Goal: Task Accomplishment & Management: Manage account settings

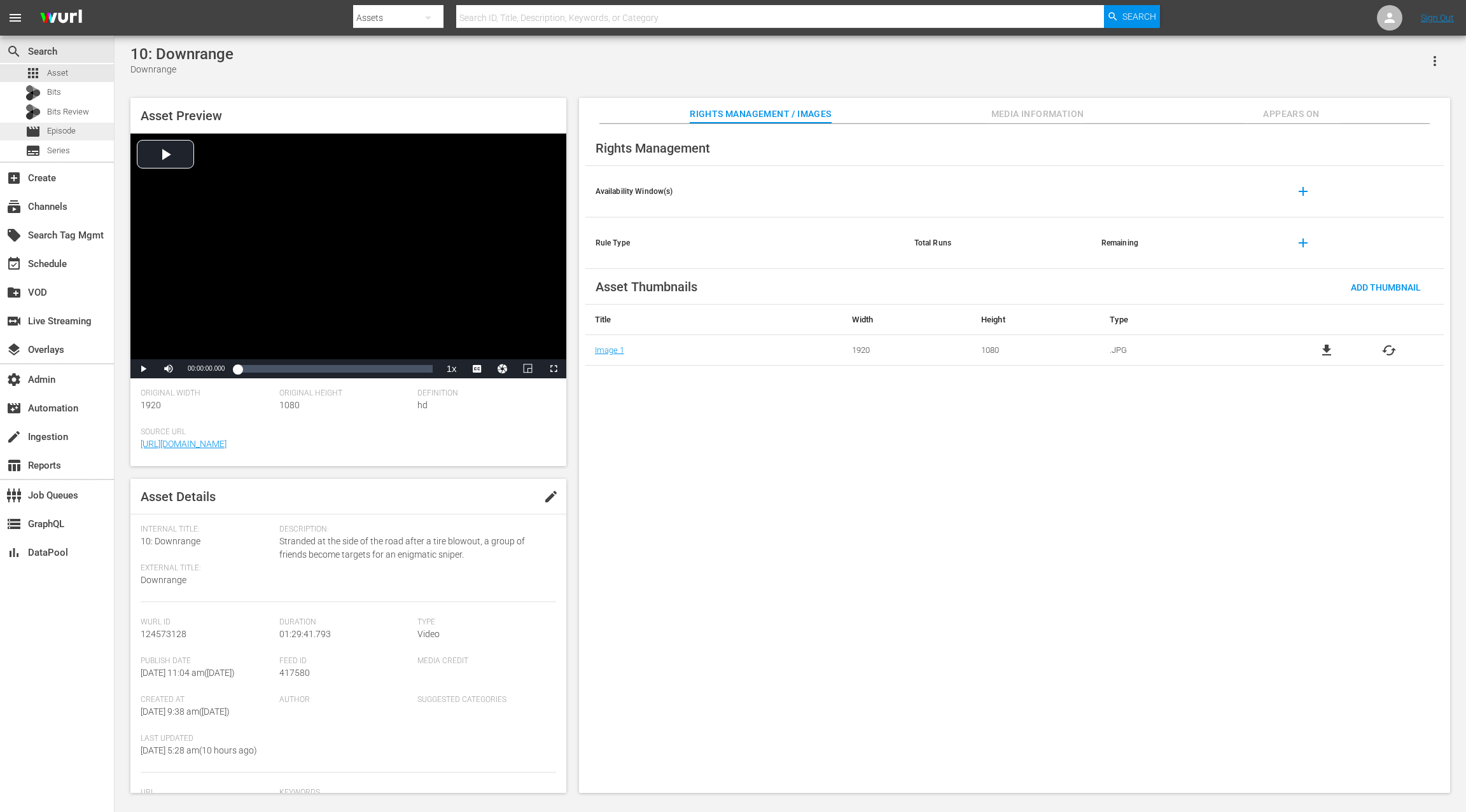
click at [71, 129] on span "Episode" at bounding box center [61, 131] width 28 height 12
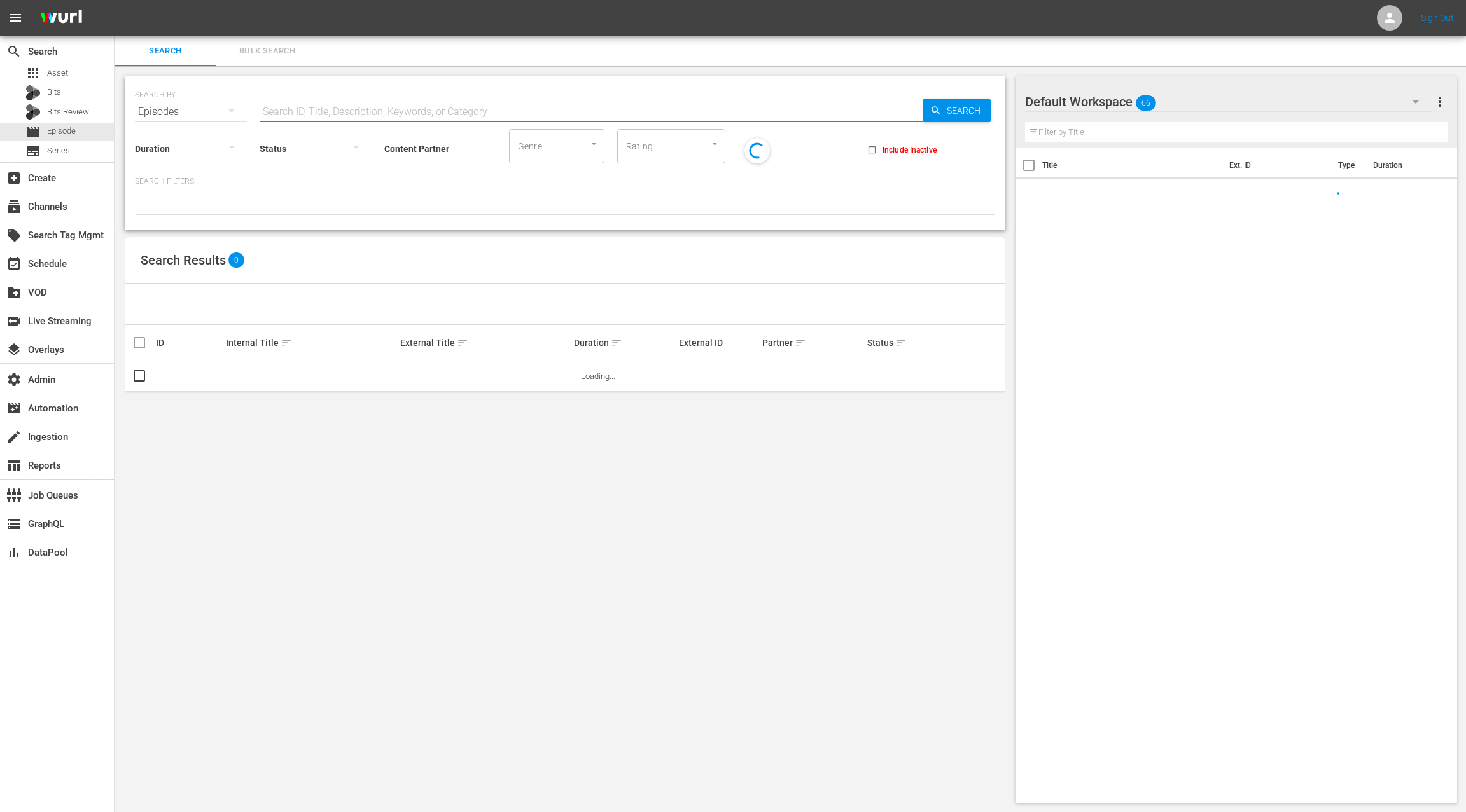
click at [317, 114] on input "text" at bounding box center [591, 112] width 663 height 30
paste input "MHBX100042"
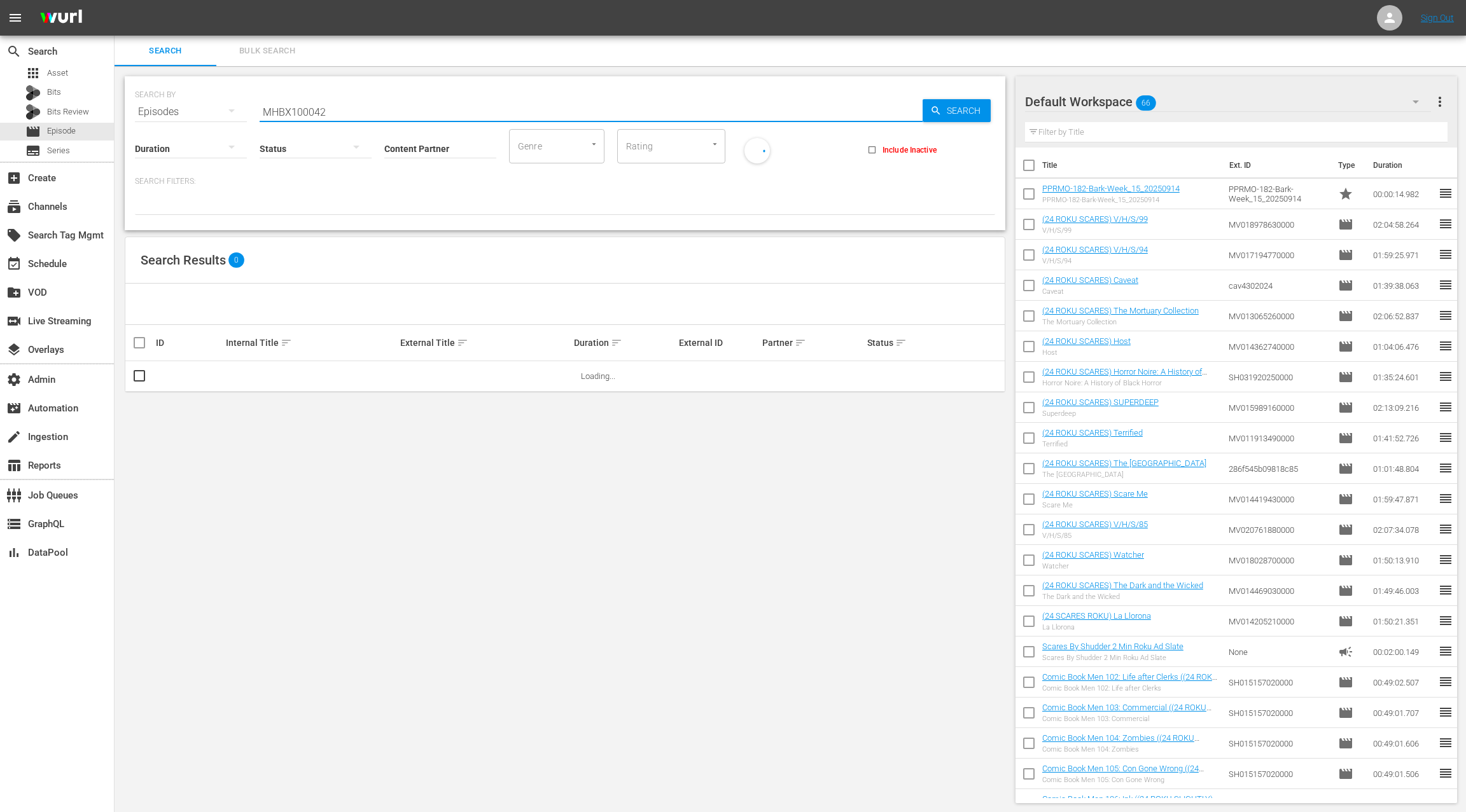
type input "MHBX100042"
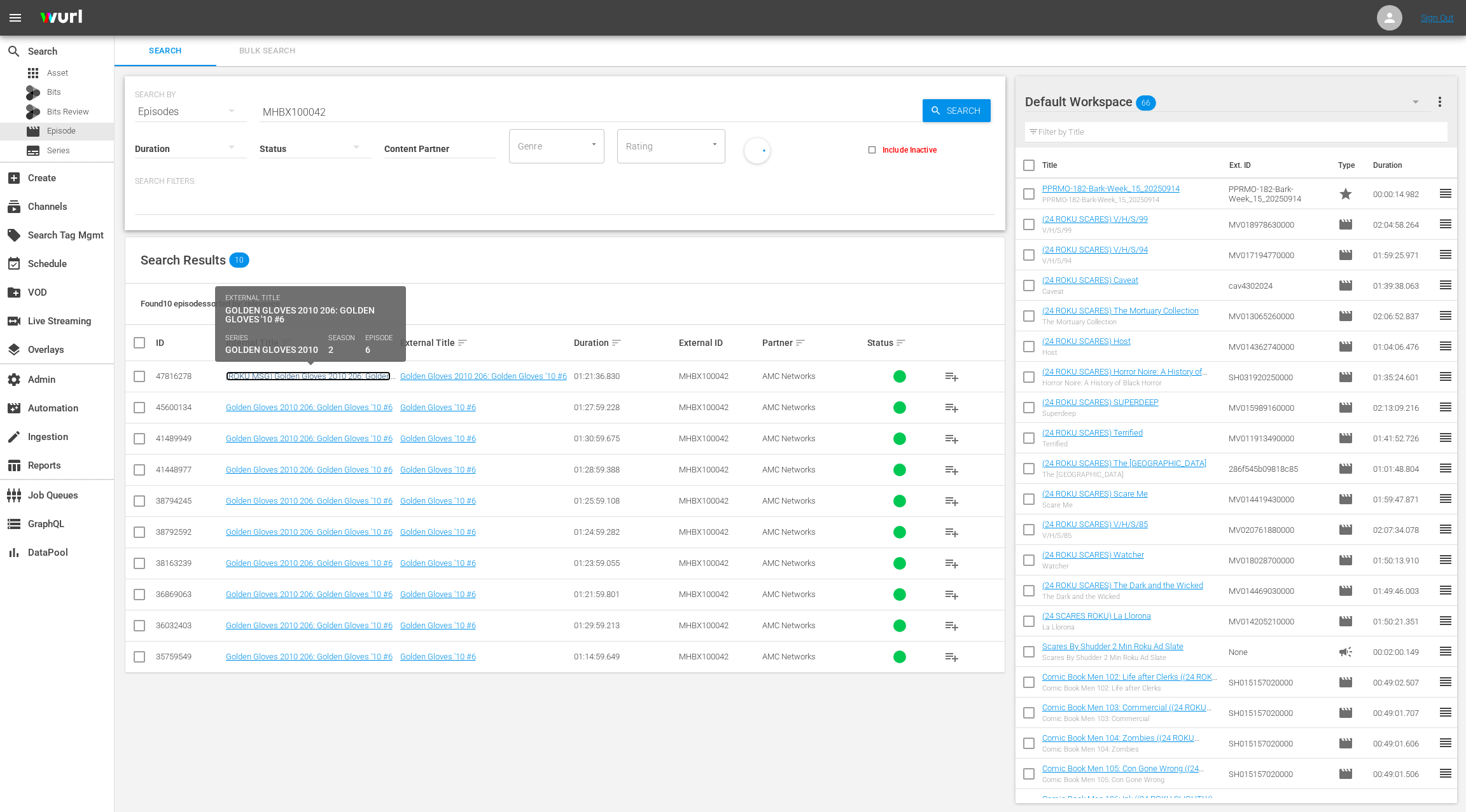
click at [339, 374] on link "(ROKU MSG) Golden Gloves 2010 206: Golden Gloves '10 #6" at bounding box center [308, 381] width 165 height 19
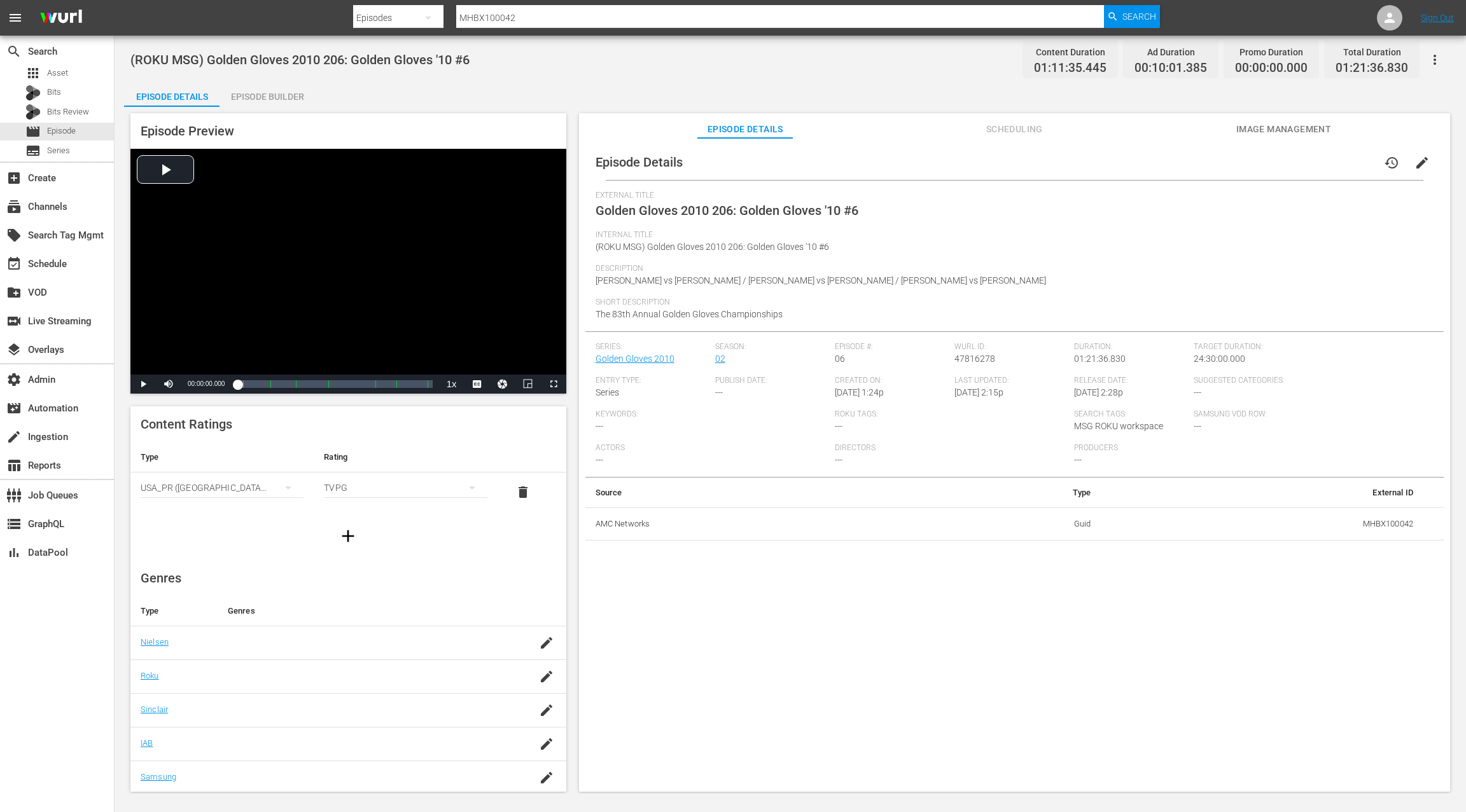
click at [1415, 163] on span "edit" at bounding box center [1422, 163] width 15 height 15
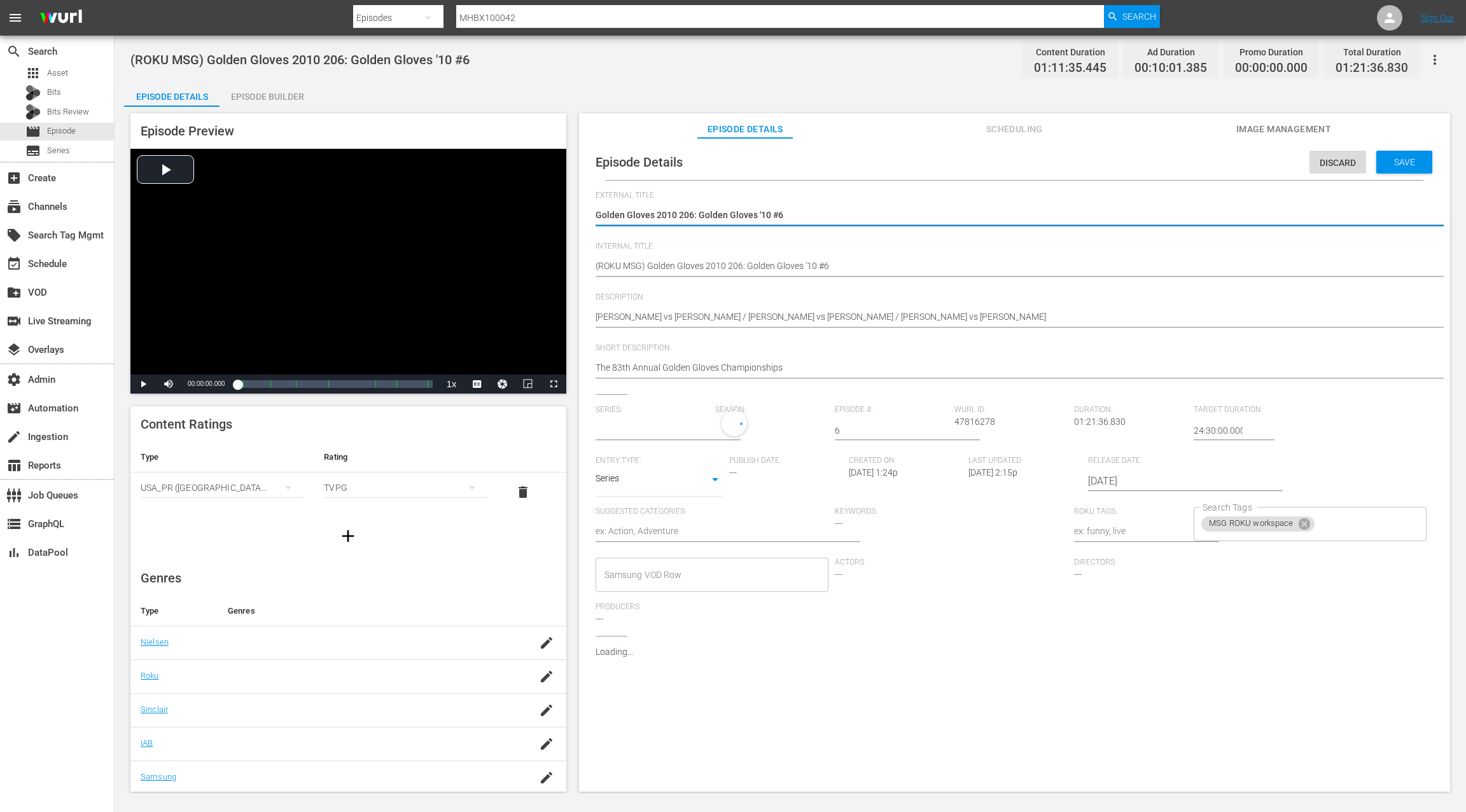
type input "Golden Gloves 2010"
drag, startPoint x: 595, startPoint y: 266, endPoint x: 598, endPoint y: 257, distance: 9.5
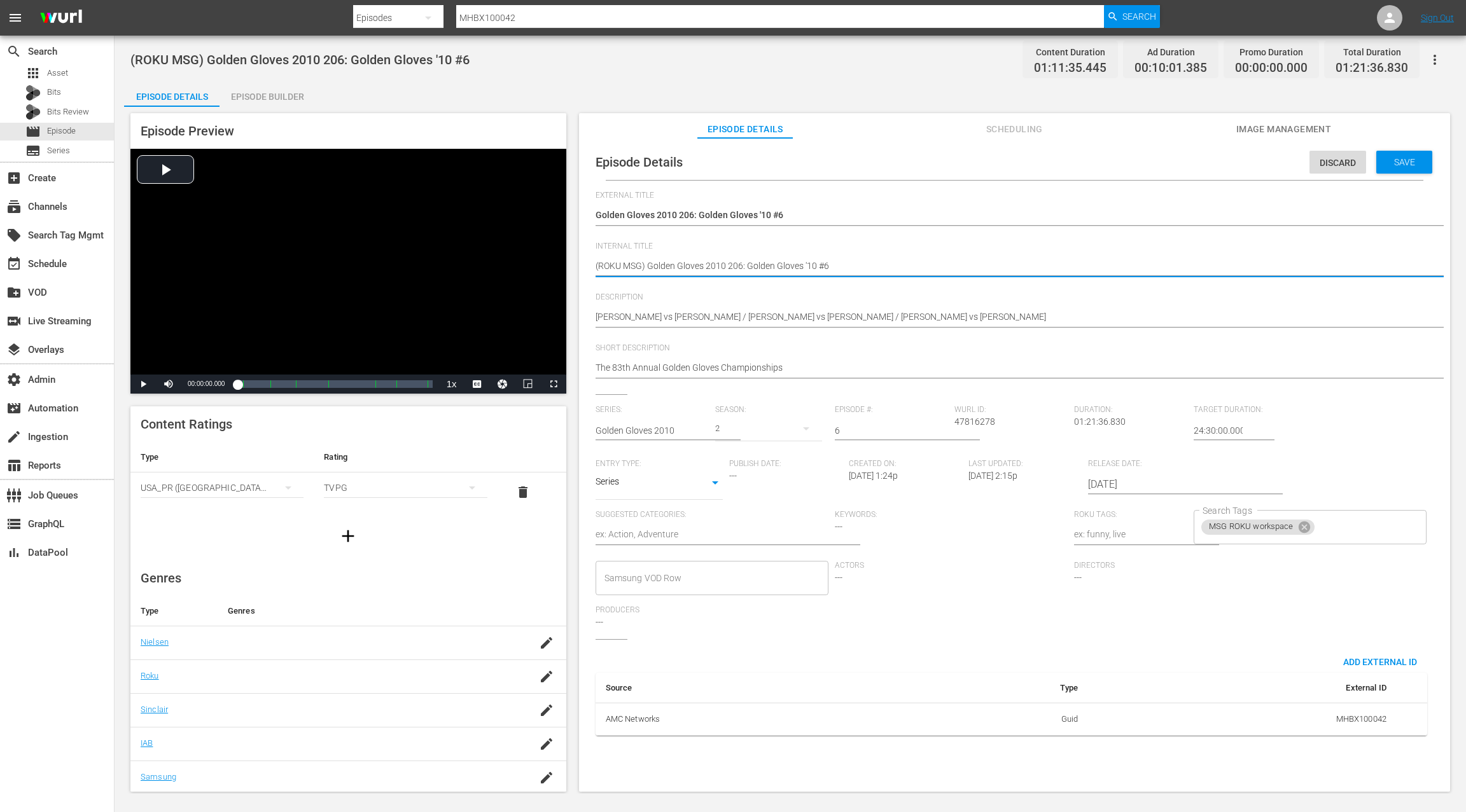
type textarea "D(ROKU MSG) Golden Gloves 2010 206: Golden Gloves '10 #6"
type textarea "DO(ROKU MSG) Golden Gloves 2010 206: Golden Gloves '10 #6"
type textarea "DO (ROKU MSG) Golden Gloves 2010 206: Golden Gloves '10 #6"
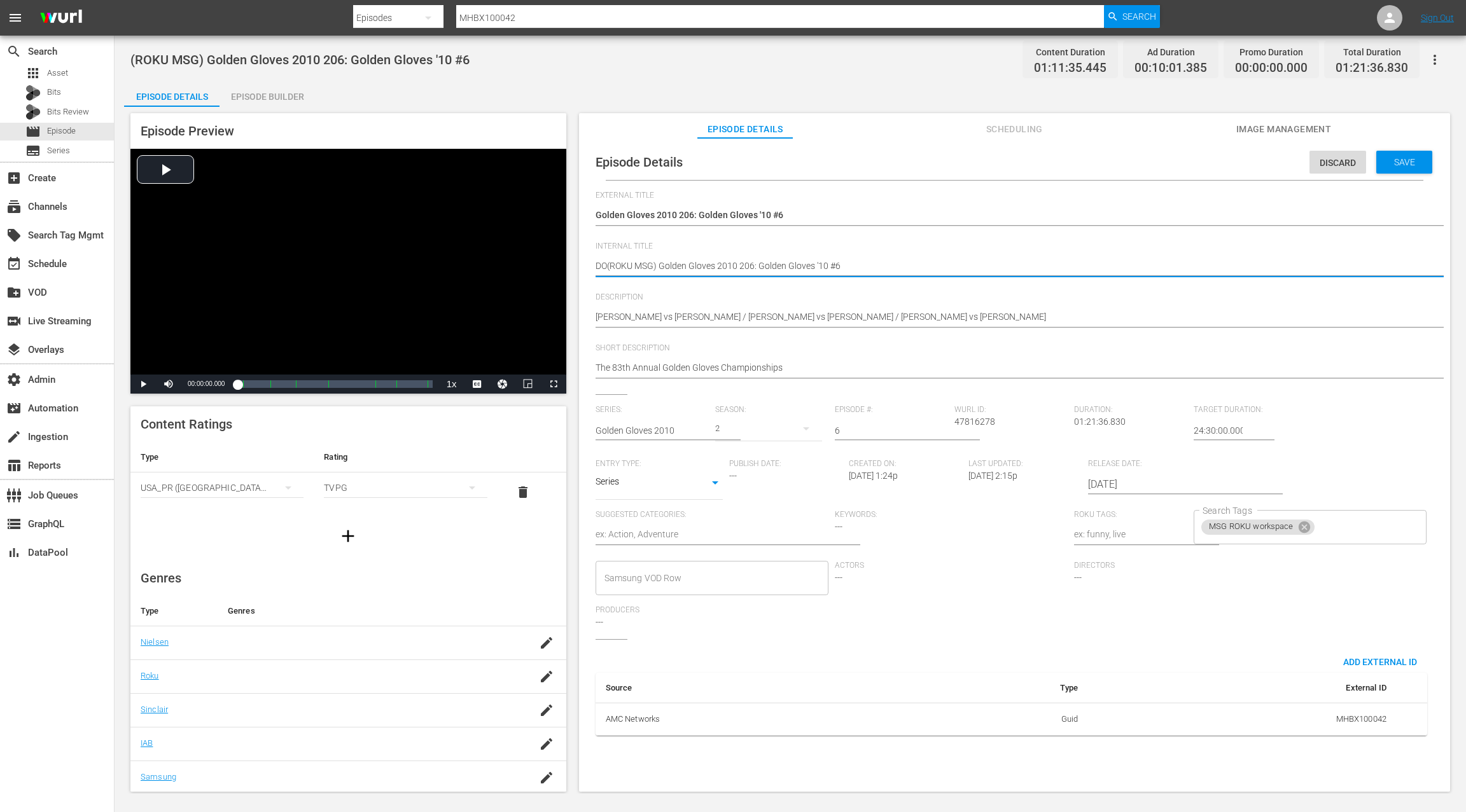
type textarea "DO (ROKU MSG) Golden Gloves 2010 206: Golden Gloves '10 #6"
type textarea "DO N(ROKU MSG) Golden Gloves 2010 206: Golden Gloves '10 #6"
type textarea "DO NO(ROKU MSG) Golden Gloves 2010 206: Golden Gloves '10 #6"
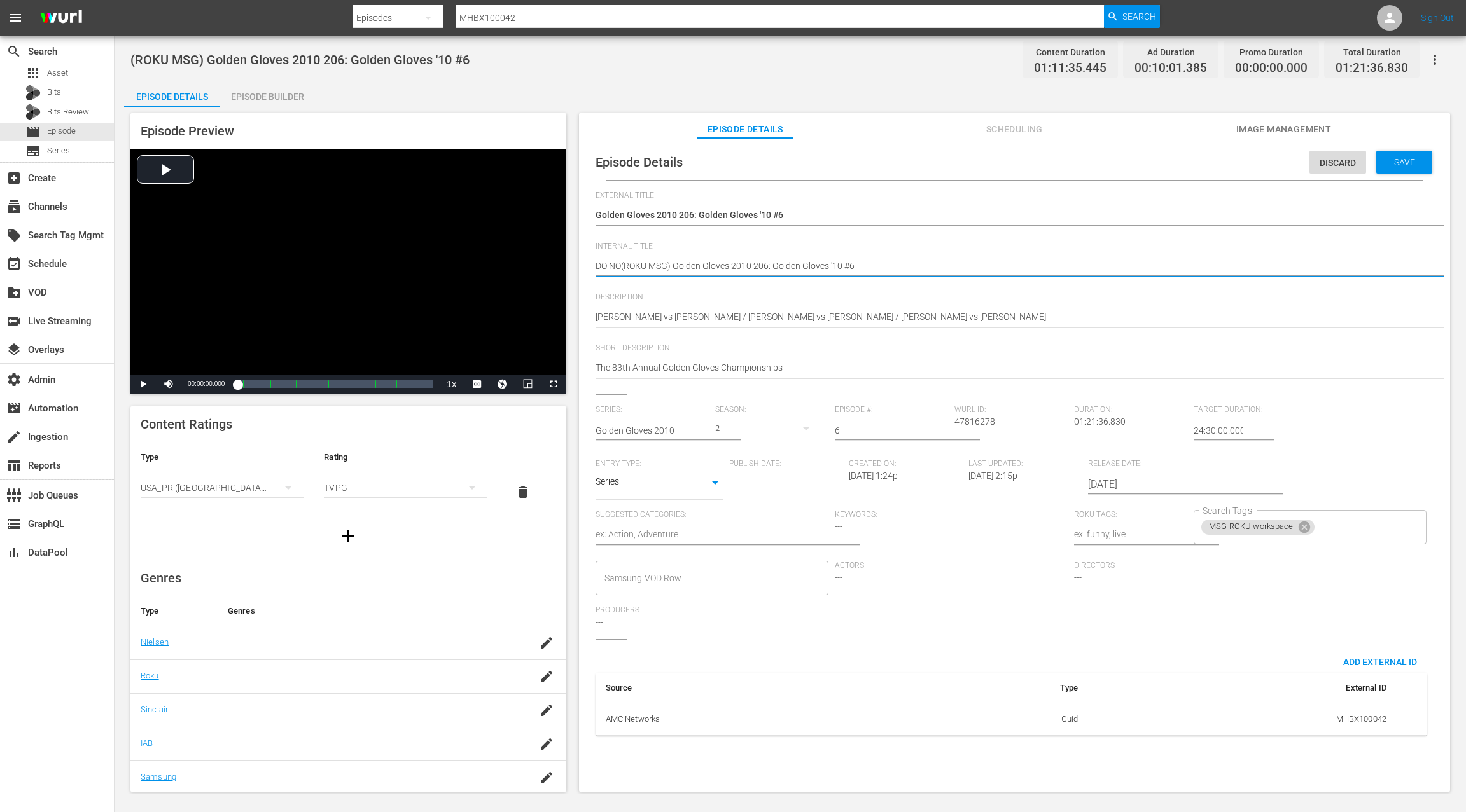
type textarea "DO NOT(ROKU MSG) Golden Gloves 2010 206: Golden Gloves '10 #6"
type textarea "DO NOT (ROKU MSG) Golden Gloves 2010 206: Golden Gloves '10 #6"
type textarea "DO NOT S(ROKU MSG) Golden Gloves 2010 206: Golden Gloves '10 #6"
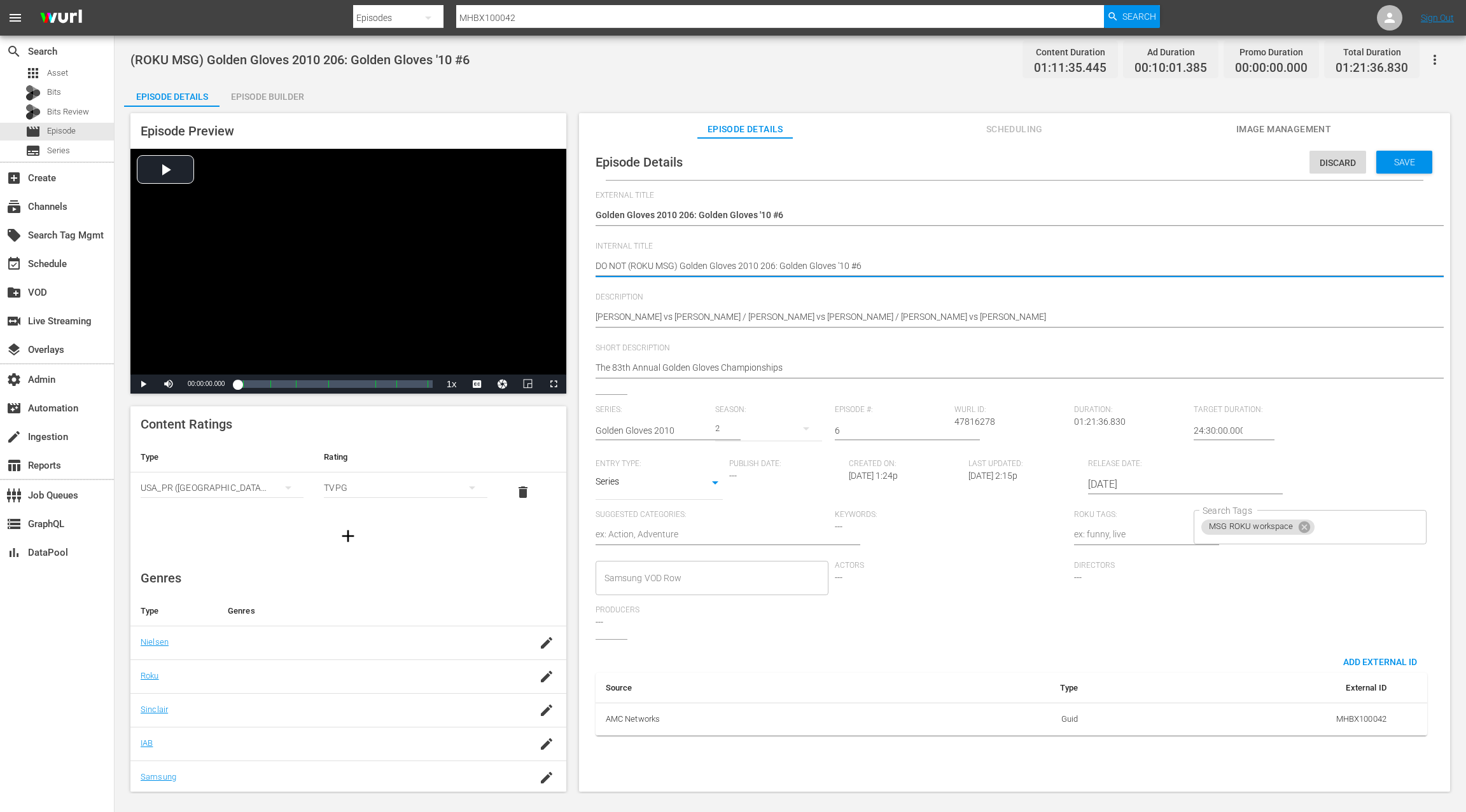
type textarea "DO NOT S(ROKU MSG) Golden Gloves 2010 206: Golden Gloves '10 #6"
type textarea "DO NOT SC(ROKU MSG) Golden Gloves 2010 206: Golden Gloves '10 #6"
type textarea "DO NOT SCH(ROKU MSG) Golden Gloves 2010 206: Golden Gloves '10 #6"
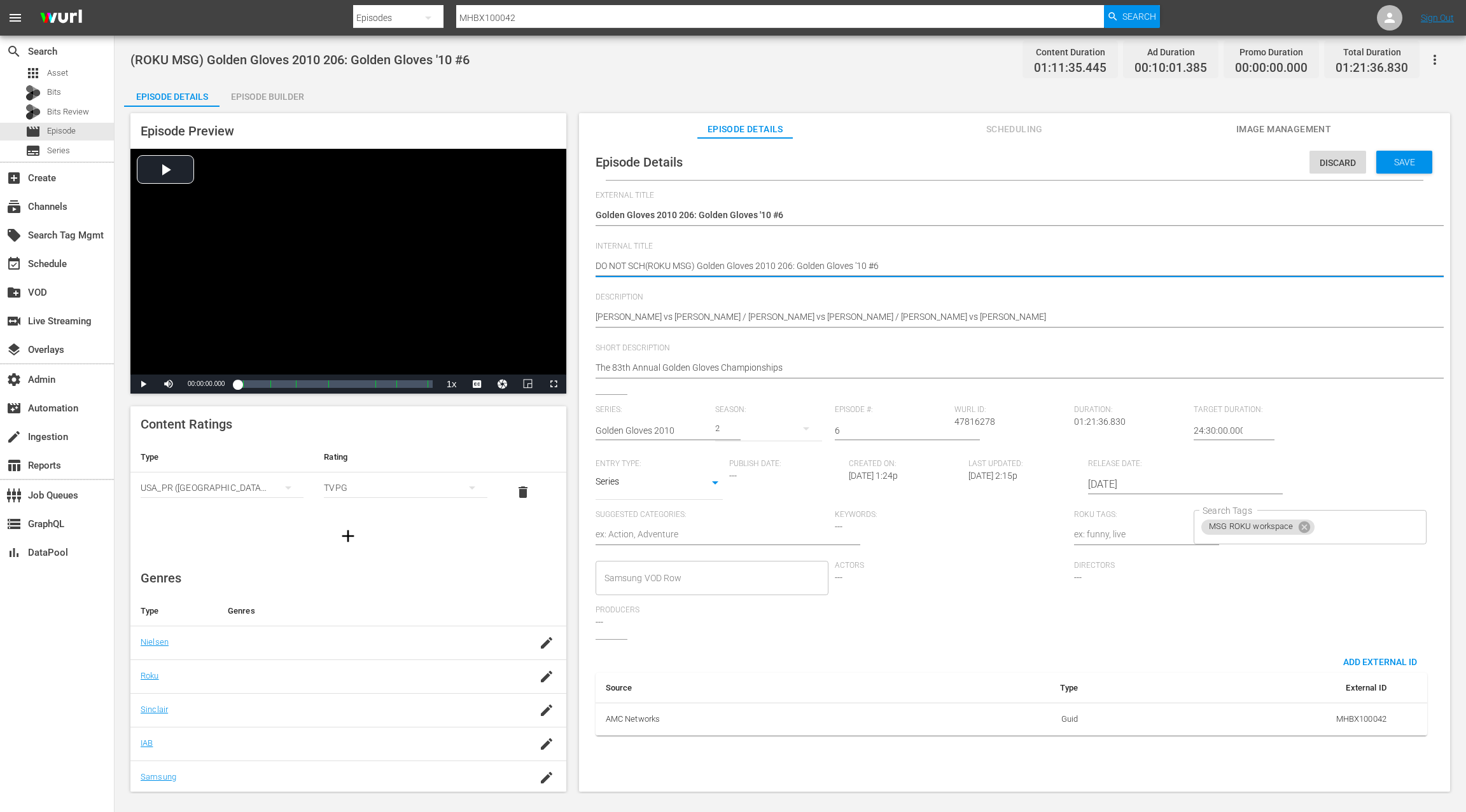
type textarea "DO NOT SCHE(ROKU MSG) Golden Gloves 2010 206: Golden Gloves '10 #6"
type textarea "DO NOT SCHED(ROKU MSG) Golden Gloves 2010 206: Golden Gloves '10 #6"
type textarea "DO NOT SCHEDU(ROKU MSG) Golden Gloves 2010 206: Golden Gloves '10 #6"
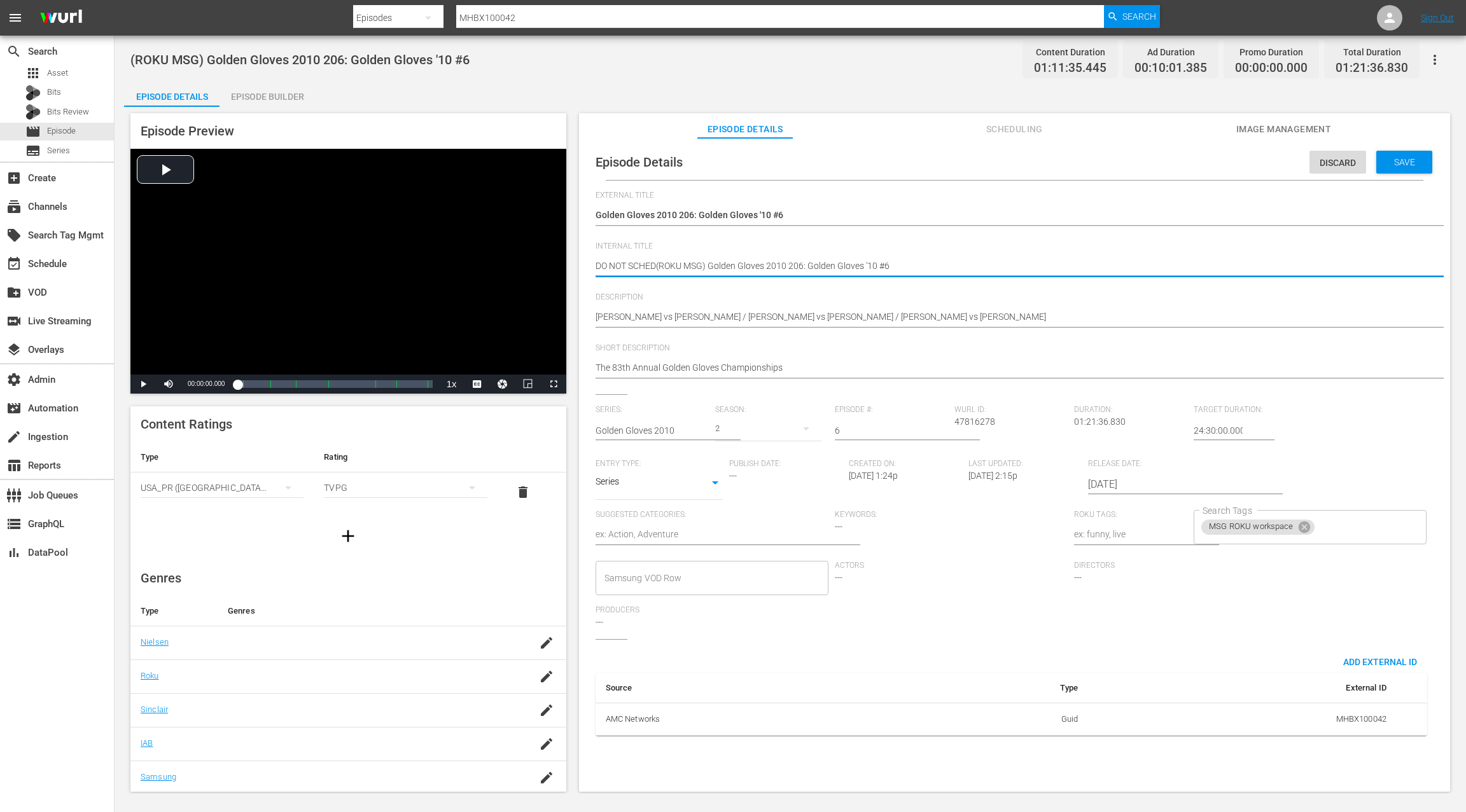
type textarea "DO NOT SCHEDU(ROKU MSG) Golden Gloves 2010 206: Golden Gloves '10 #6"
type textarea "DO NOT SCHEDUL(ROKU MSG) Golden Gloves 2010 206: Golden Gloves '10 #6"
type textarea "DO NOT SCHEDULE(ROKU MSG) Golden Gloves 2010 206: Golden Gloves '10 #6"
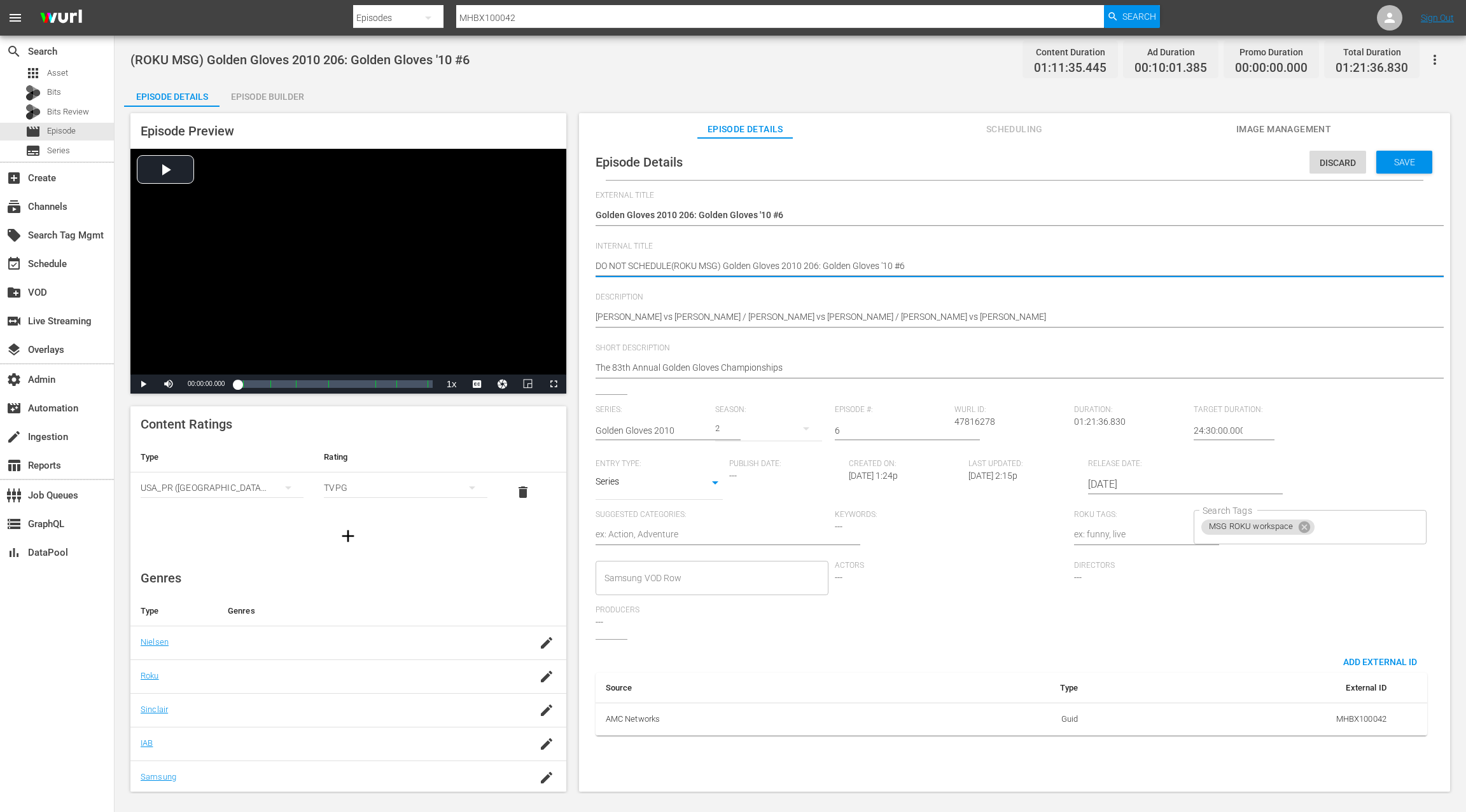
type textarea "DO NOT SCHEDULE (ROKU MSG) Golden Gloves 2010 206: Golden Gloves '10 #6"
click at [1391, 162] on span "Save" at bounding box center [1404, 162] width 42 height 10
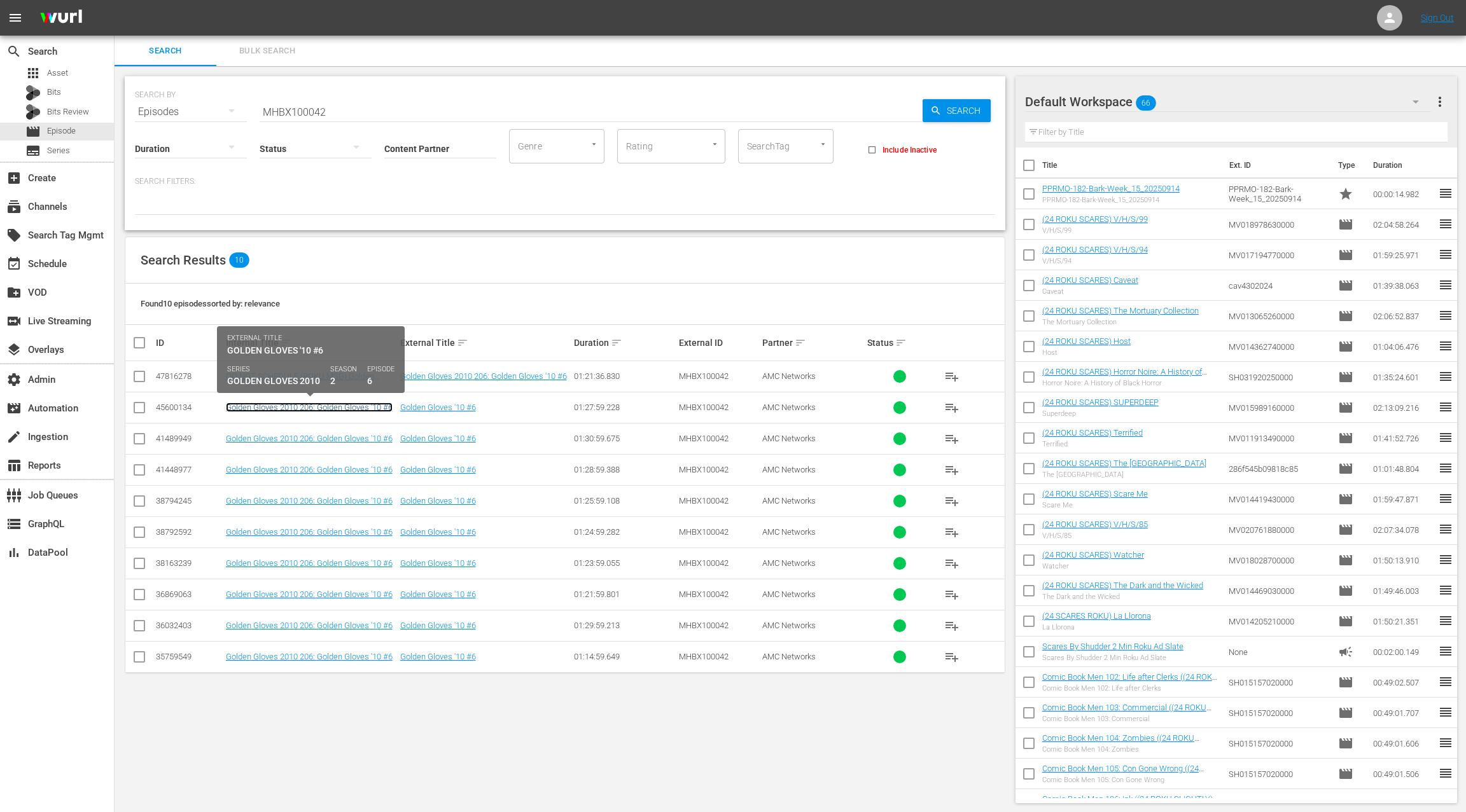
click at [332, 408] on link "Golden Gloves 2010 206: Golden Gloves '10 #6" at bounding box center [309, 407] width 167 height 10
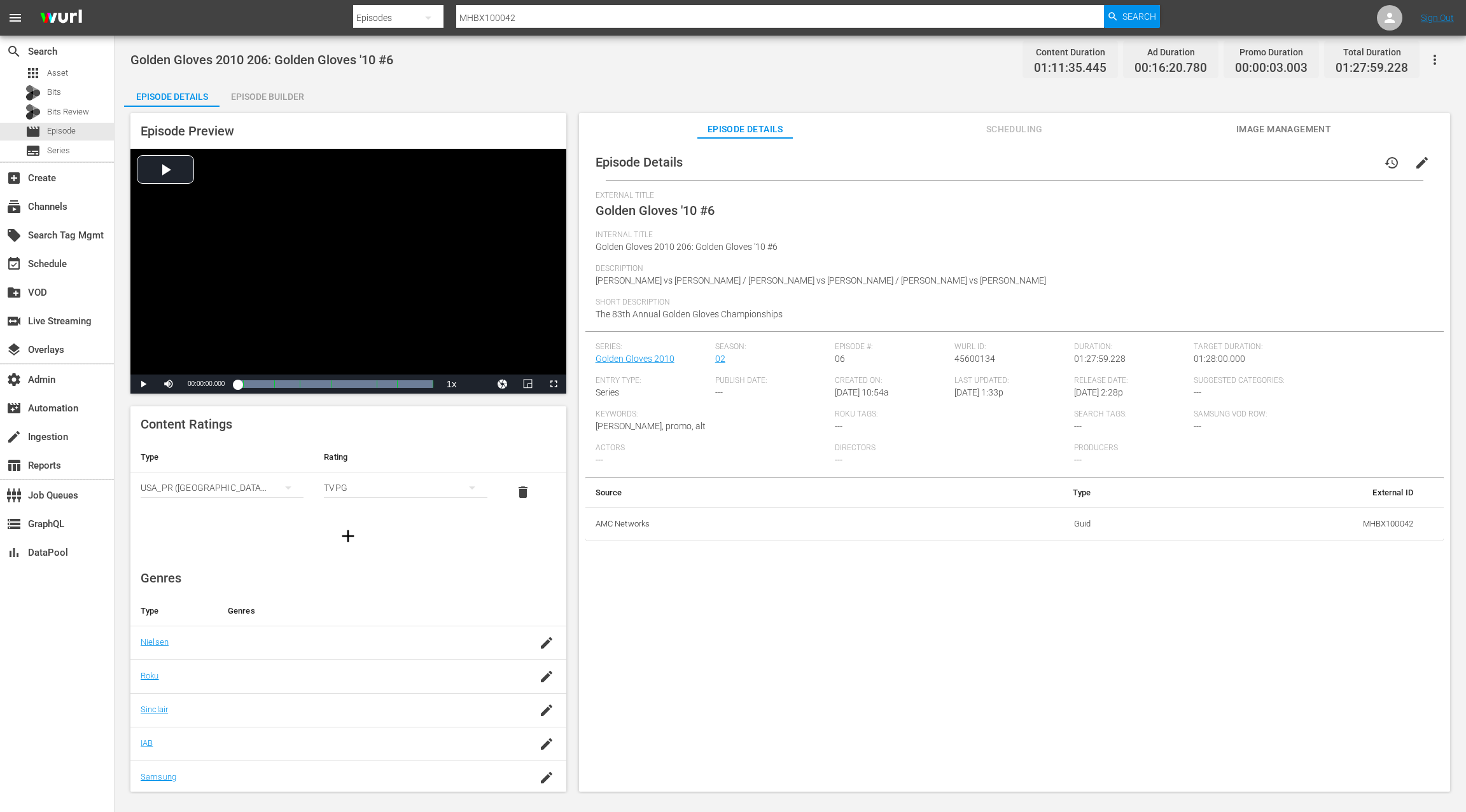
click at [274, 93] on div "Episode Builder" at bounding box center [267, 97] width 95 height 30
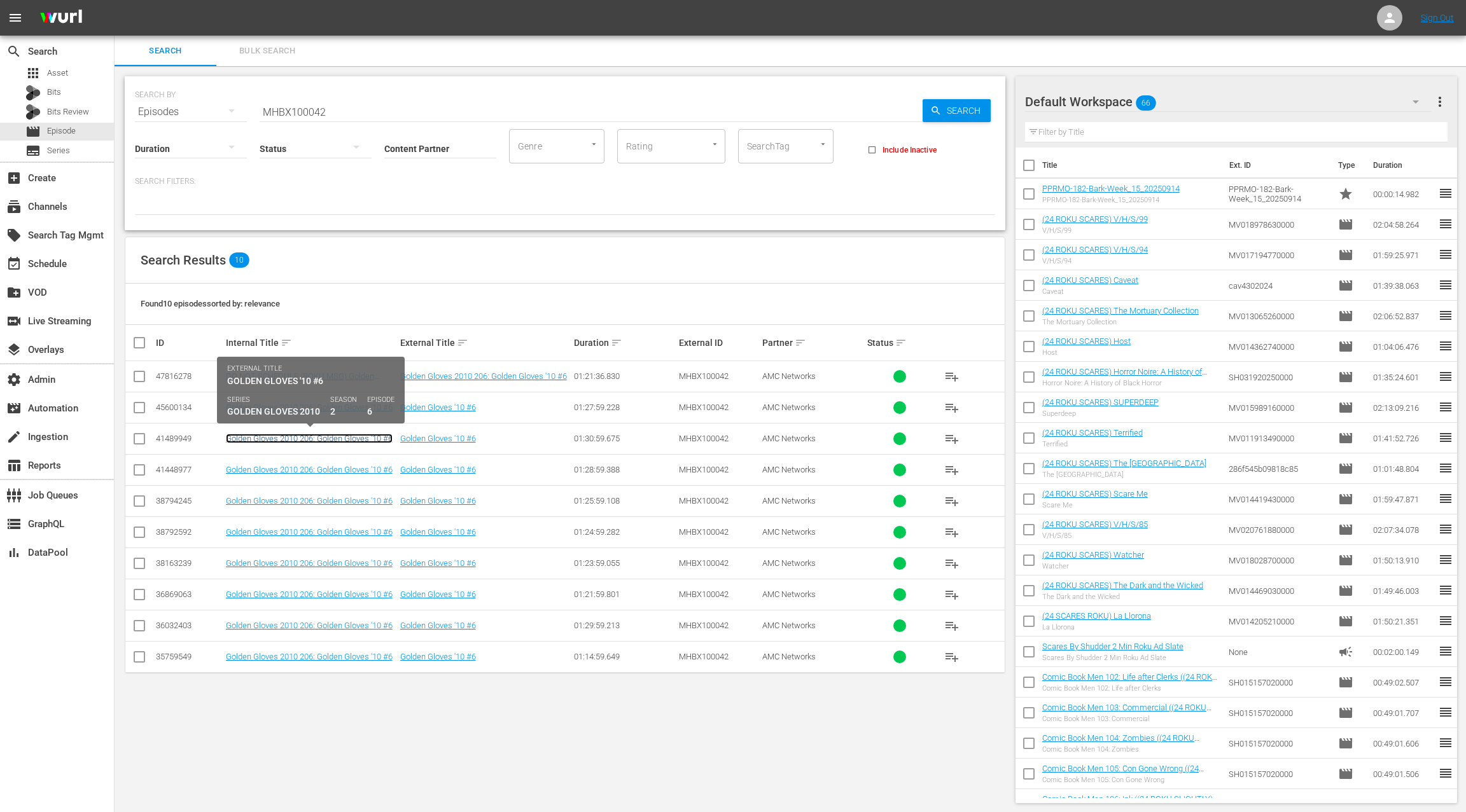
click at [324, 438] on link "Golden Gloves 2010 206: Golden Gloves '10 #6" at bounding box center [309, 439] width 167 height 10
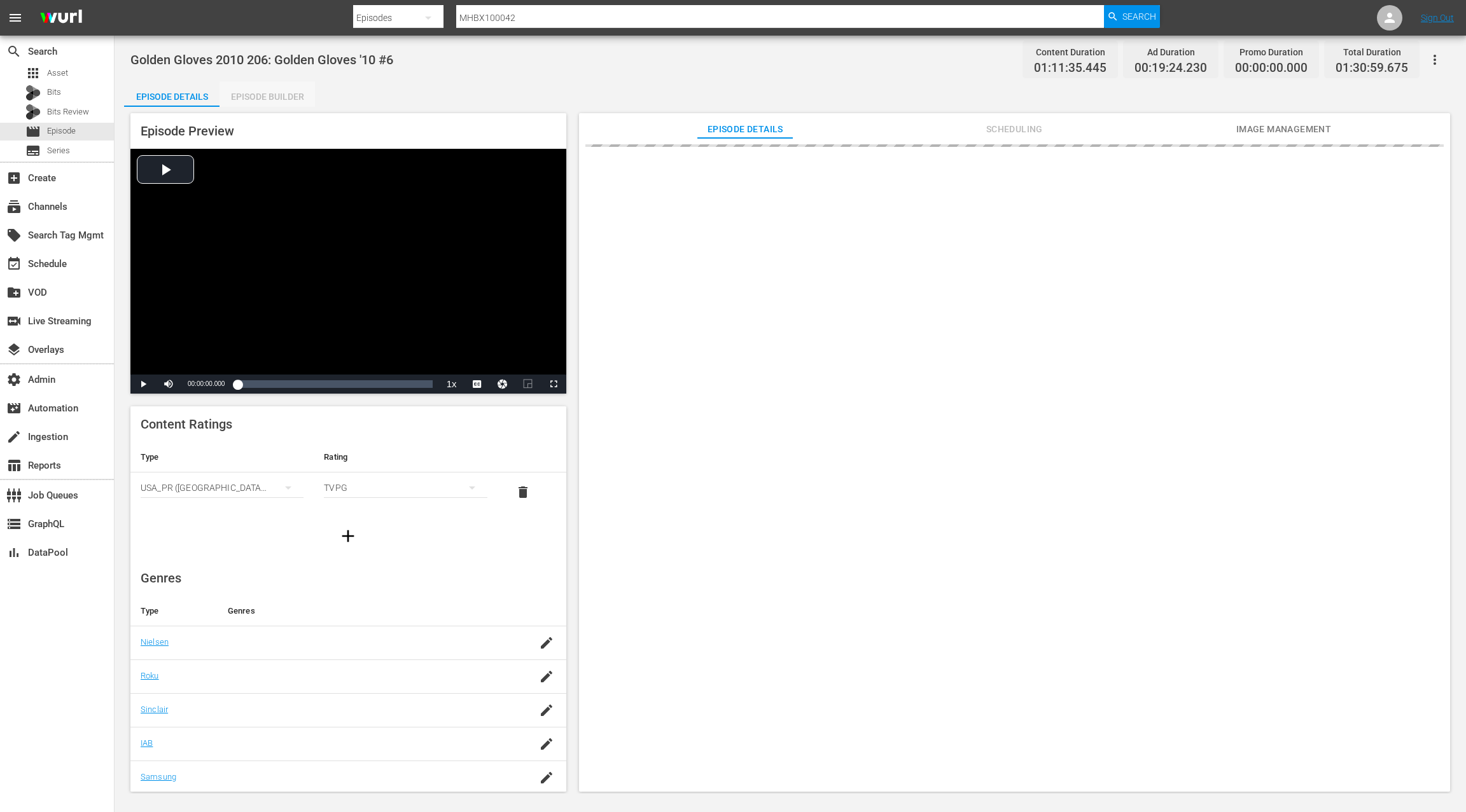
click at [284, 98] on div "Episode Builder" at bounding box center [267, 97] width 95 height 30
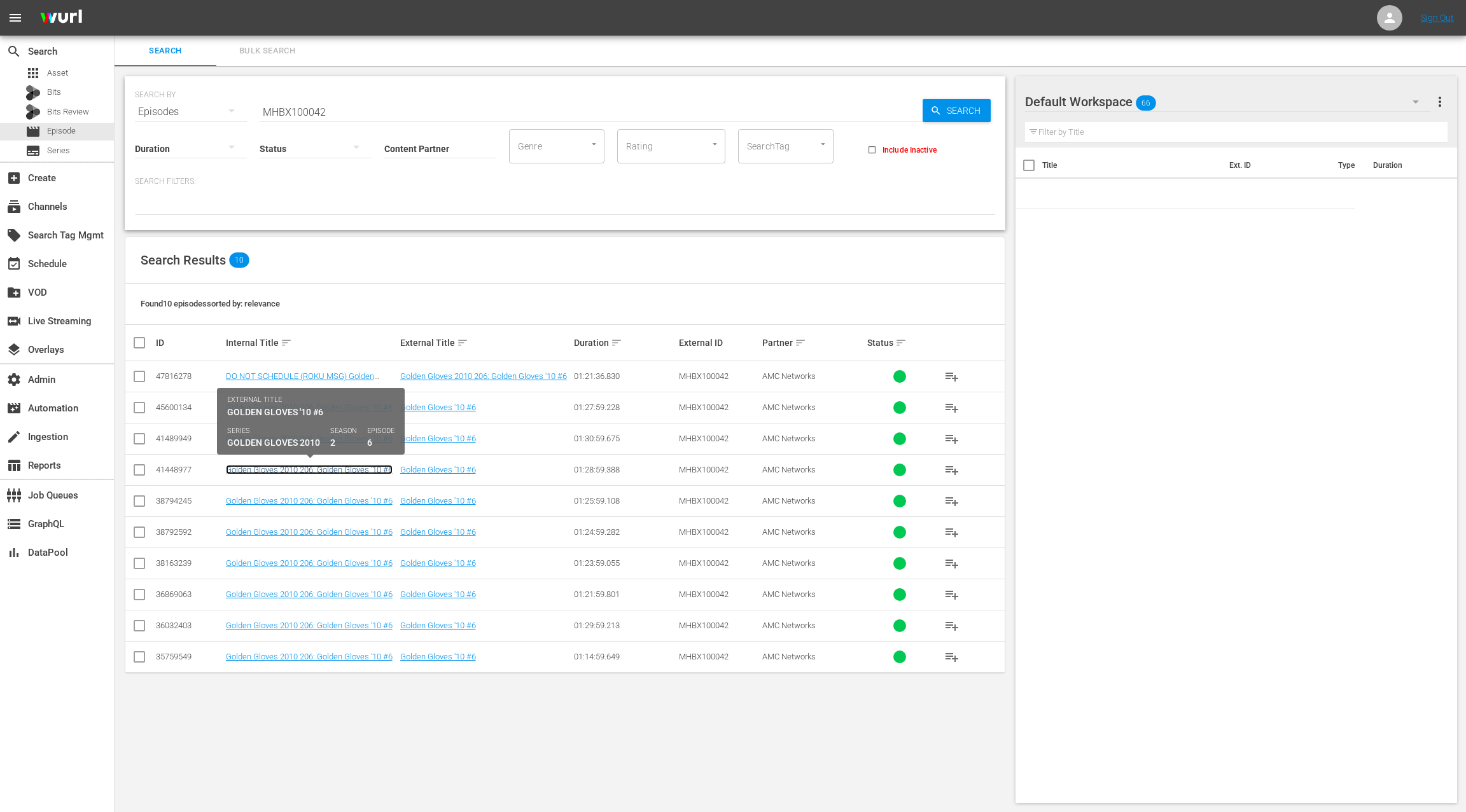
click at [327, 468] on link "Golden Gloves 2010 206: Golden Gloves '10 #6" at bounding box center [309, 470] width 167 height 10
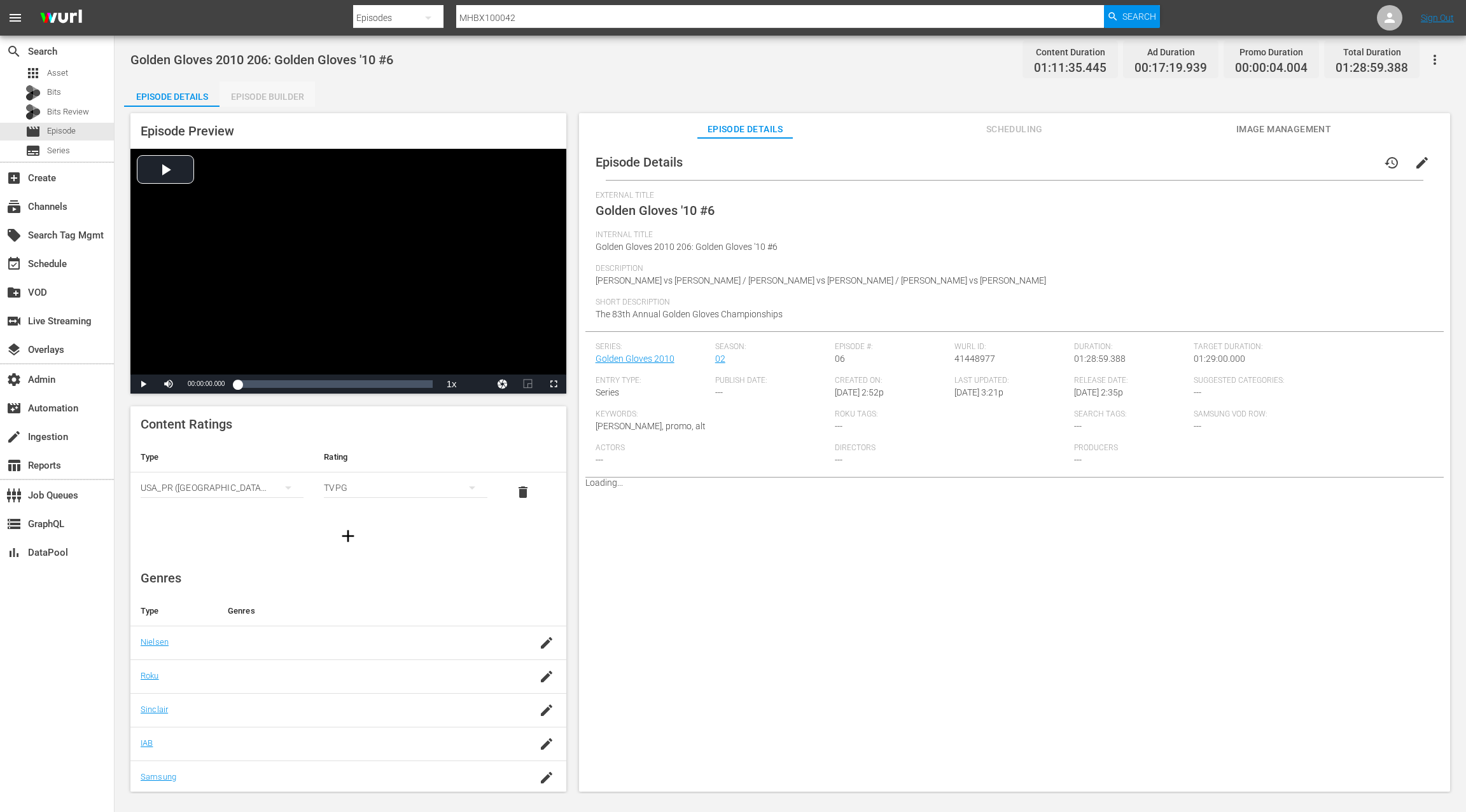
click at [282, 105] on div "Episode Builder" at bounding box center [267, 97] width 95 height 30
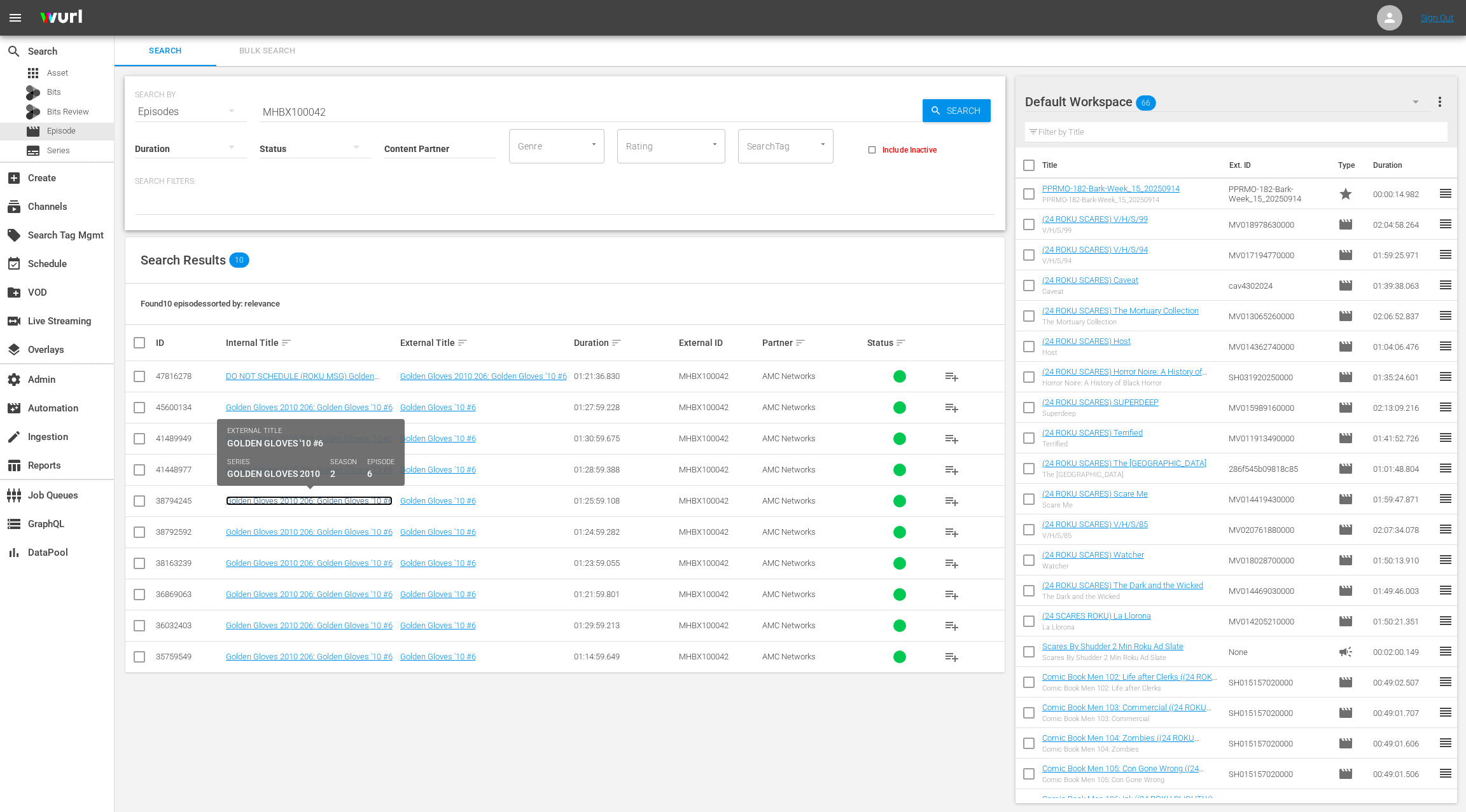
click at [305, 502] on link "Golden Gloves 2010 206: Golden Gloves '10 #6" at bounding box center [309, 501] width 167 height 10
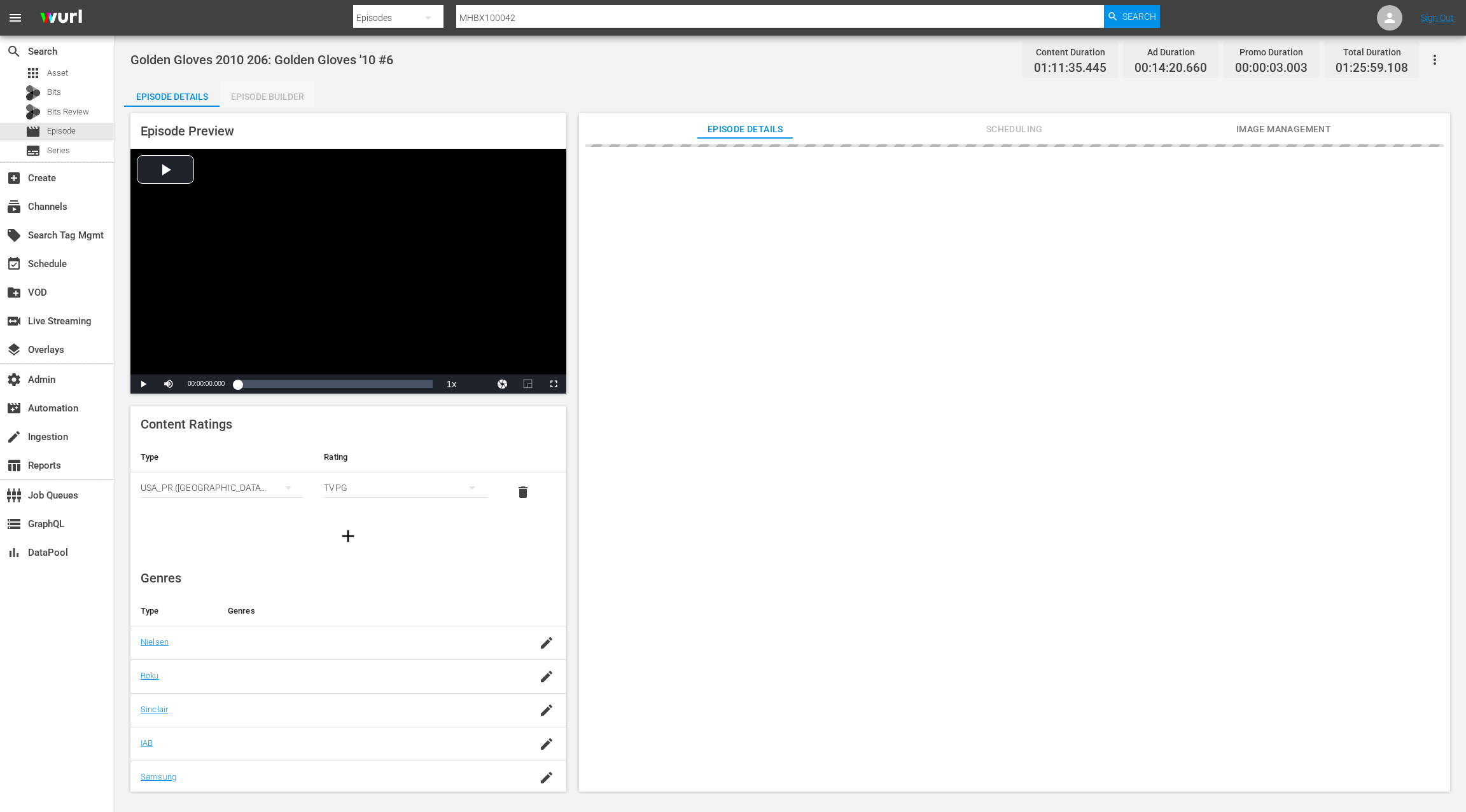
click at [273, 93] on div "Episode Builder" at bounding box center [267, 97] width 95 height 30
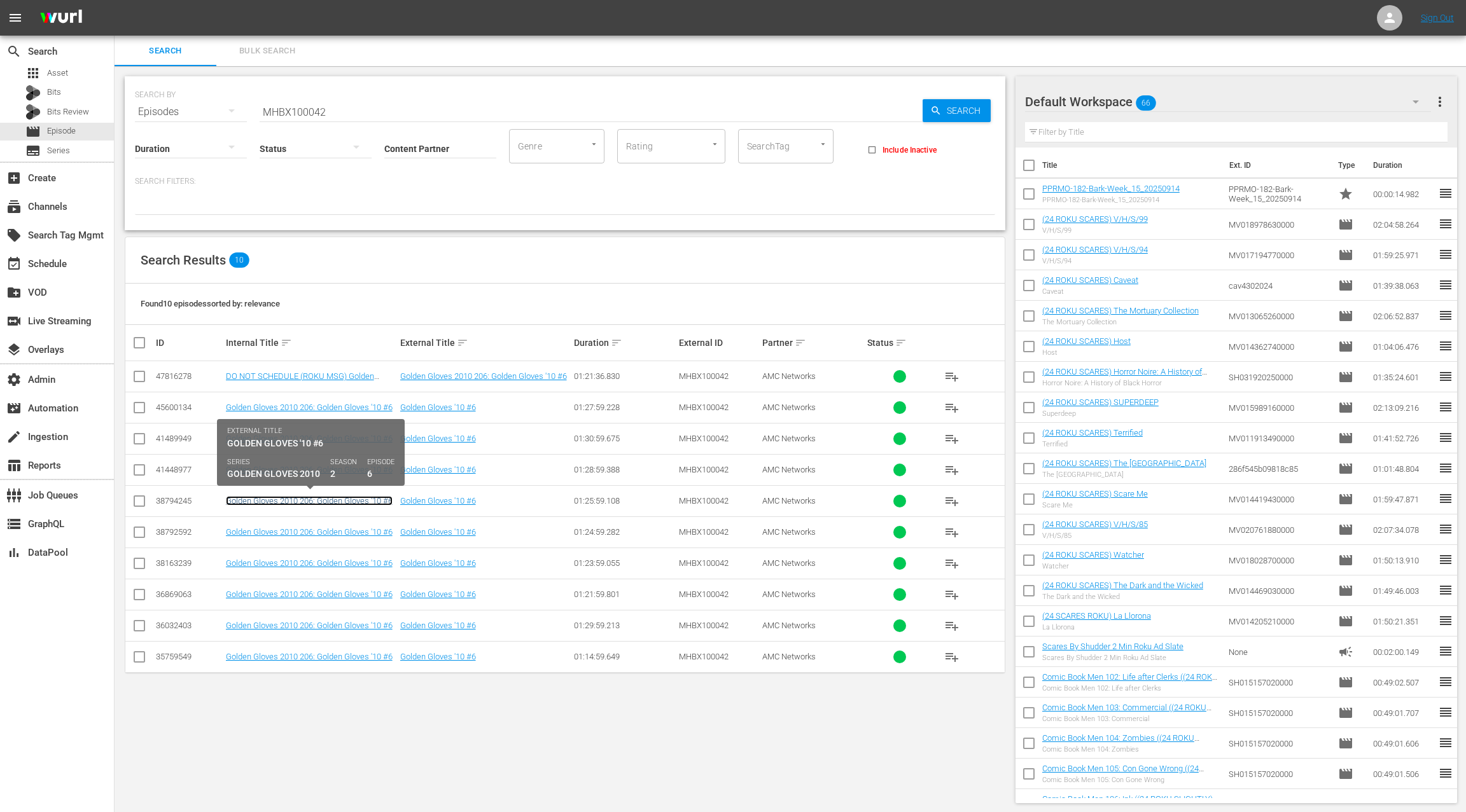
click at [340, 499] on link "Golden Gloves 2010 206: Golden Gloves '10 #6" at bounding box center [309, 501] width 167 height 10
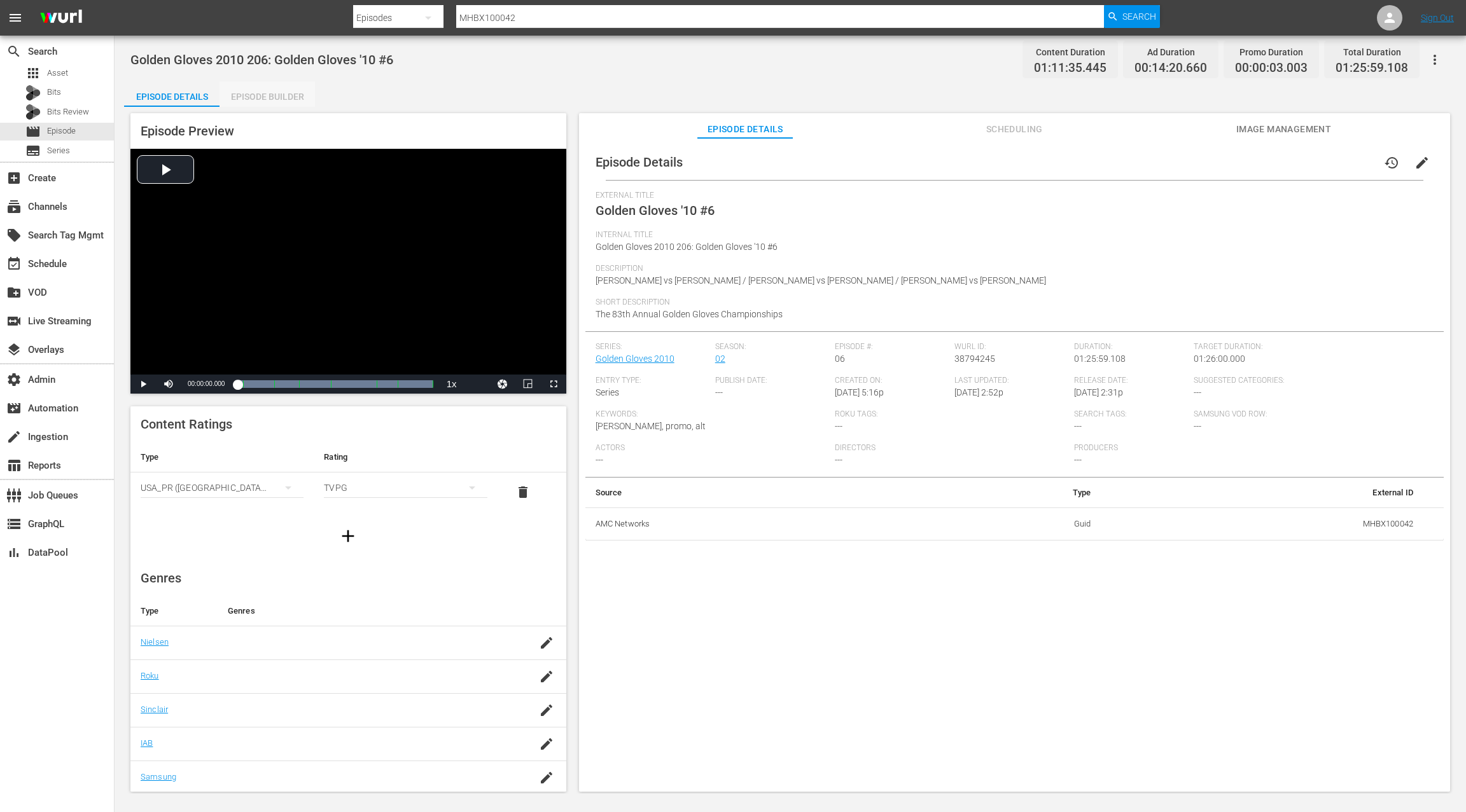
click at [280, 100] on div "Episode Builder" at bounding box center [267, 97] width 95 height 30
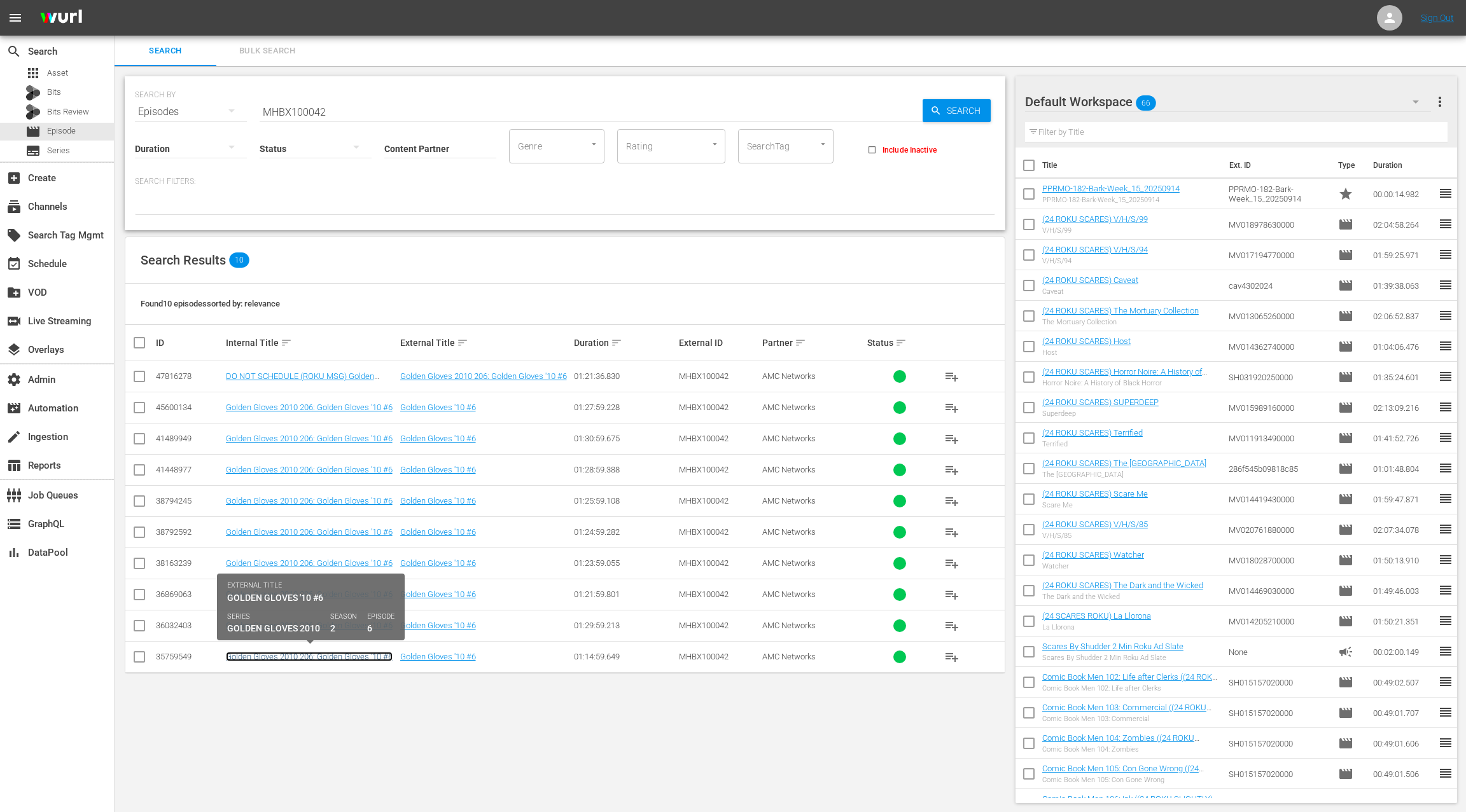
click at [336, 653] on link "Golden Gloves 2010 206: Golden Gloves '10 #6" at bounding box center [309, 657] width 167 height 10
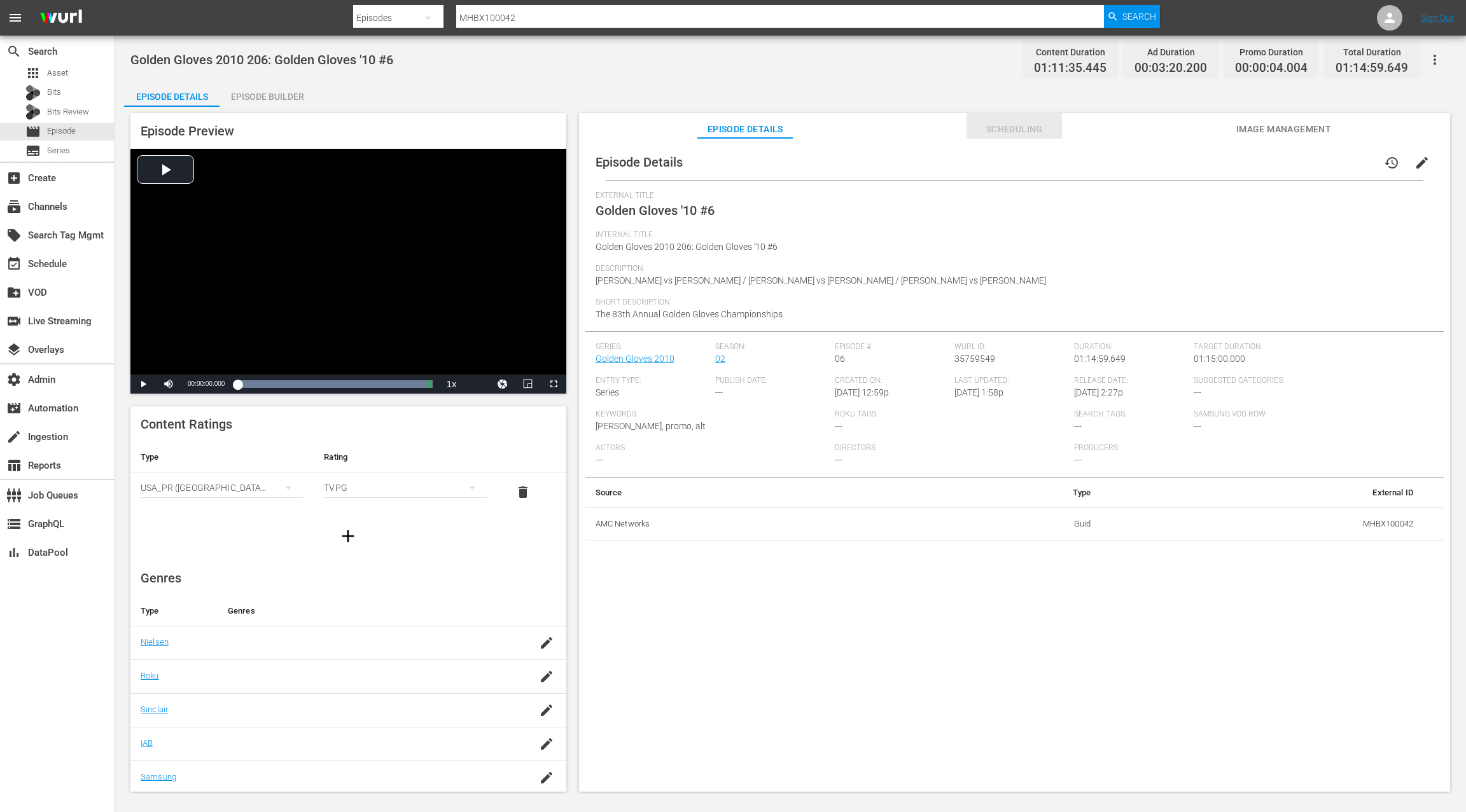
click at [1023, 133] on span "Scheduling" at bounding box center [1014, 129] width 95 height 16
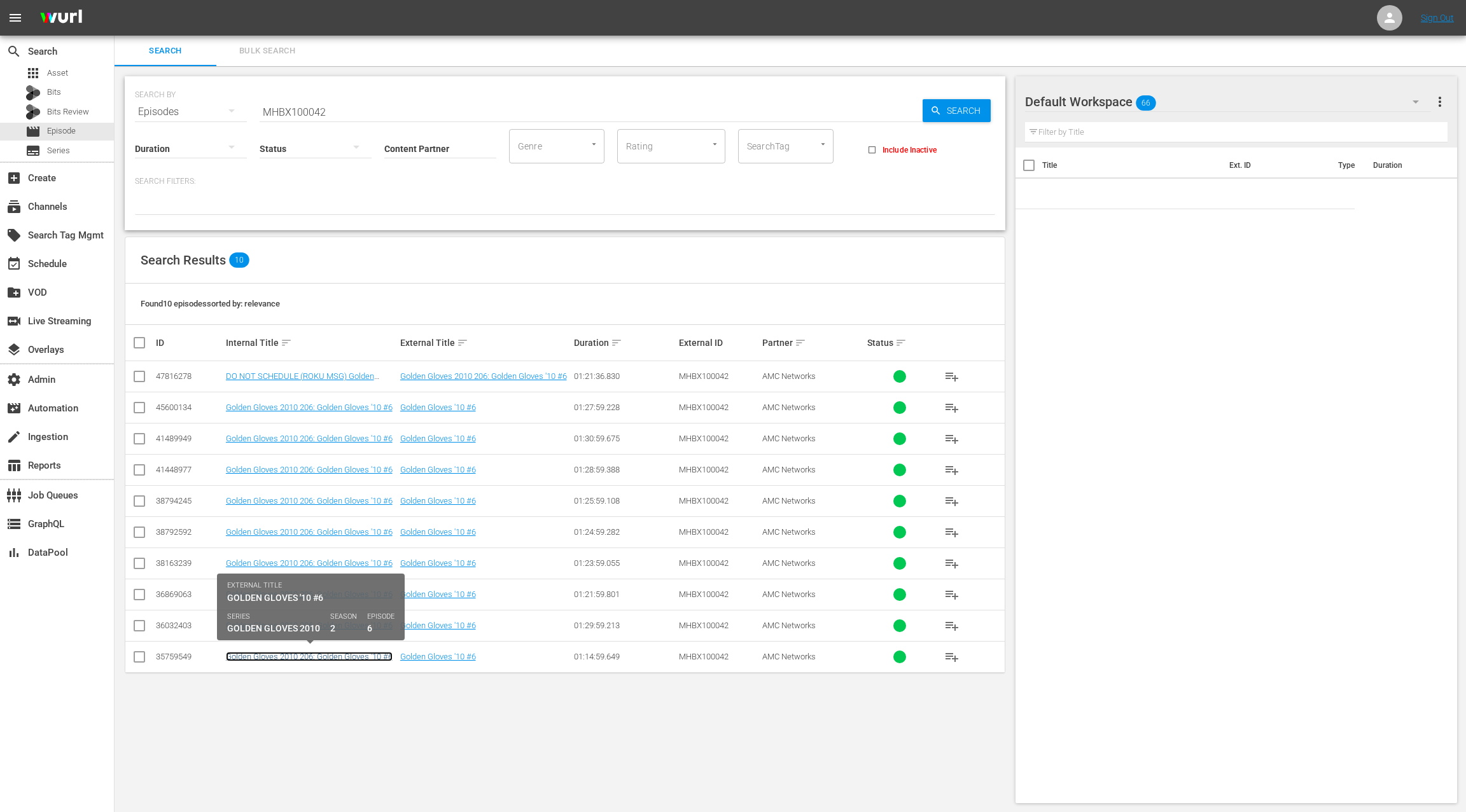
click at [348, 655] on link "Golden Gloves 2010 206: Golden Gloves '10 #6" at bounding box center [309, 657] width 167 height 10
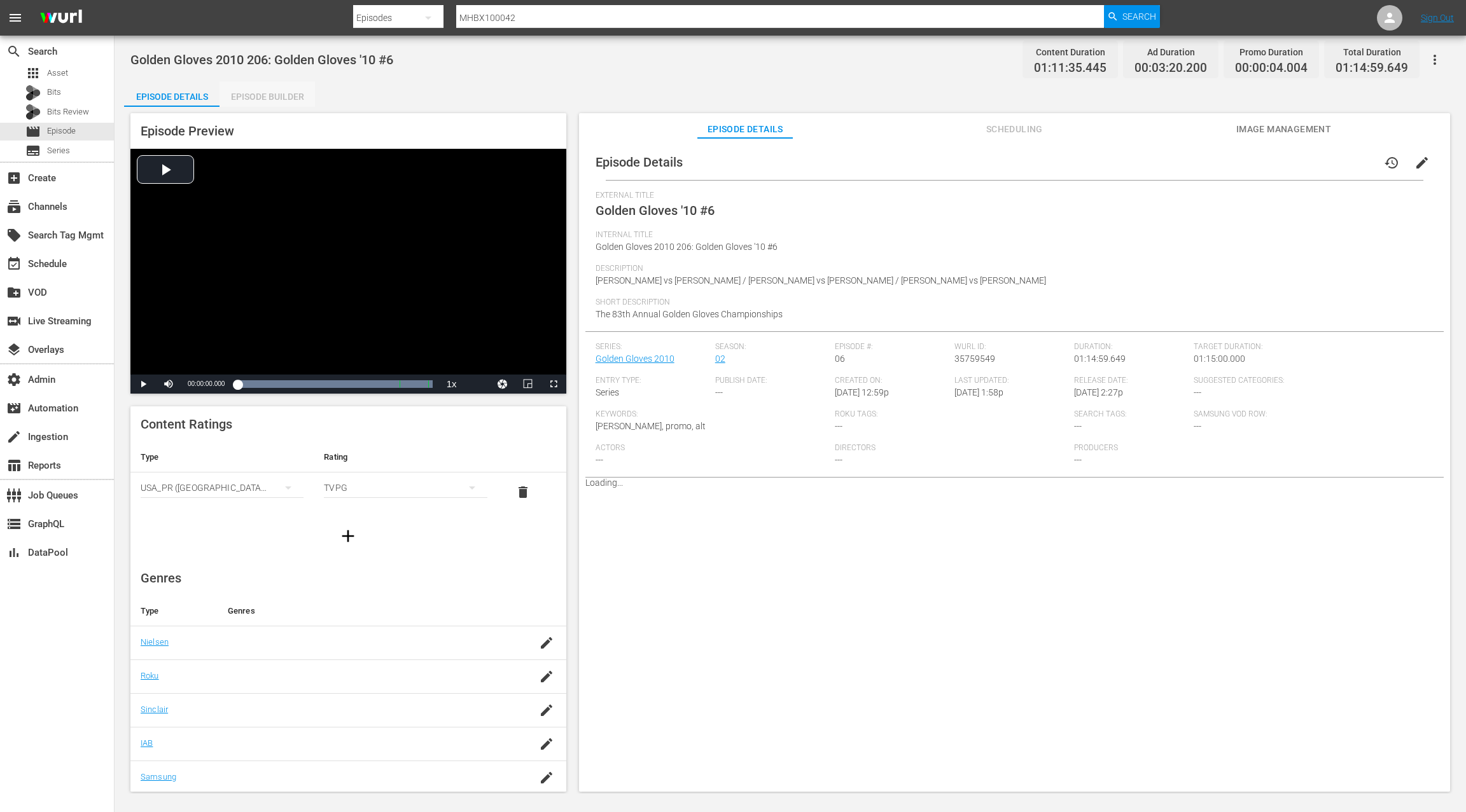
drag, startPoint x: 266, startPoint y: 97, endPoint x: 263, endPoint y: 103, distance: 6.7
click at [266, 97] on div "Episode Builder" at bounding box center [267, 97] width 95 height 30
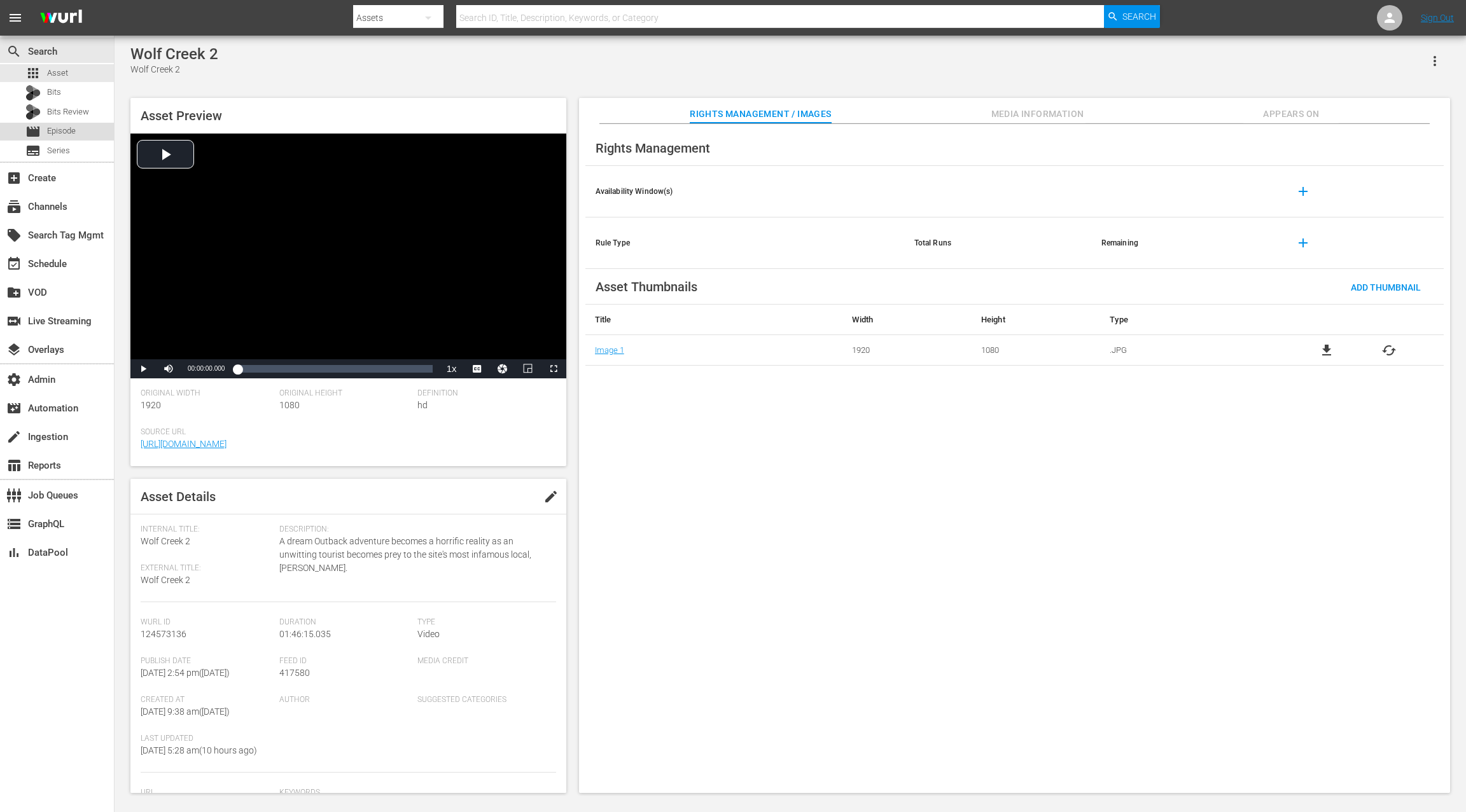
click at [78, 133] on div "movie Episode" at bounding box center [57, 131] width 114 height 18
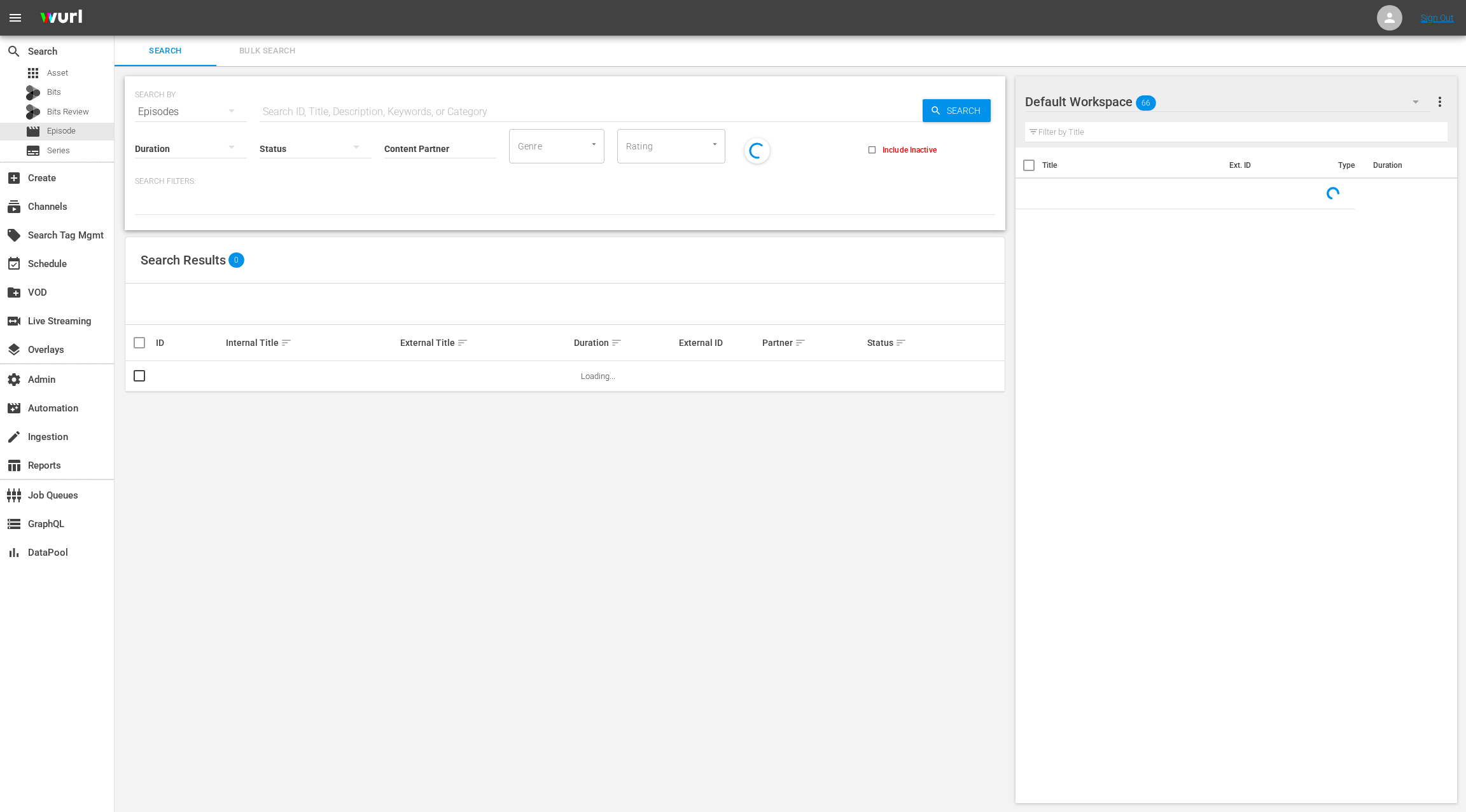
click at [281, 118] on div "Status" at bounding box center [315, 140] width 112 height 46
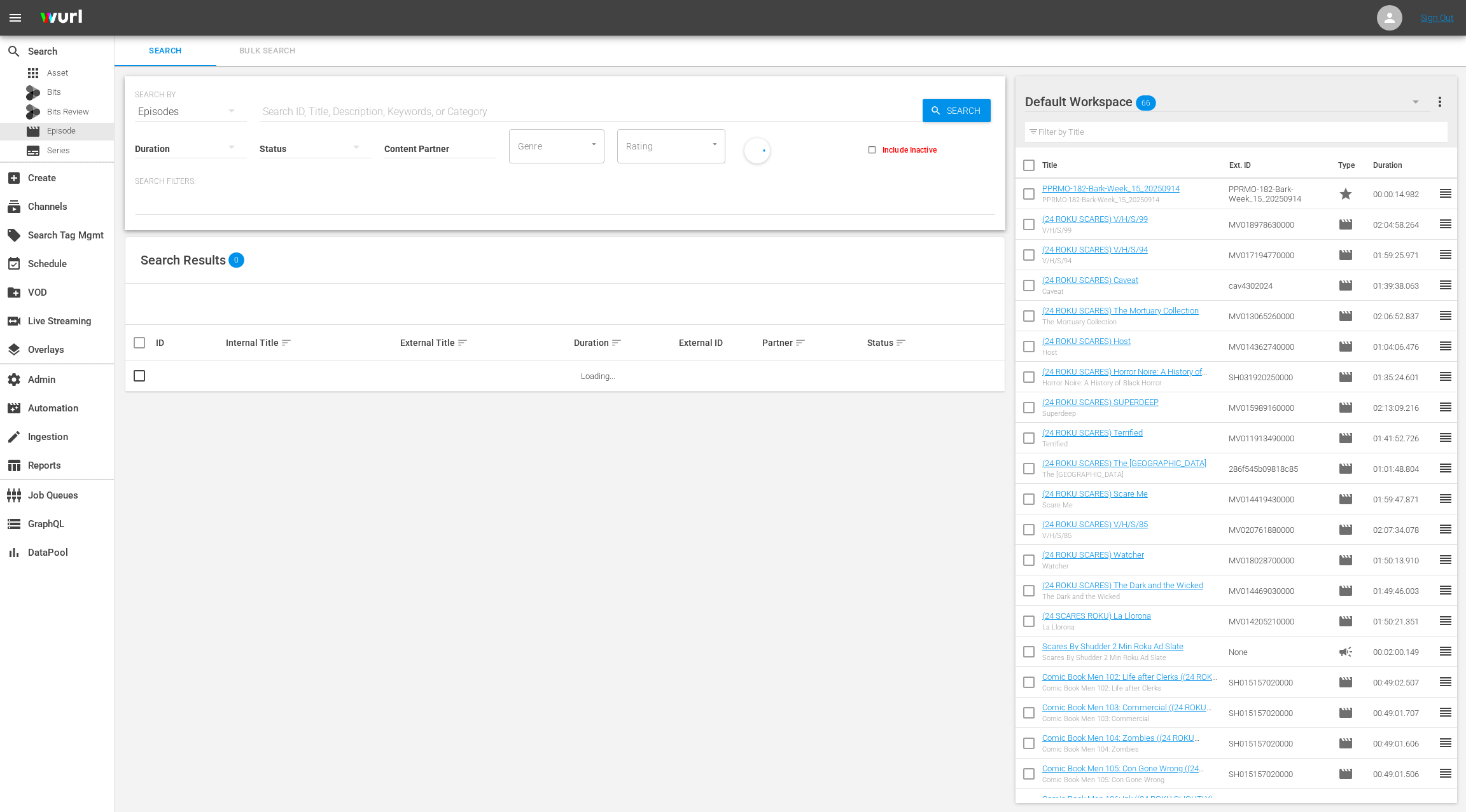
click at [282, 110] on input "text" at bounding box center [591, 112] width 663 height 30
paste input "EP012617750006"
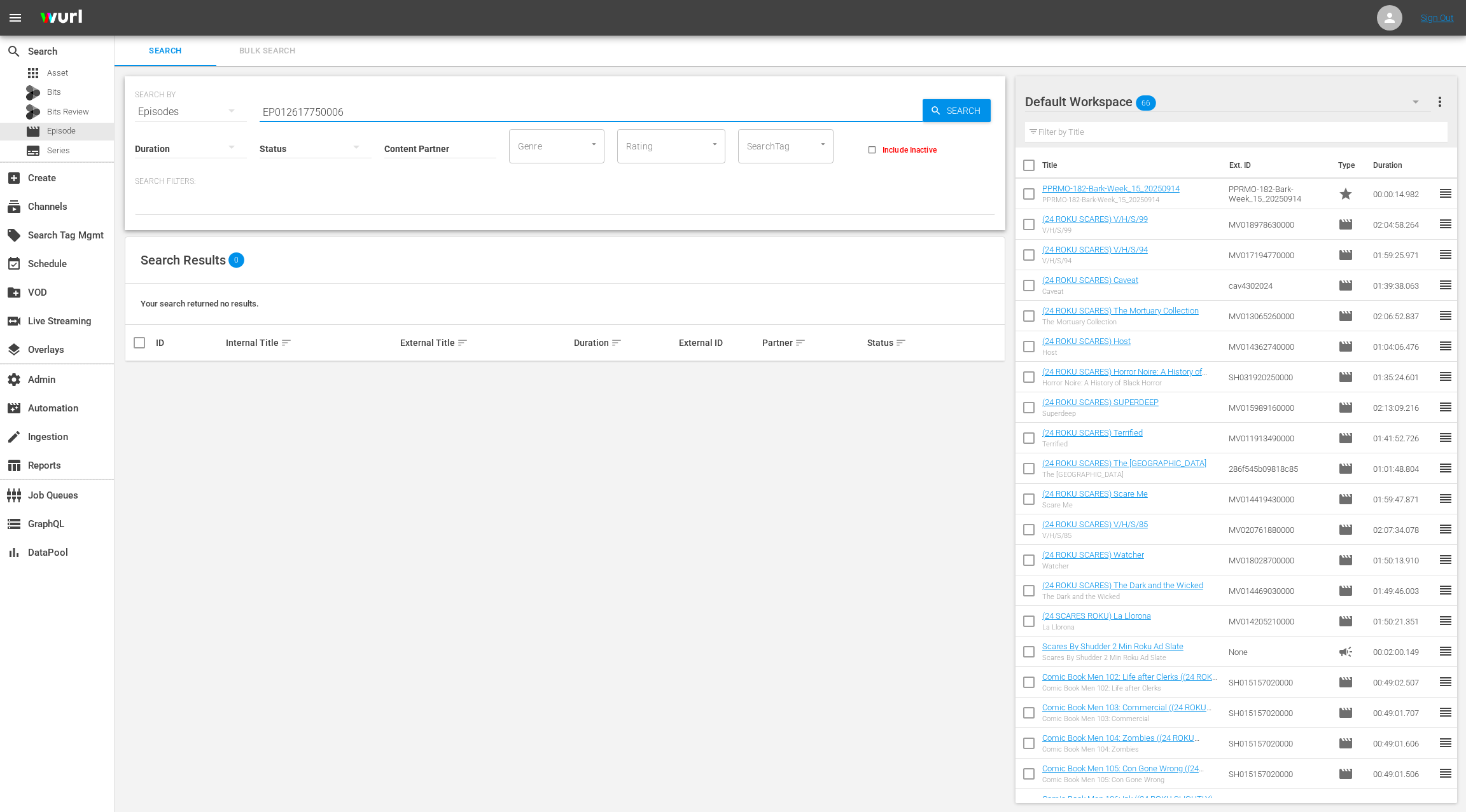
click at [312, 113] on input "EP012617750006" at bounding box center [591, 112] width 663 height 30
paste input "MHBX100042"
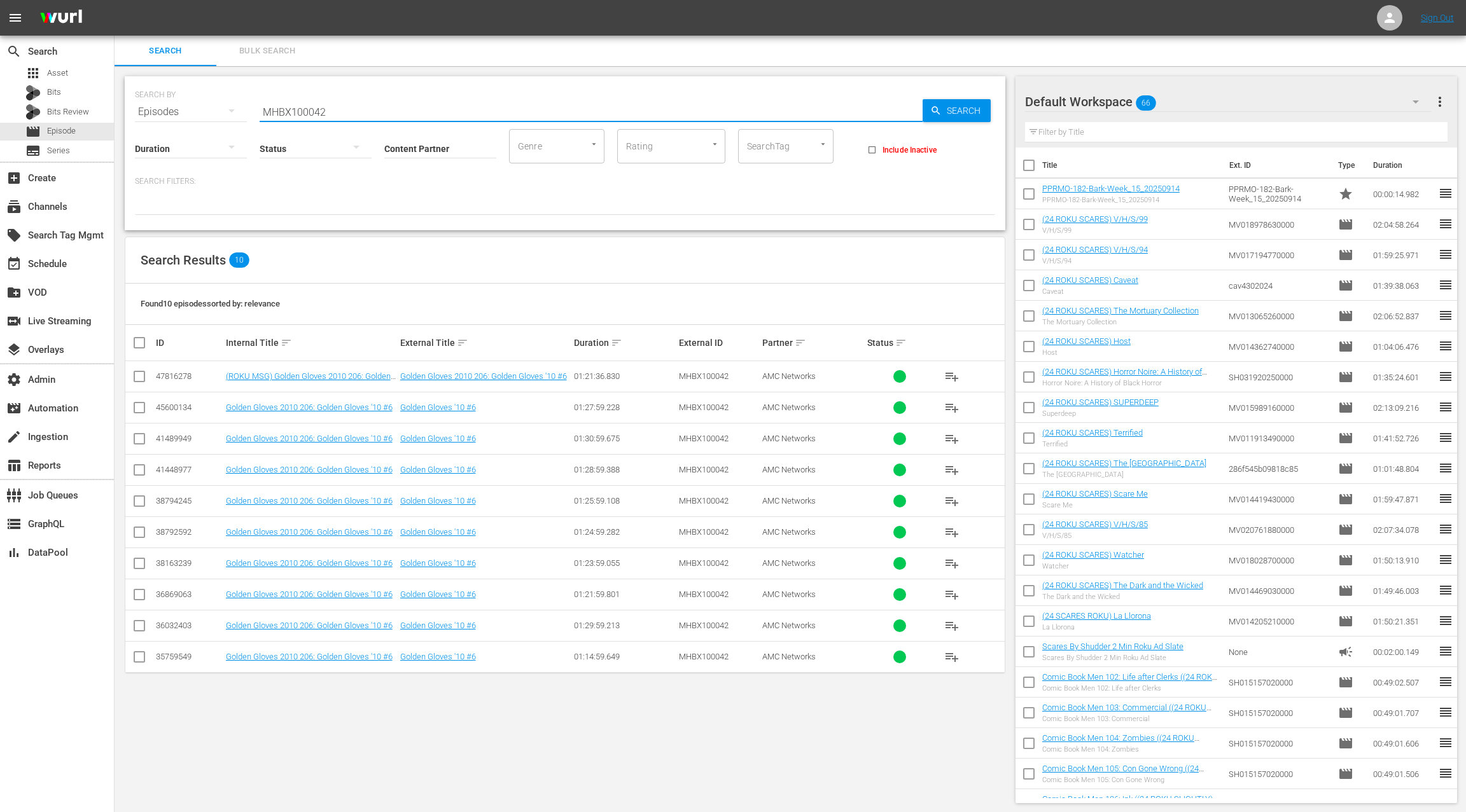
type input "MHBX100042"
click at [265, 55] on span "Bulk Search" at bounding box center [267, 50] width 86 height 15
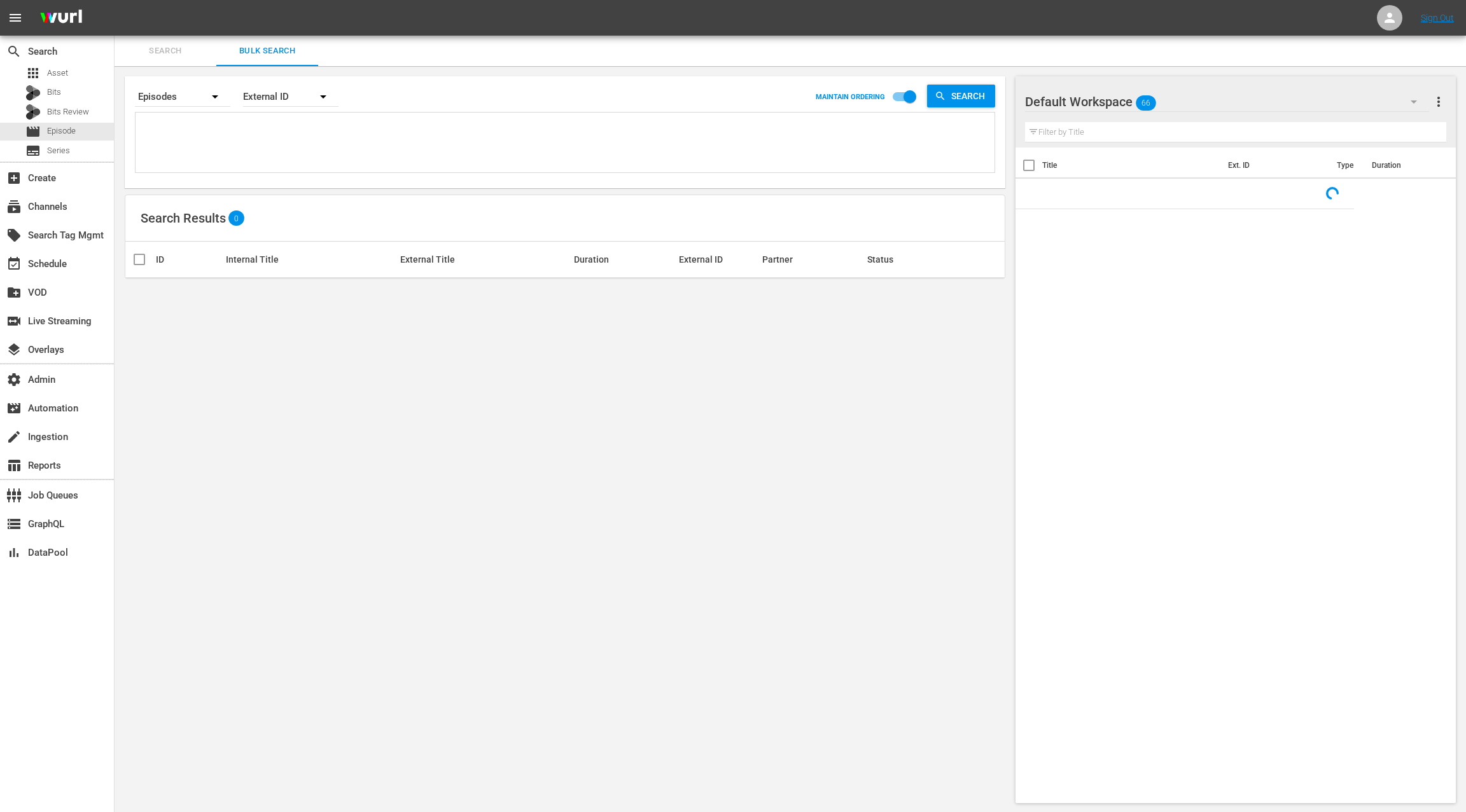
click at [273, 141] on textarea at bounding box center [566, 145] width 856 height 58
paste textarea "AMCNFL0000005273TV AMCNFL0000002727TV AMCNVR0000069647"
type textarea "AMCNFL0000005273TV AMCNFL0000002727TV AMCNVR0000069647"
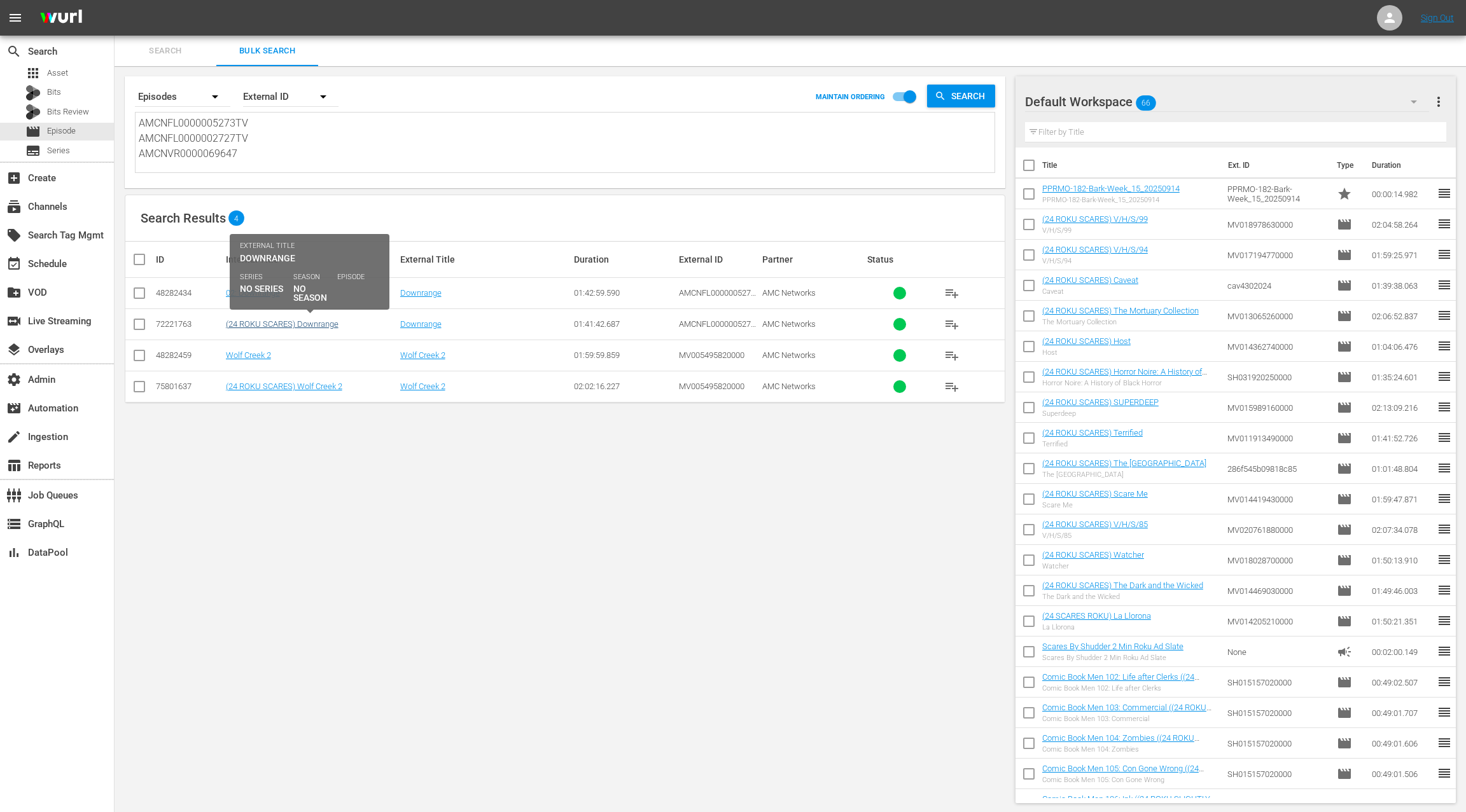
type textarea "AMCNFL0000005273TV AMCNFL0000002727TV AMCNVR0000069647"
click at [315, 325] on link "(24 ROKU SCARES) Downrange" at bounding box center [282, 324] width 113 height 10
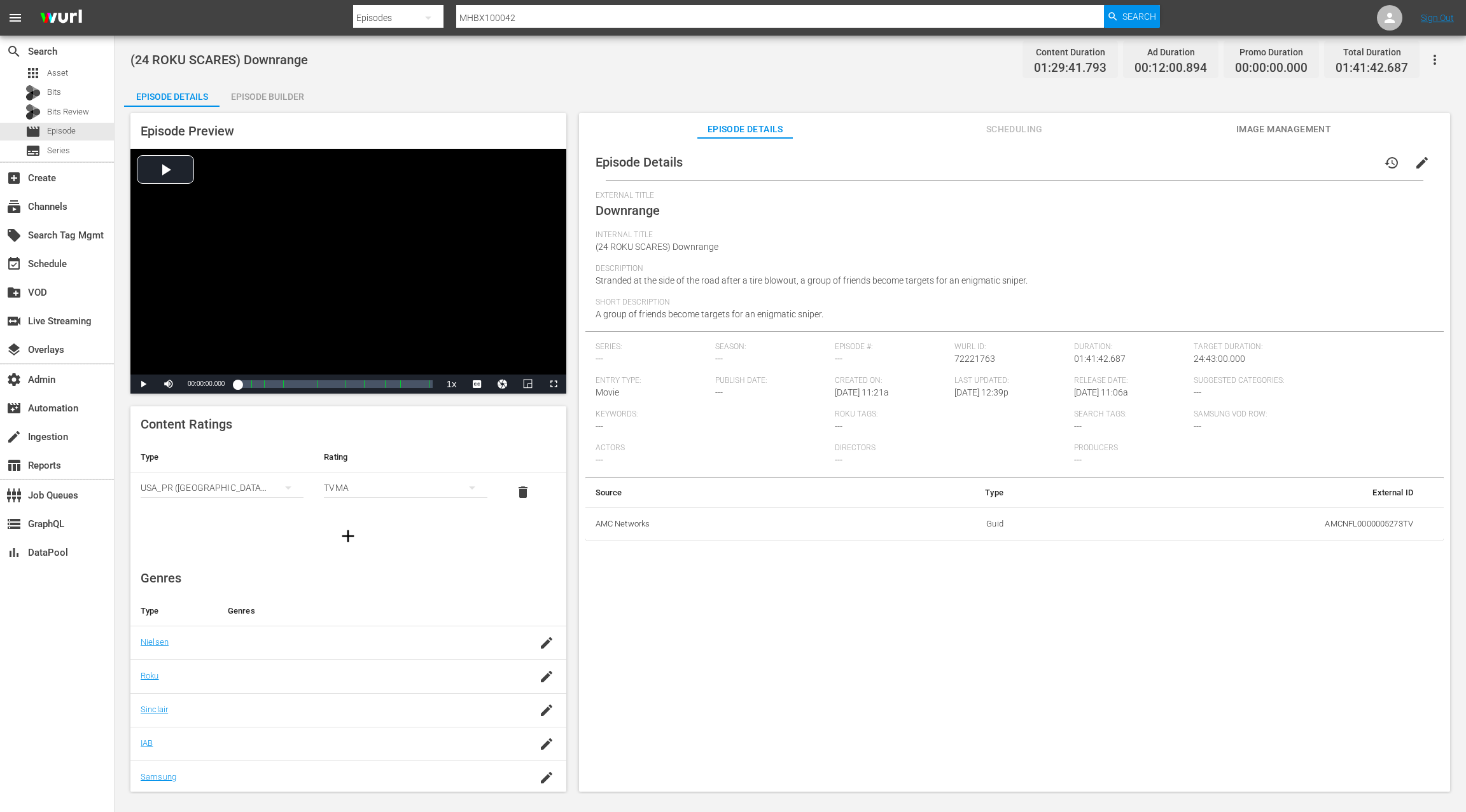
click at [1025, 129] on span "Scheduling" at bounding box center [1014, 129] width 95 height 16
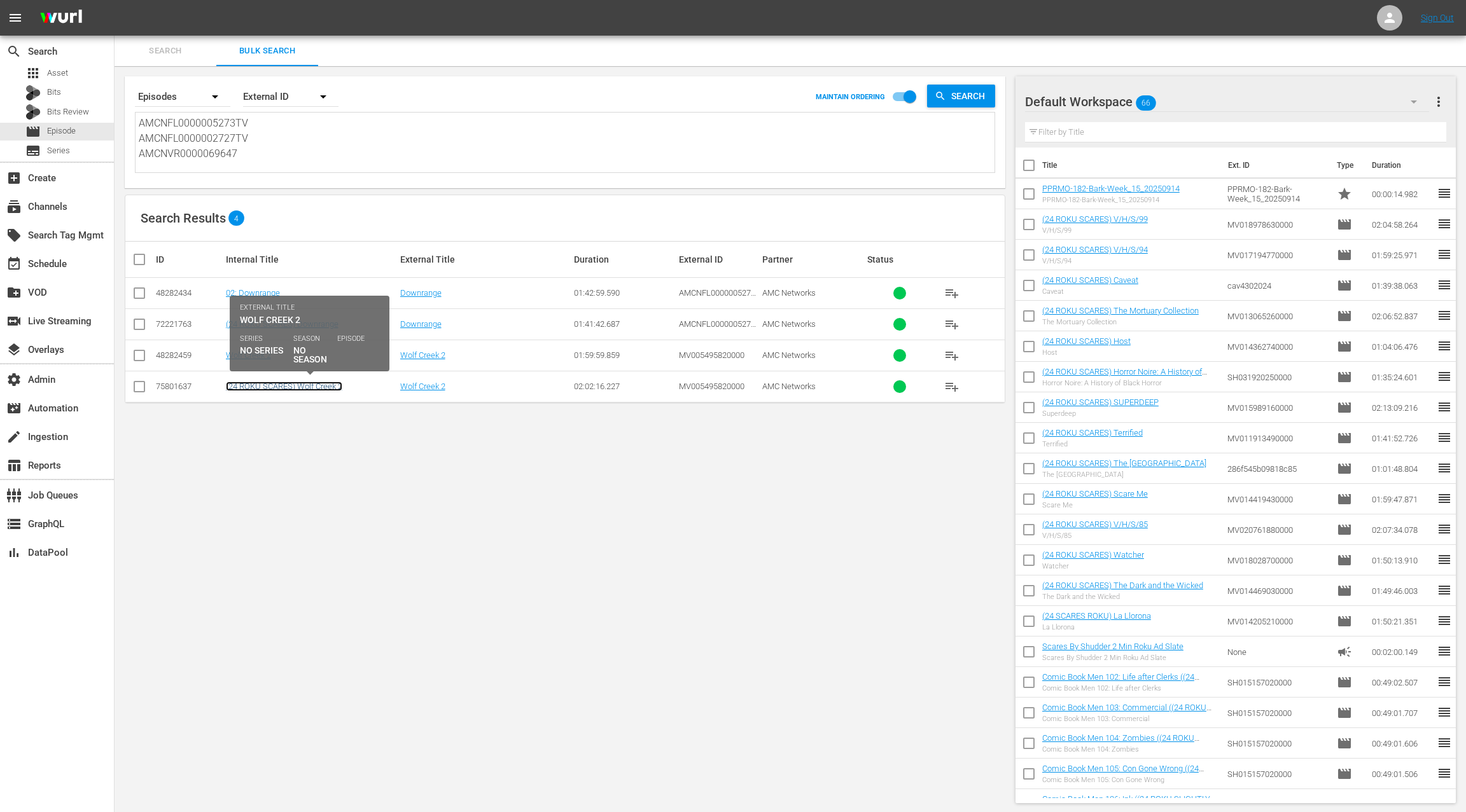
click at [313, 387] on link "(24 ROKU SCARES) Wolf Creek 2" at bounding box center [284, 387] width 116 height 10
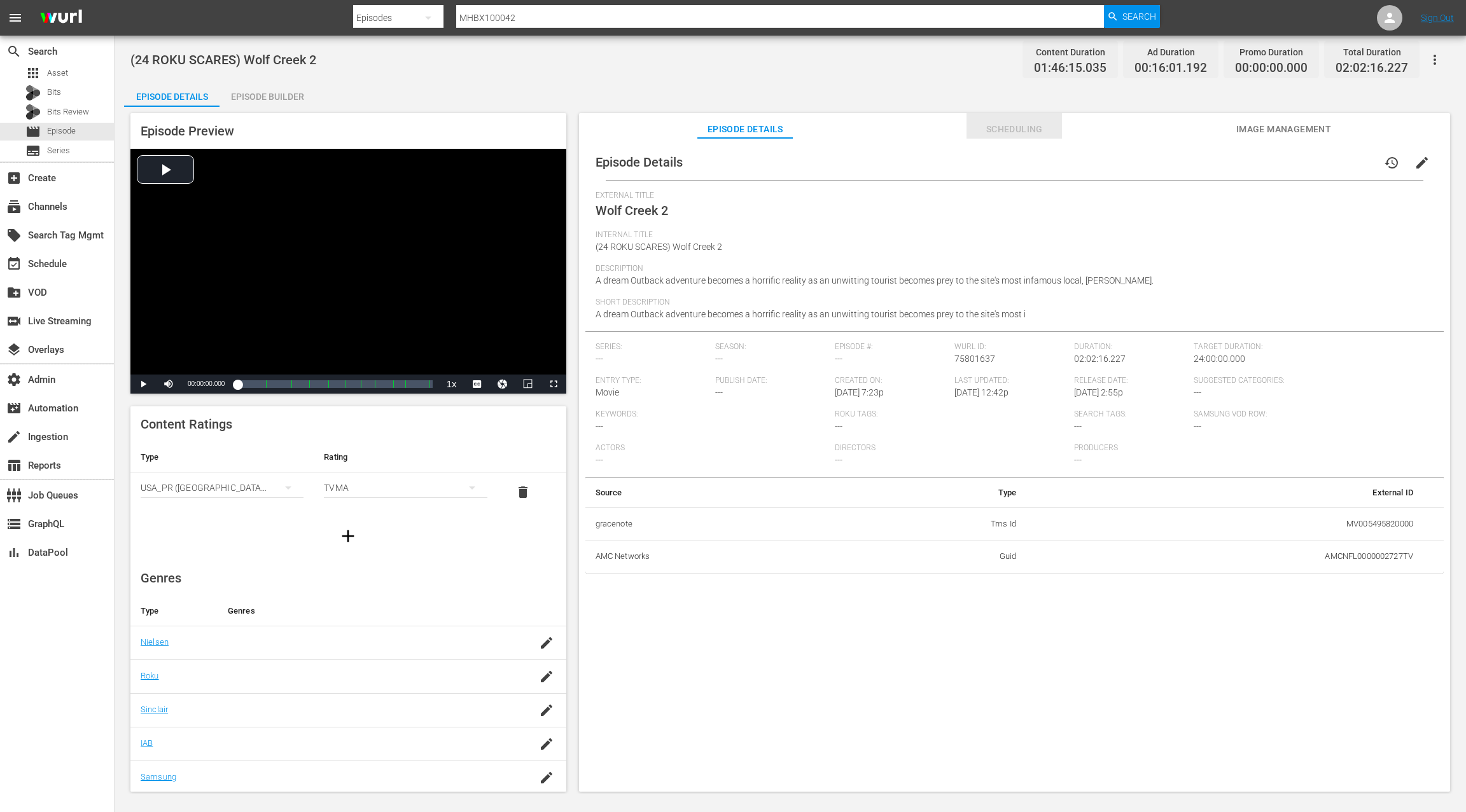
click at [1019, 127] on span "Scheduling" at bounding box center [1014, 129] width 95 height 16
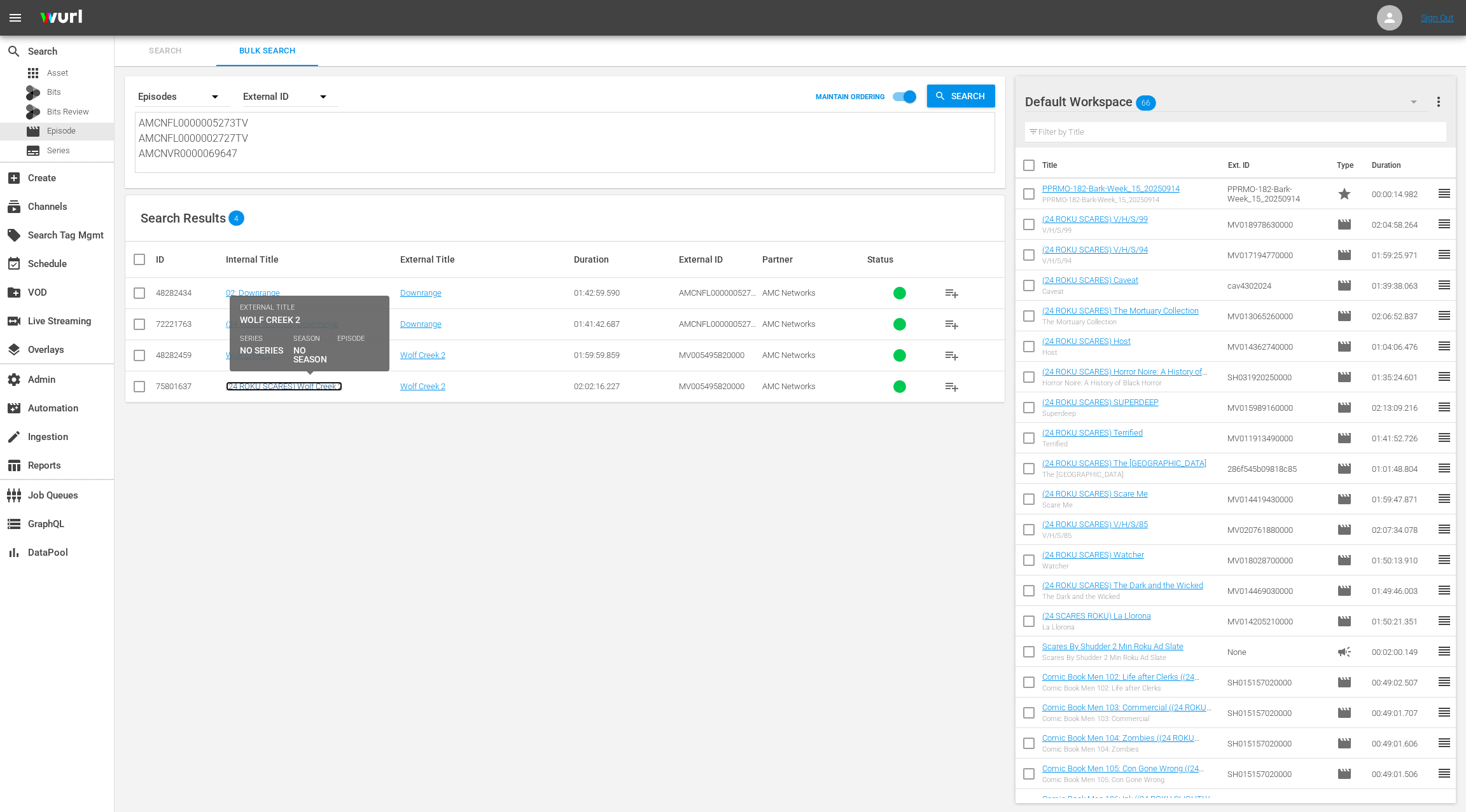
click at [322, 389] on link "(24 ROKU SCARES) Wolf Creek 2" at bounding box center [284, 387] width 116 height 10
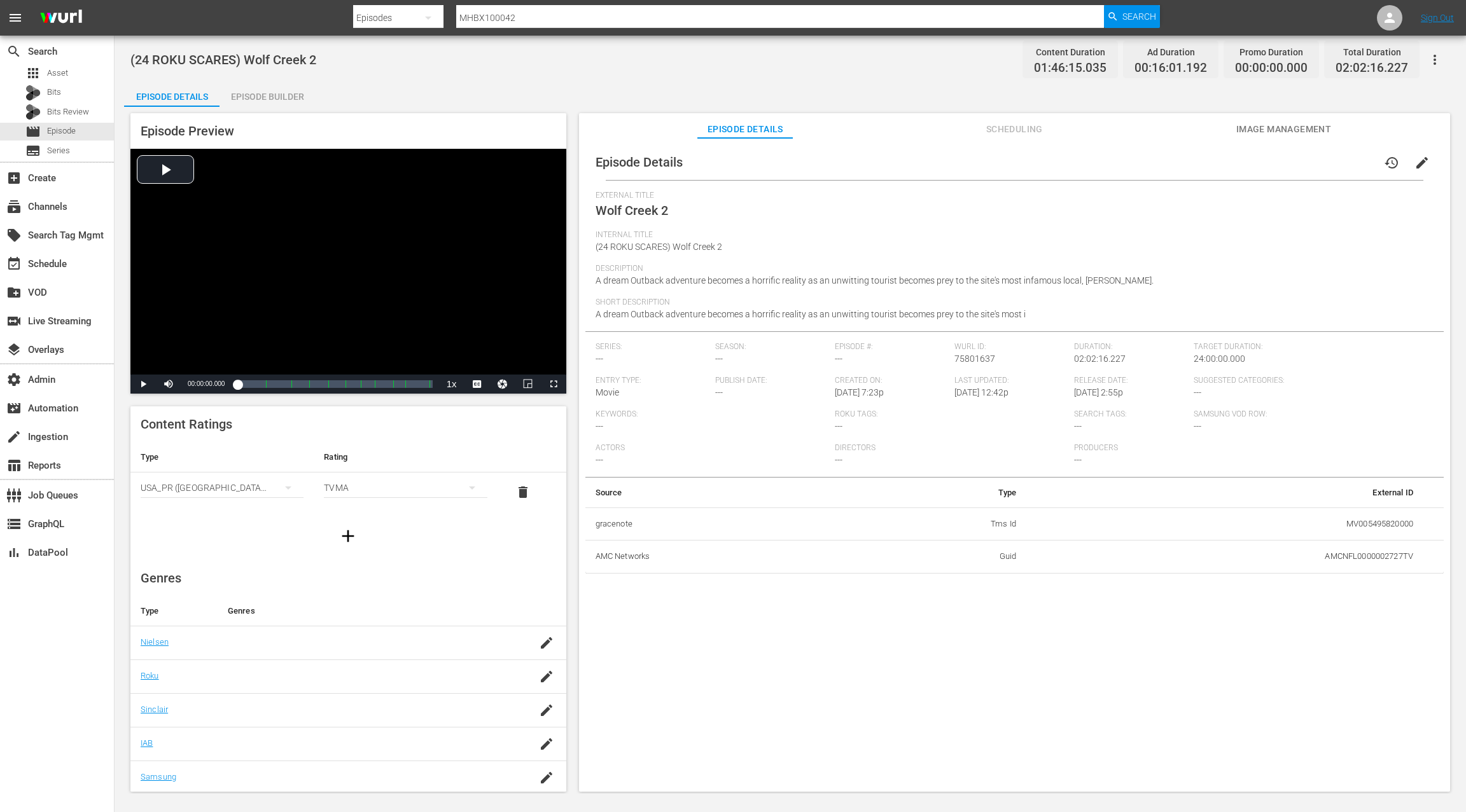
click at [1015, 139] on div "Episode Details history edit External Title Wolf Creek 2 Internal Title (24 ROK…" at bounding box center [1014, 471] width 871 height 666
click at [1294, 127] on span "Image Management" at bounding box center [1283, 129] width 95 height 16
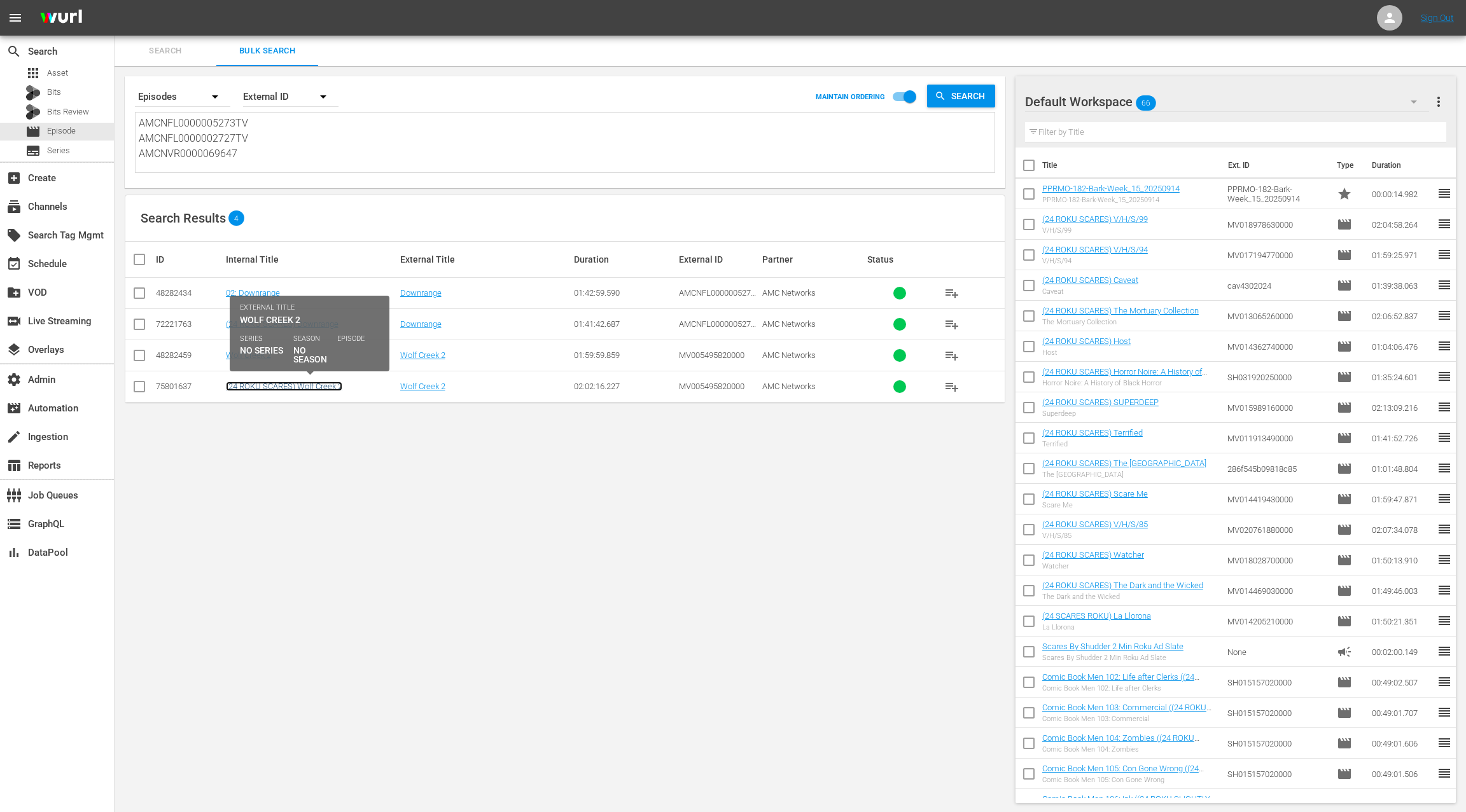
click at [322, 385] on link "(24 ROKU SCARES) Wolf Creek 2" at bounding box center [284, 387] width 116 height 10
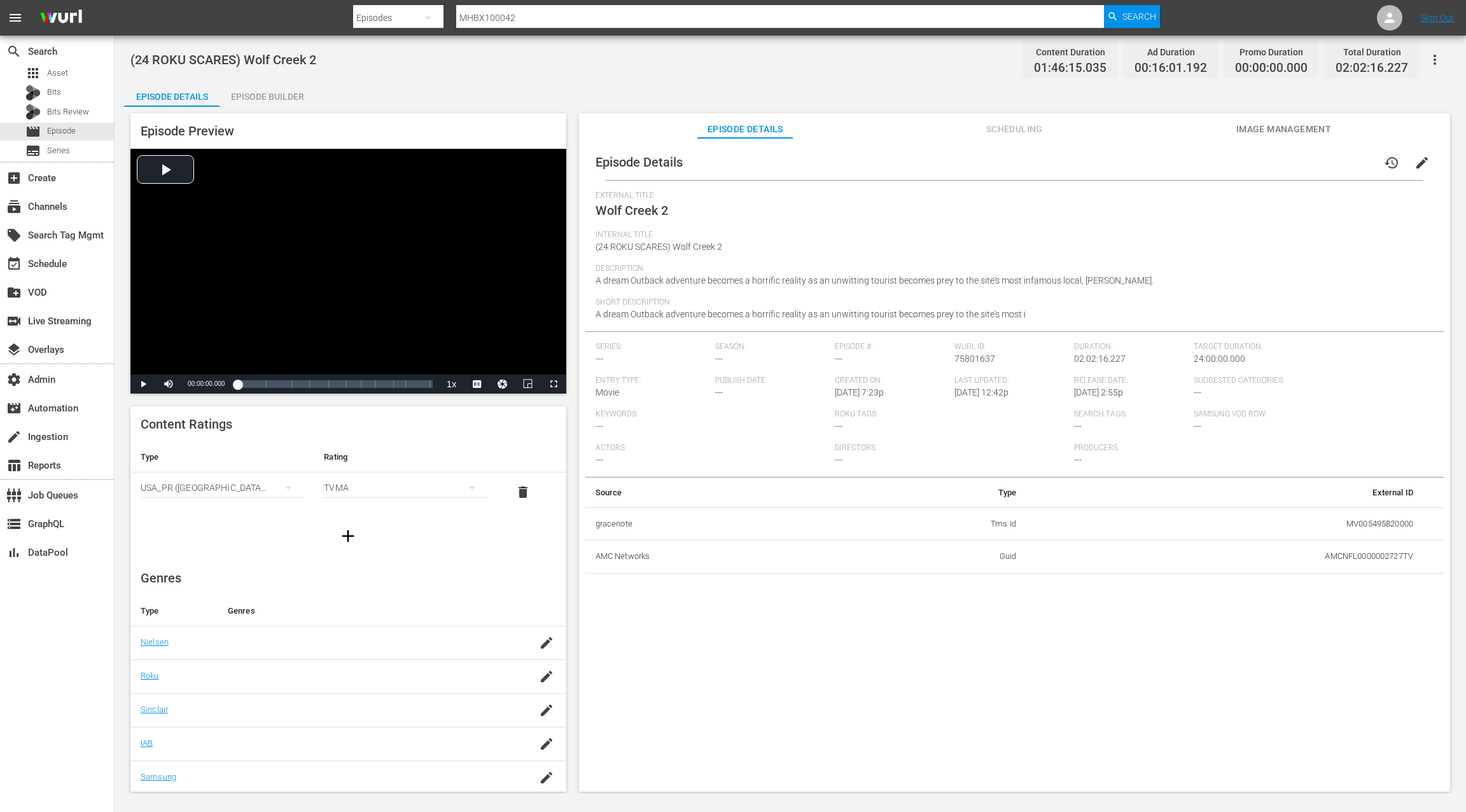
click at [1017, 130] on span "Scheduling" at bounding box center [1014, 129] width 95 height 16
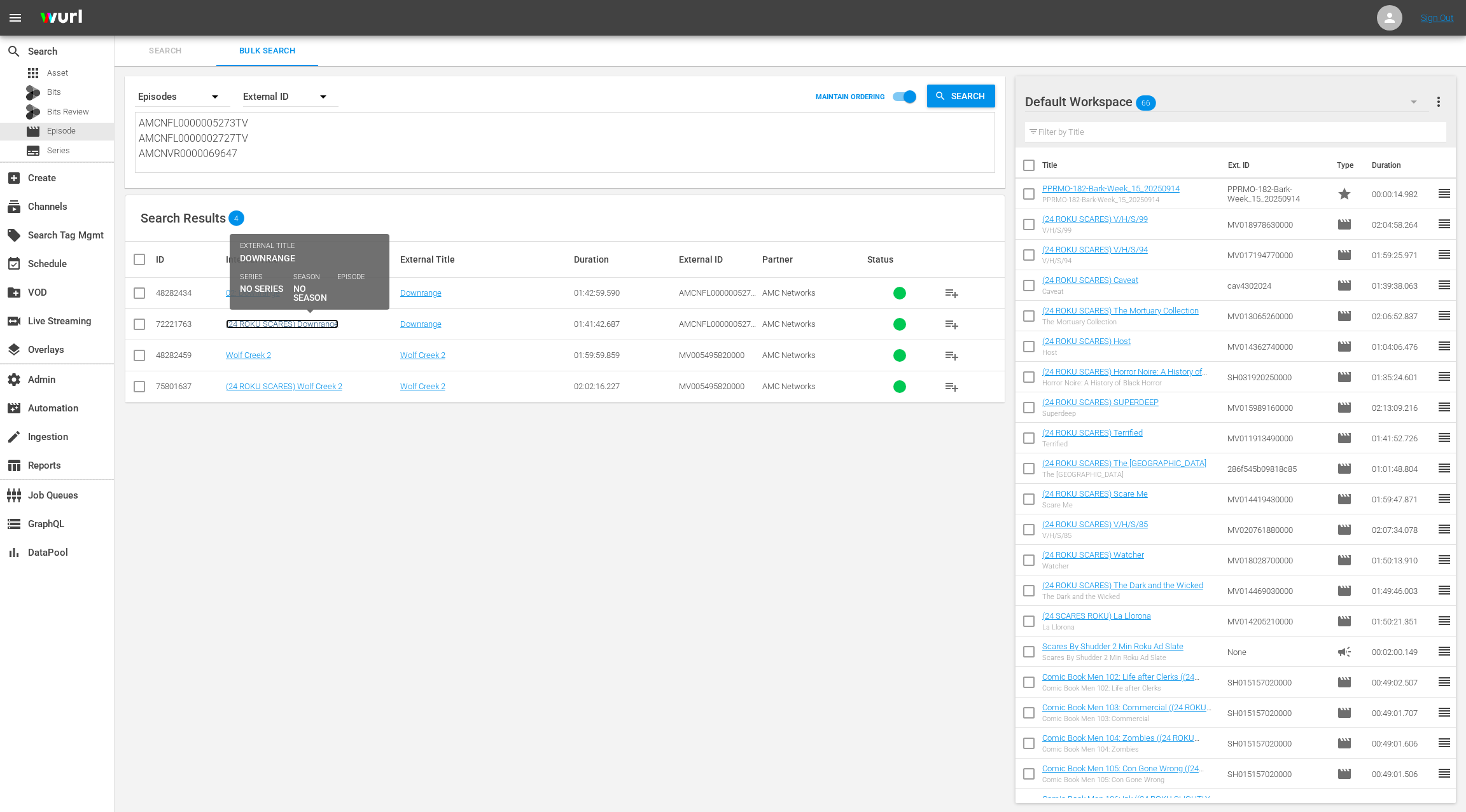
click at [288, 325] on link "(24 ROKU SCARES) Downrange" at bounding box center [282, 324] width 113 height 10
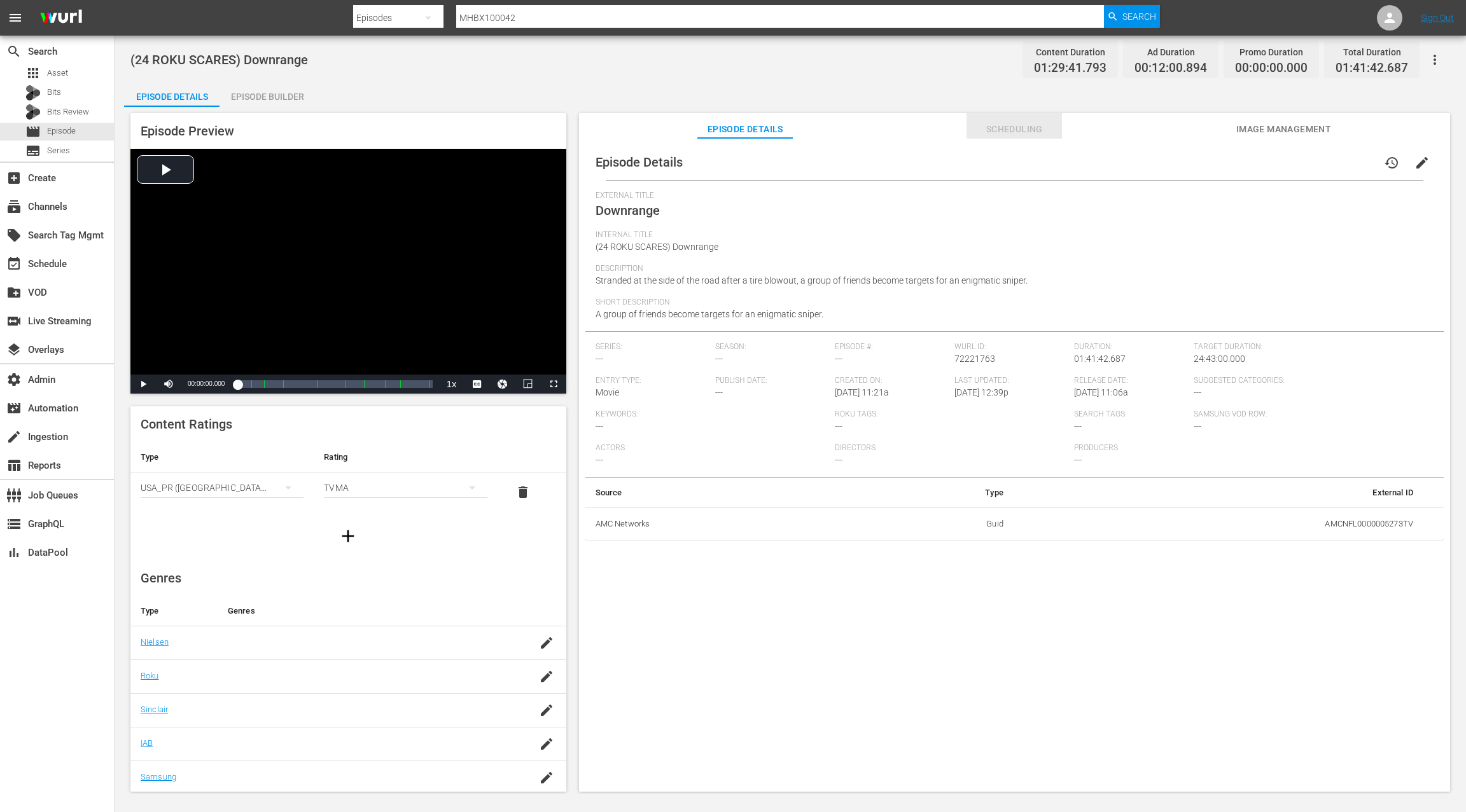
click at [1022, 132] on span "Scheduling" at bounding box center [1014, 129] width 95 height 16
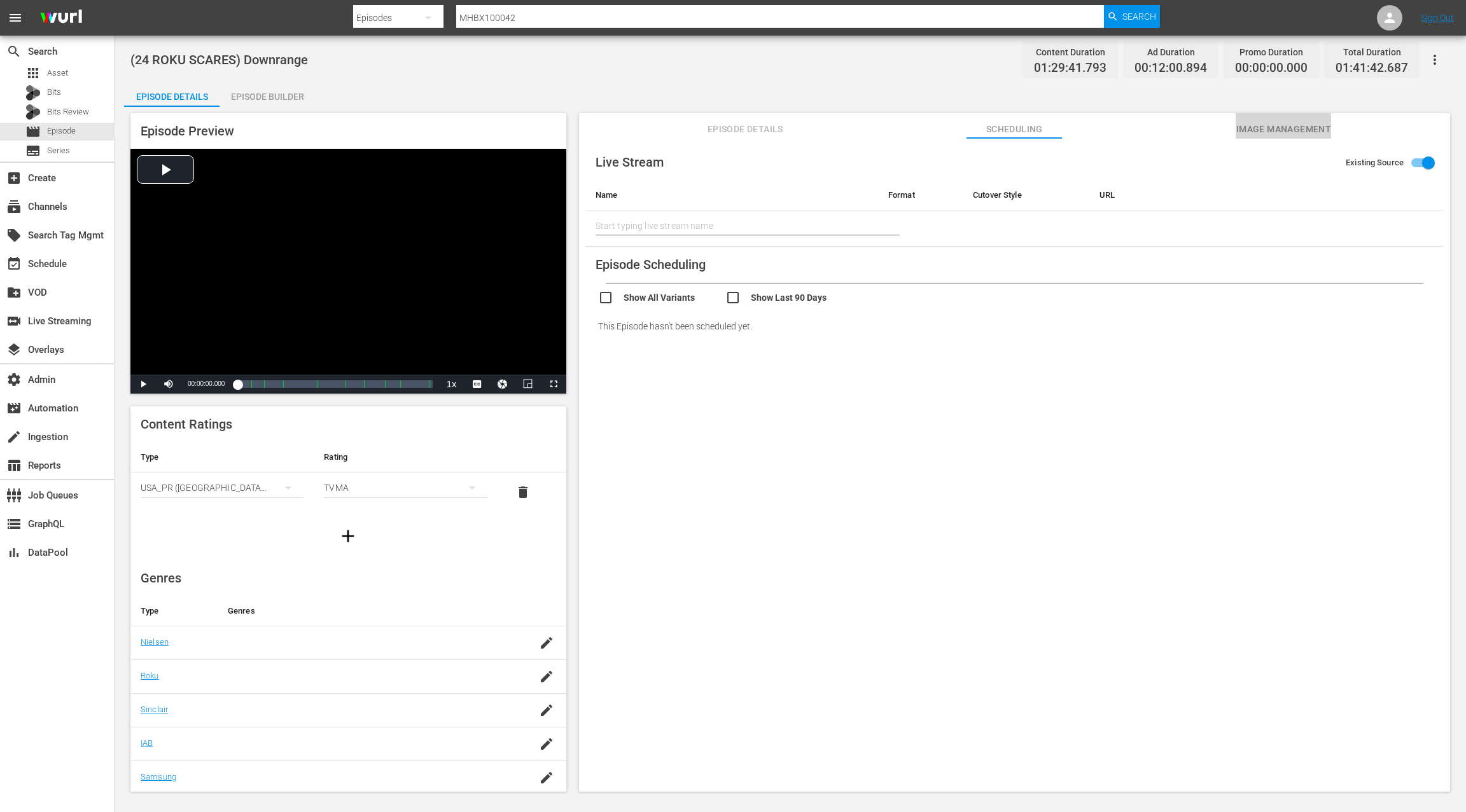
click at [1291, 128] on span "Image Management" at bounding box center [1283, 129] width 95 height 16
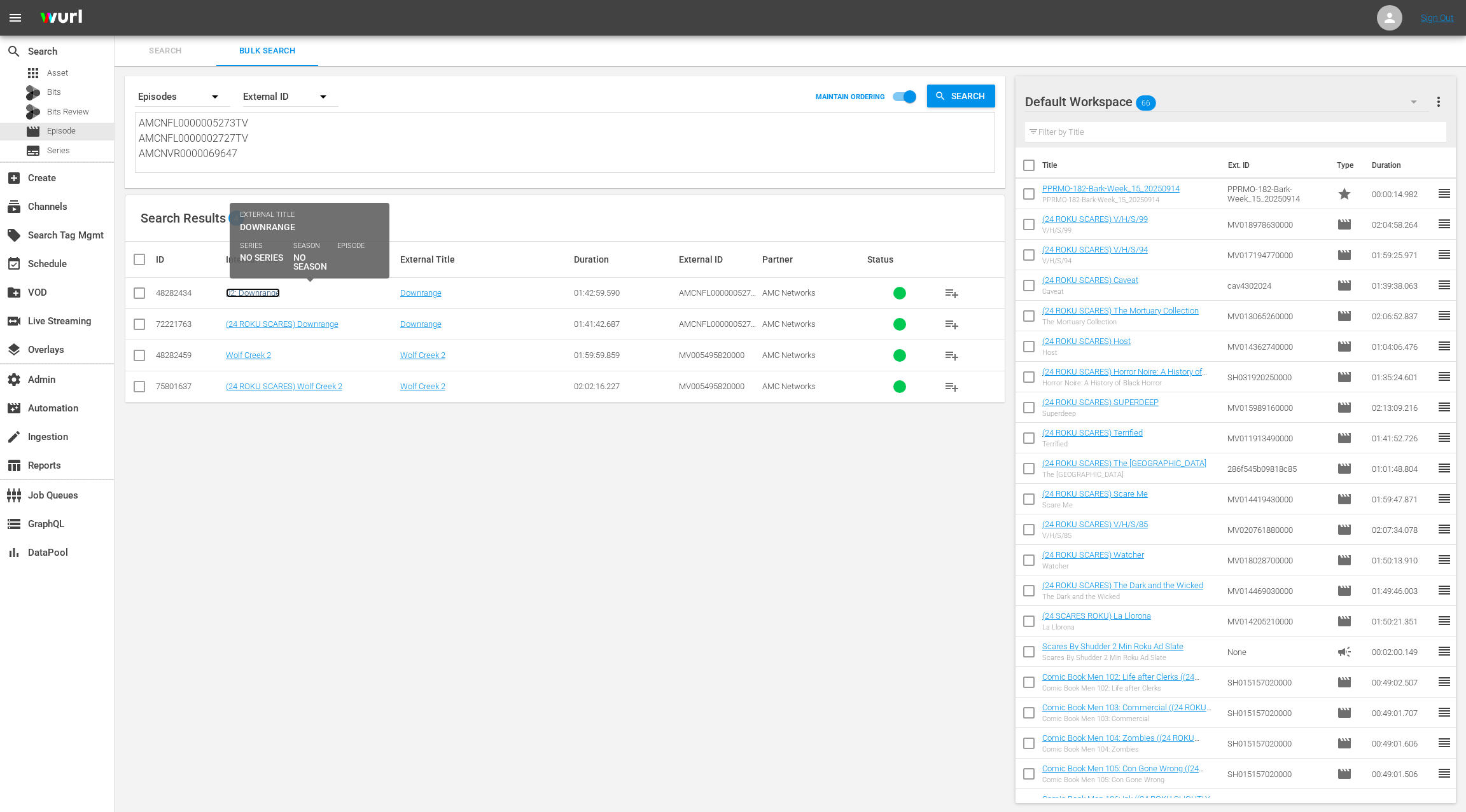
click at [265, 290] on link "02: Downrange" at bounding box center [253, 293] width 54 height 10
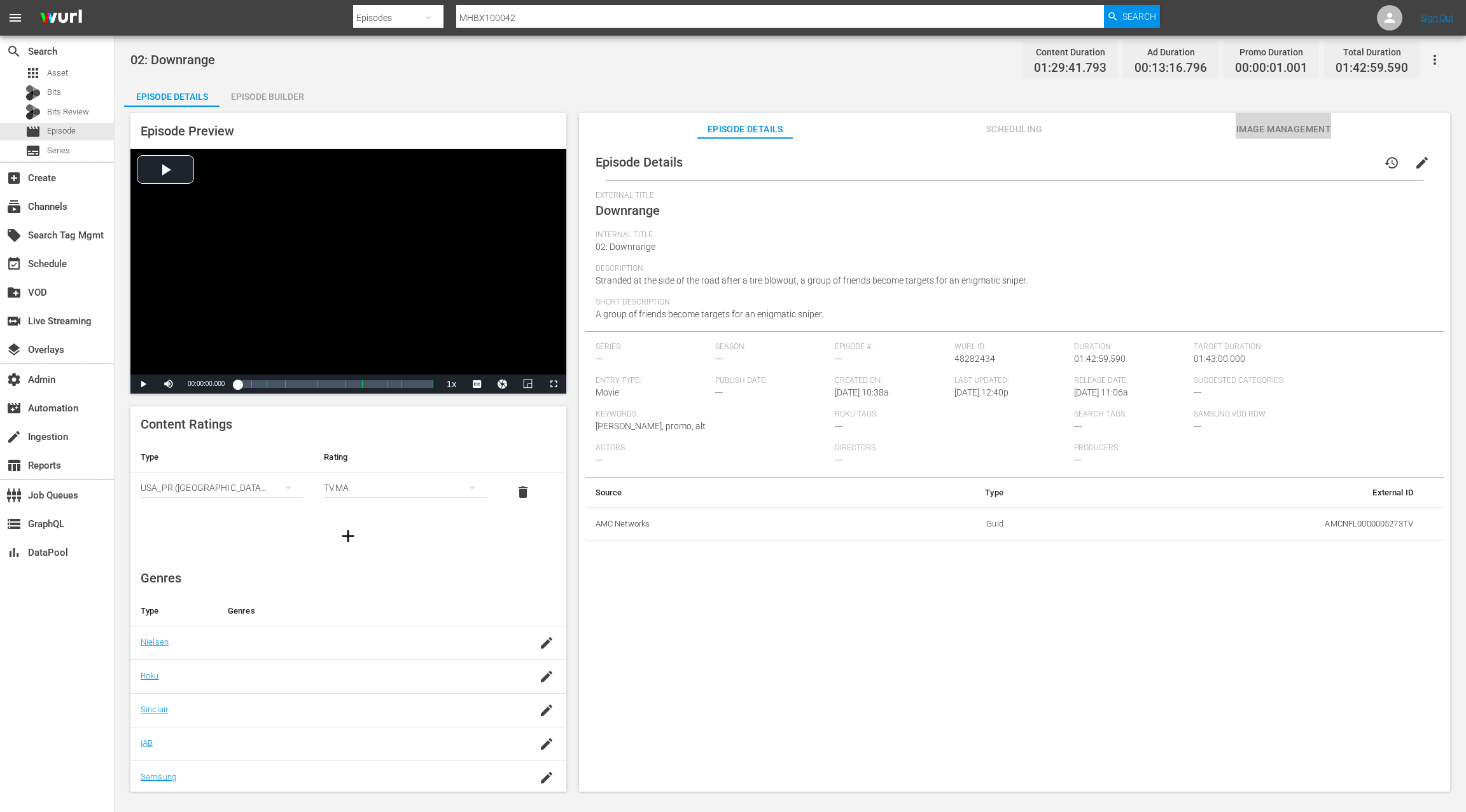
click at [1249, 131] on span "Image Management" at bounding box center [1283, 129] width 95 height 16
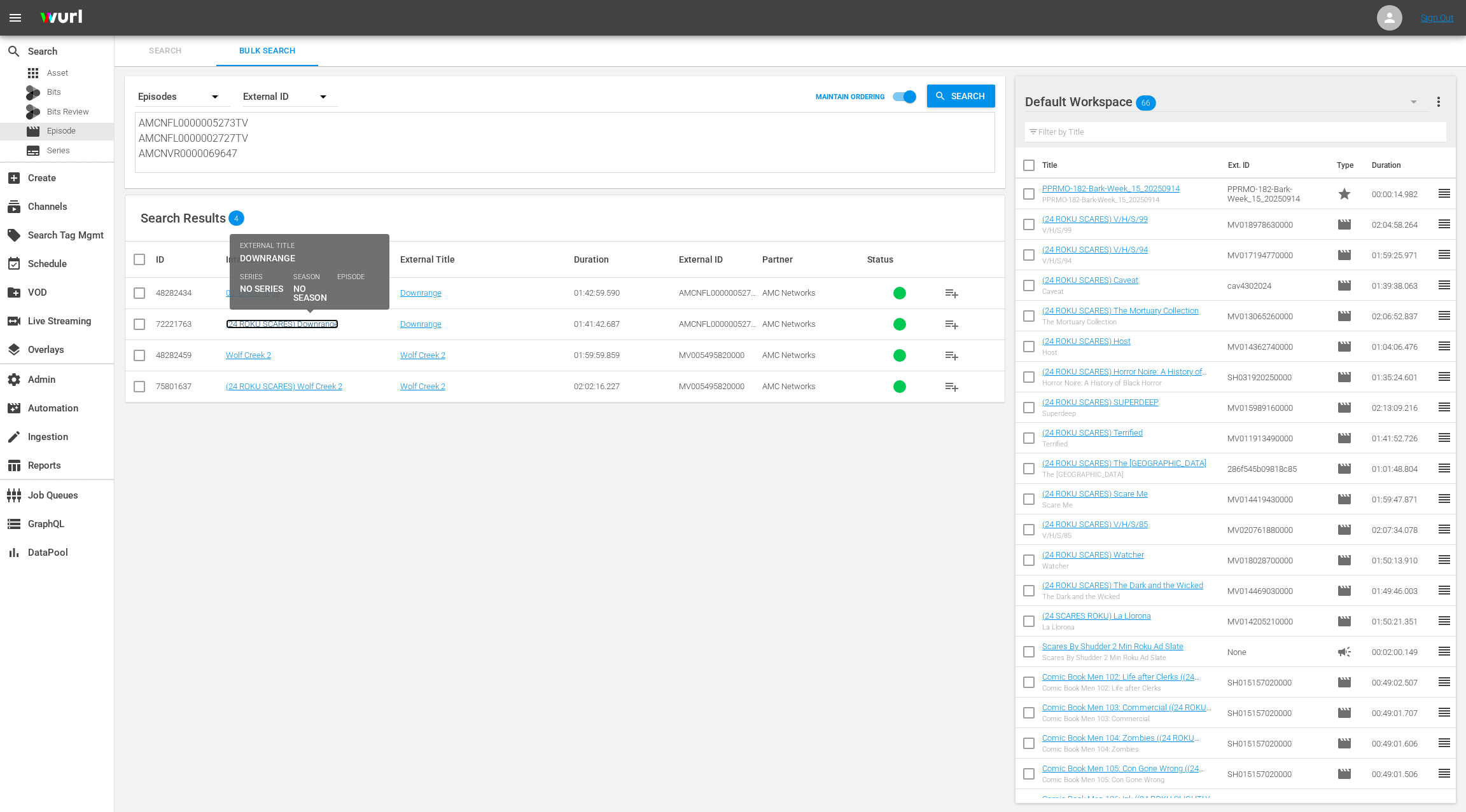
click at [313, 326] on link "(24 ROKU SCARES) Downrange" at bounding box center [282, 324] width 113 height 10
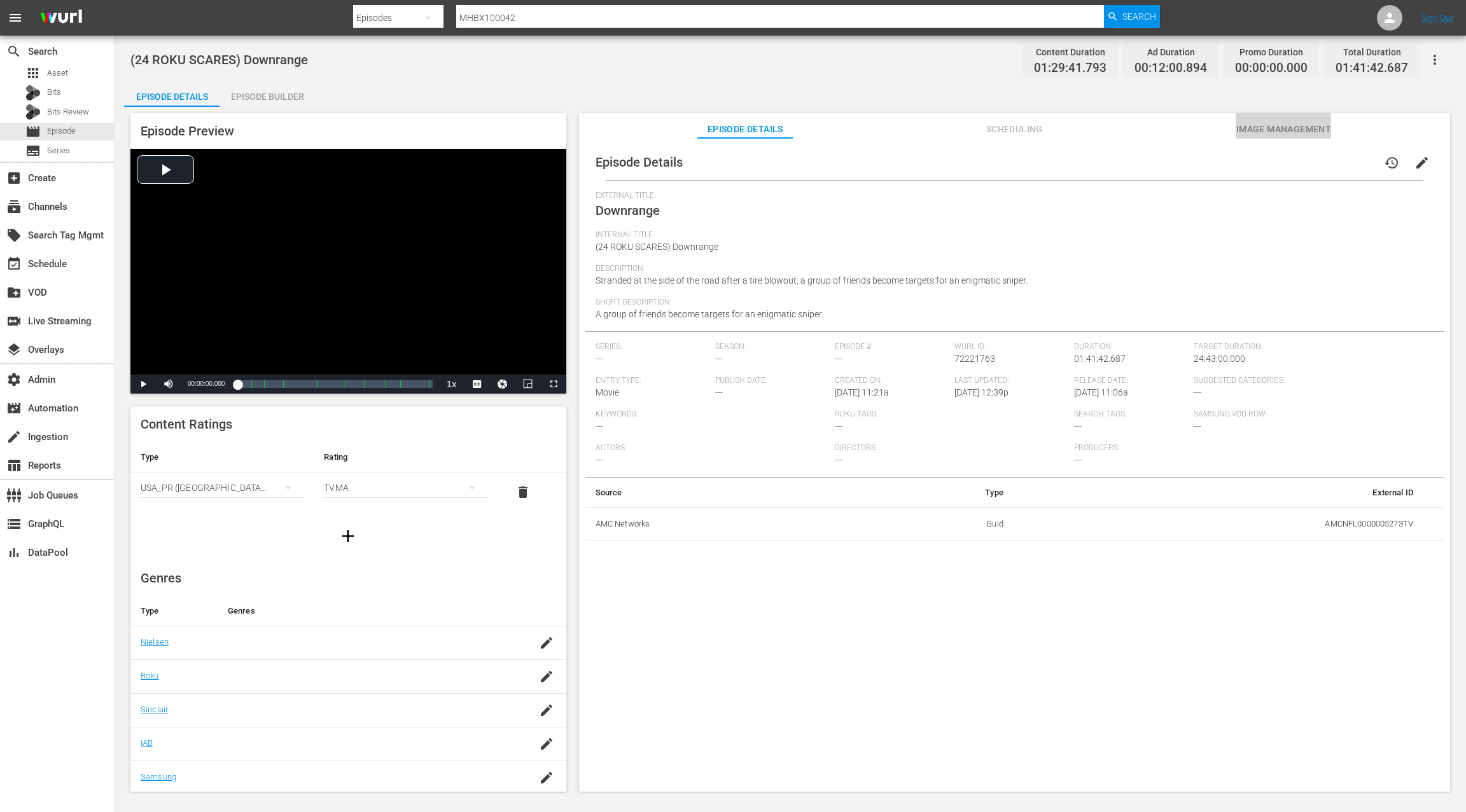
click at [1278, 127] on span "Image Management" at bounding box center [1283, 129] width 95 height 16
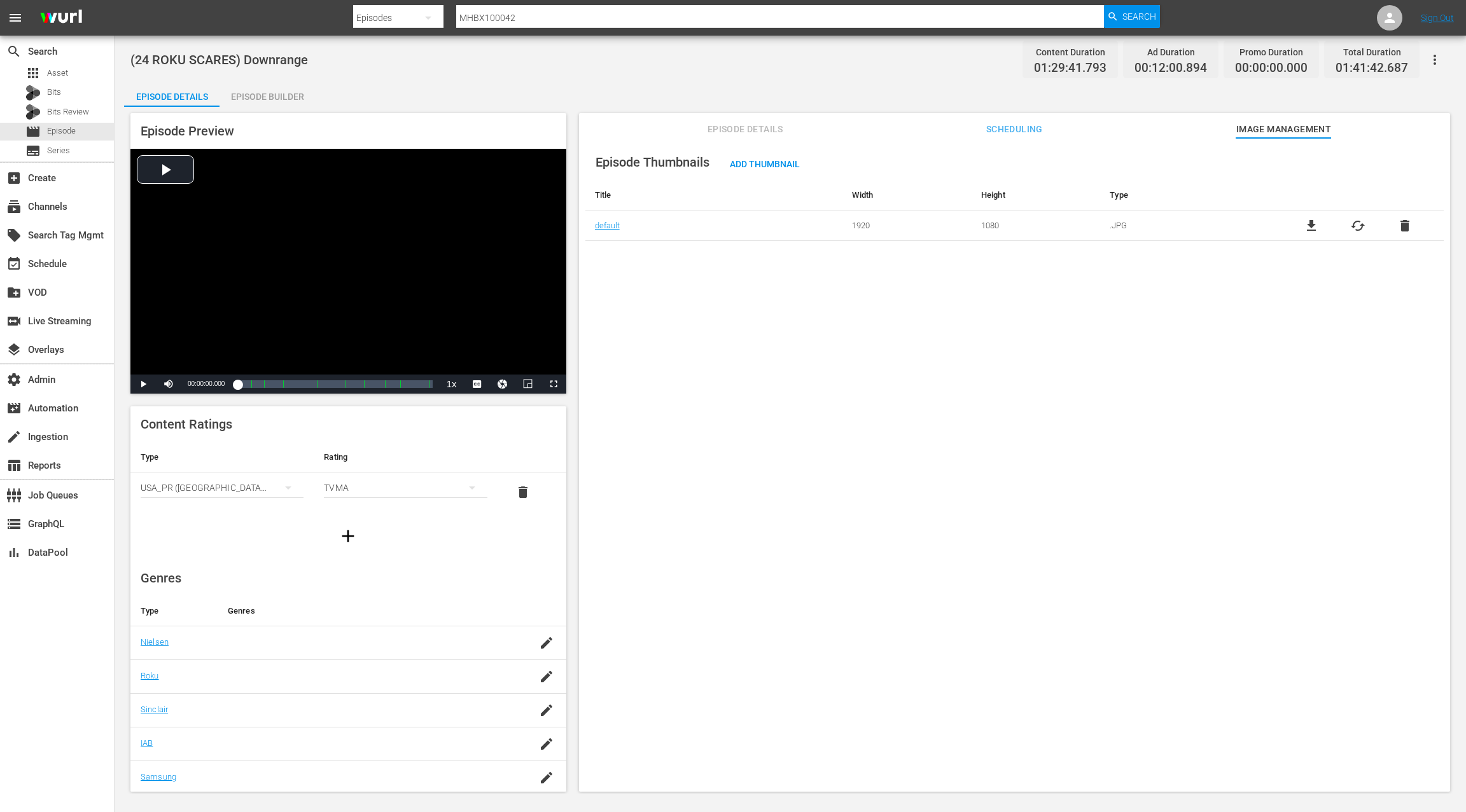
click at [1041, 127] on span "Scheduling" at bounding box center [1014, 129] width 95 height 16
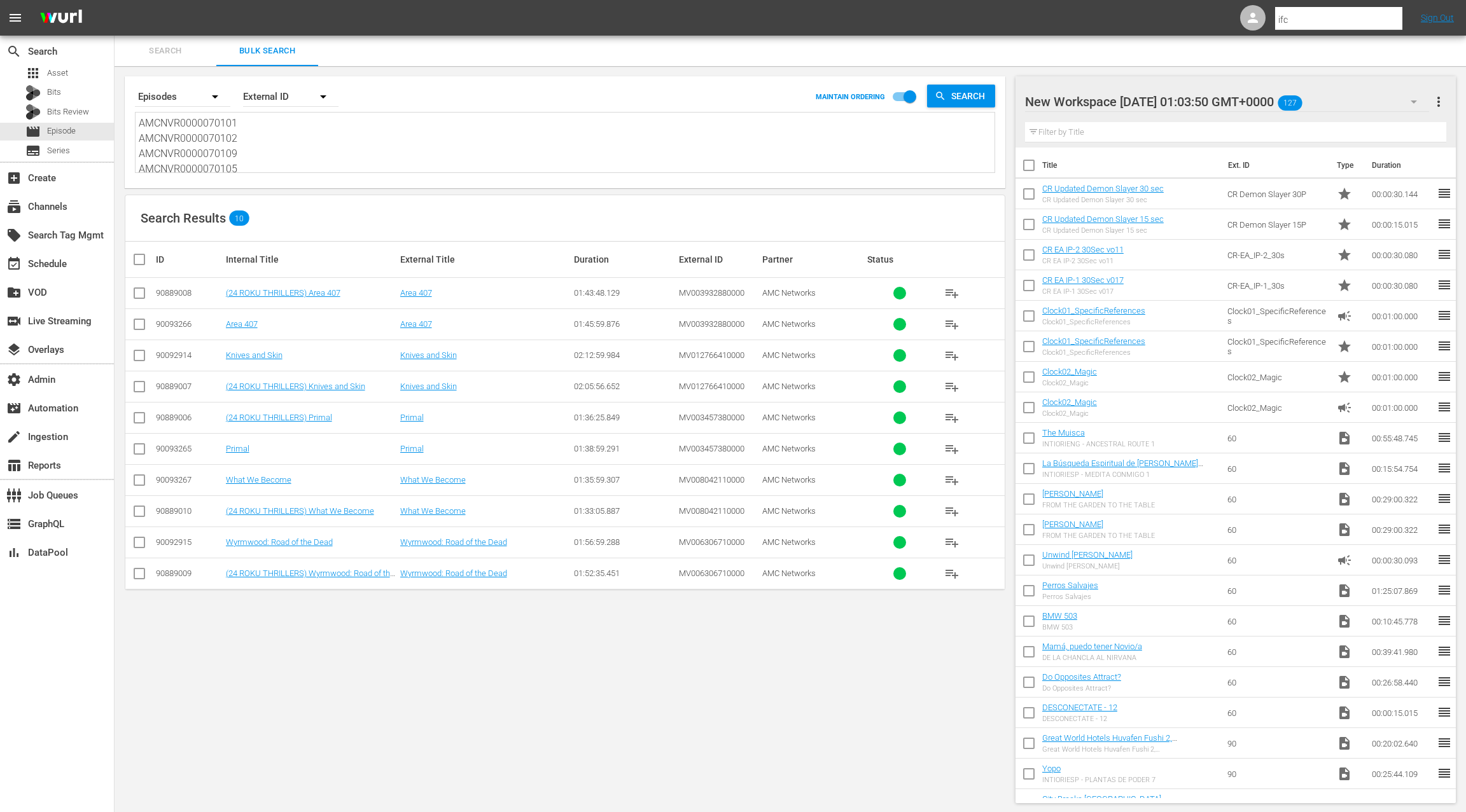
click at [329, 138] on textarea "AMCNVR0000070101 AMCNVR0000070102 AMCNVR0000070109 AMCNVR0000070105 AMCNVR00000…" at bounding box center [566, 145] width 856 height 58
click at [325, 157] on textarea "AMCNVR0000070101 AMCNVR0000070102 AMCNVR0000070109 AMCNVR0000070105 AMCNVR00000…" at bounding box center [566, 145] width 856 height 58
click at [316, 165] on textarea "AMCNVR0000070101 AMCNVR0000070102 AMCNVR0000070109 AMCNVR0000070105 AMCNVR00000…" at bounding box center [566, 145] width 856 height 58
click at [69, 465] on div "table_chart Reports" at bounding box center [35, 463] width 71 height 12
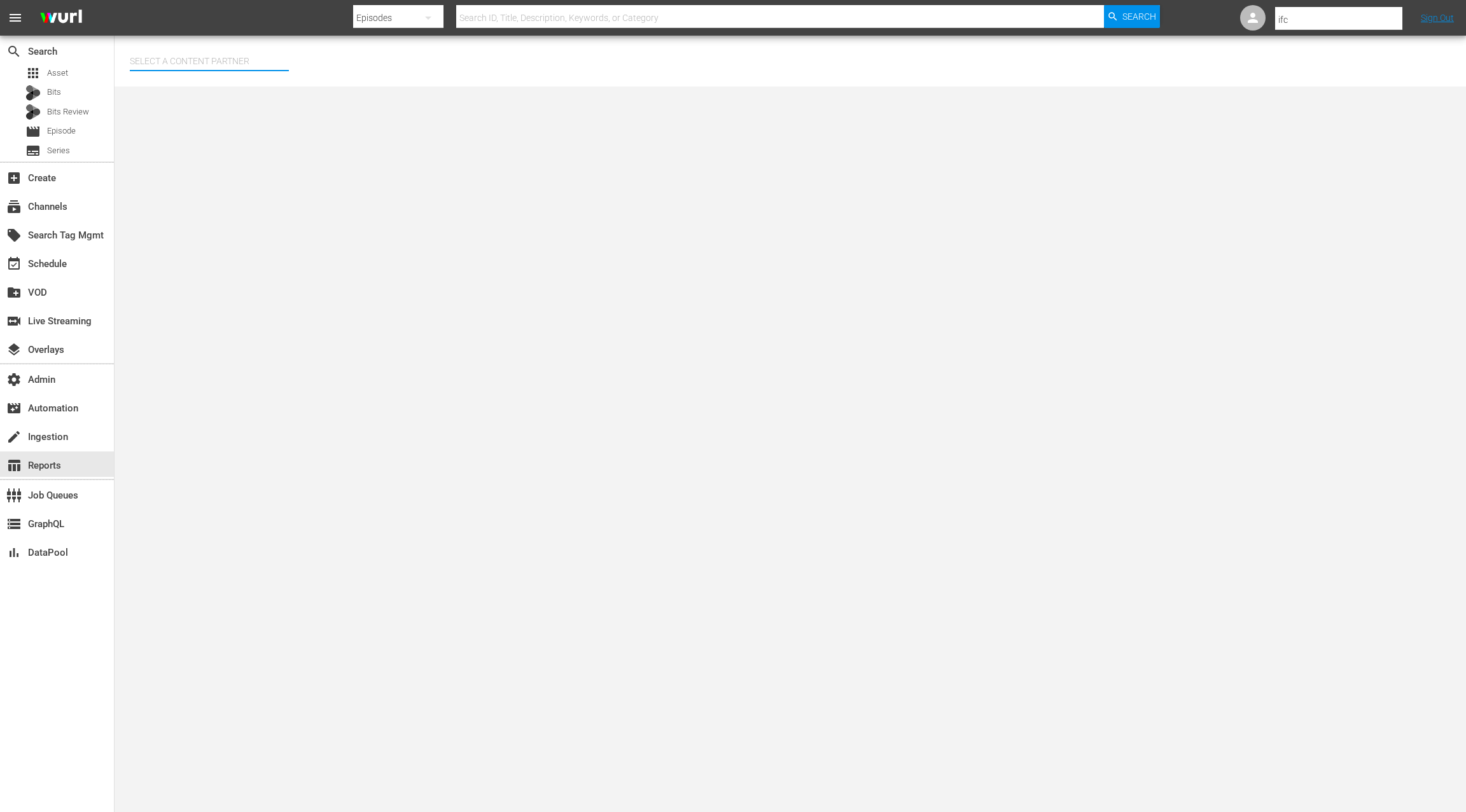
click at [218, 58] on input "text" at bounding box center [210, 61] width 159 height 30
click at [255, 95] on div "AMC Networks (138)" at bounding box center [232, 97] width 186 height 30
type input "AMC Networks (138)"
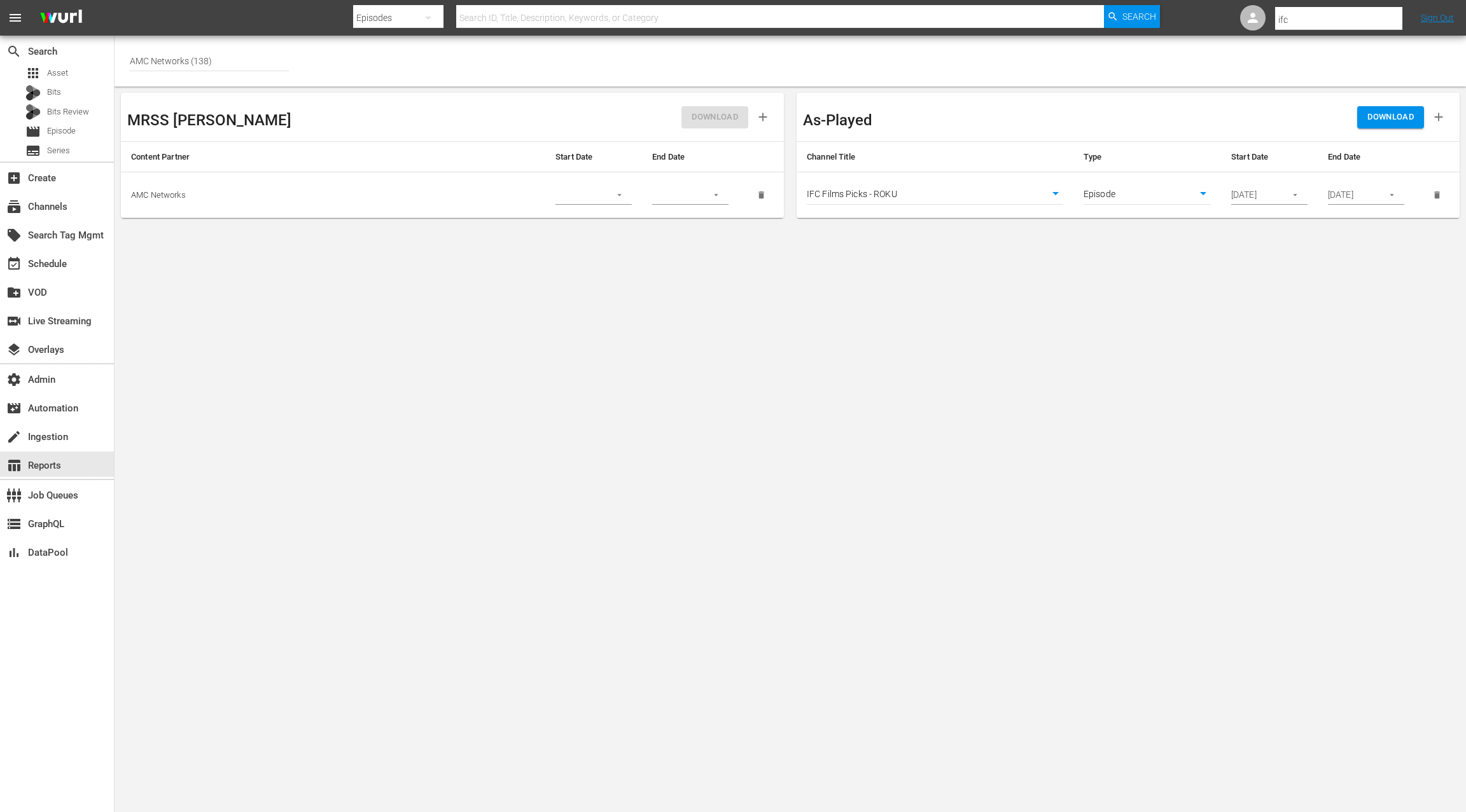
click at [968, 192] on body "menu Search By Episodes Search ID, Title, Description, Keywords, or Category Se…" at bounding box center [733, 406] width 1466 height 812
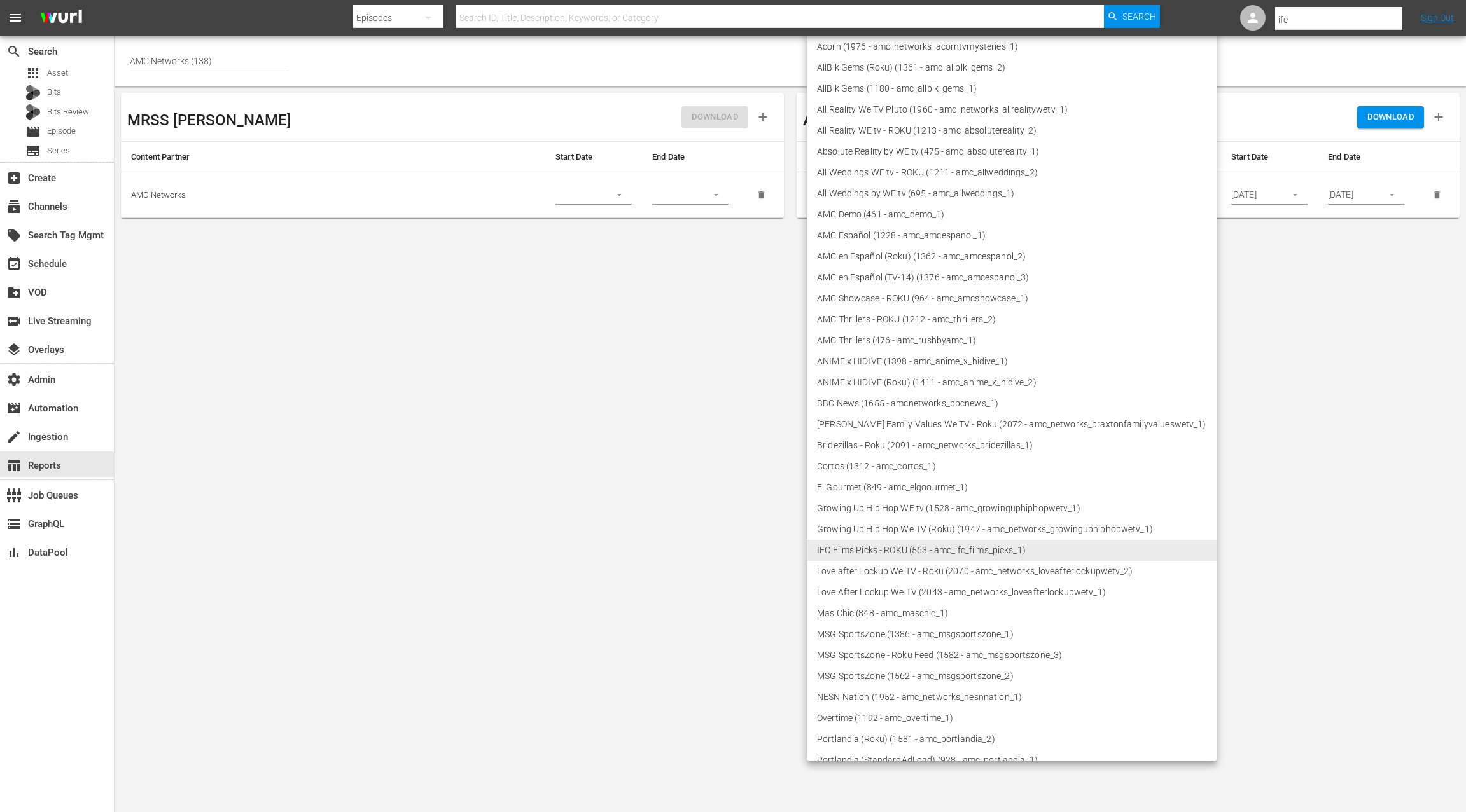
click at [955, 652] on li "MSG SportsZone - Roku Feed (1582 - amc_msgsportszone_3)" at bounding box center [1011, 656] width 410 height 21
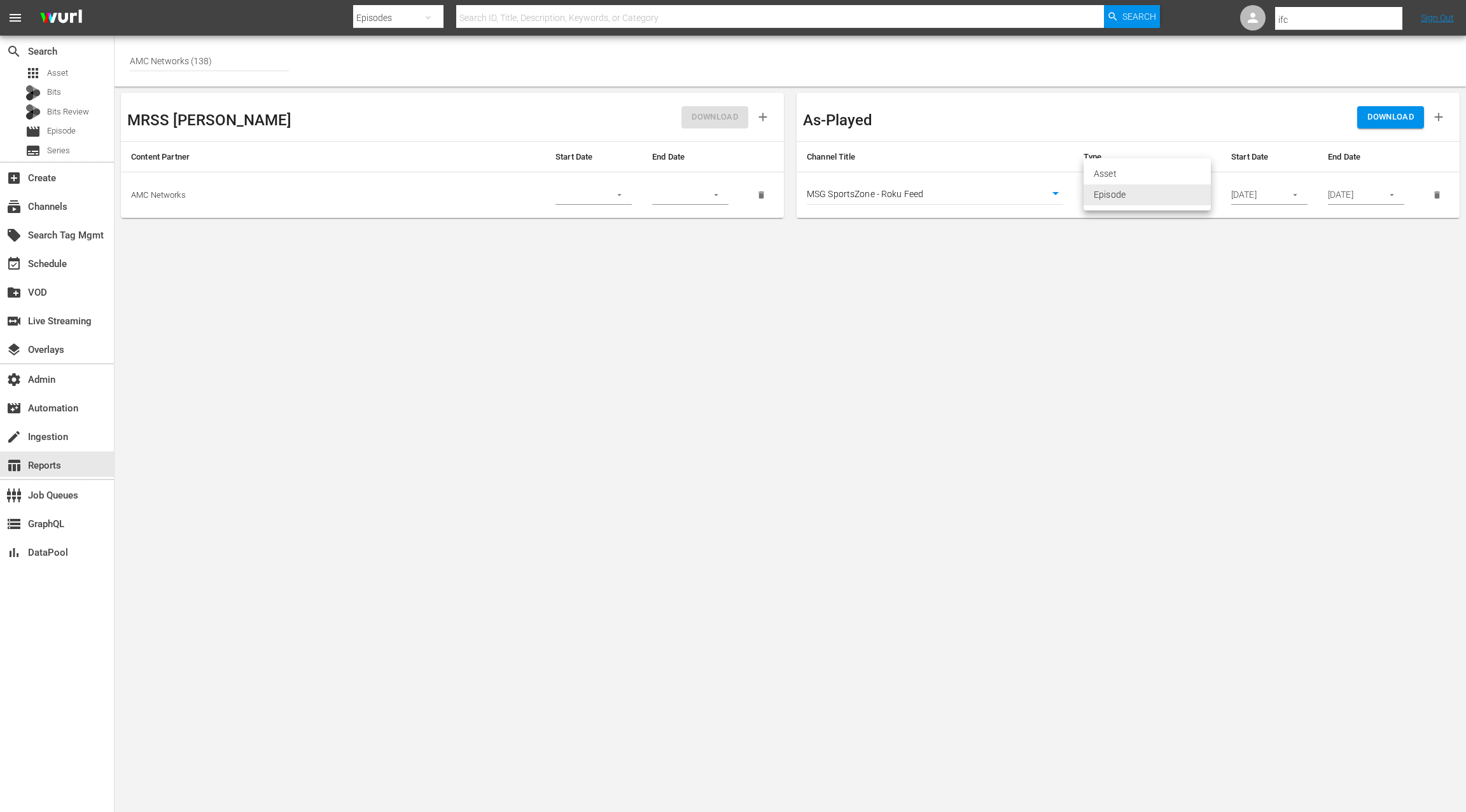
click at [1156, 190] on body "menu Search By Episodes Search ID, Title, Description, Keywords, or Category Se…" at bounding box center [733, 406] width 1466 height 812
click at [1154, 194] on li "Episode" at bounding box center [1147, 195] width 127 height 21
click at [1401, 115] on span "DOWNLOAD" at bounding box center [1390, 117] width 46 height 15
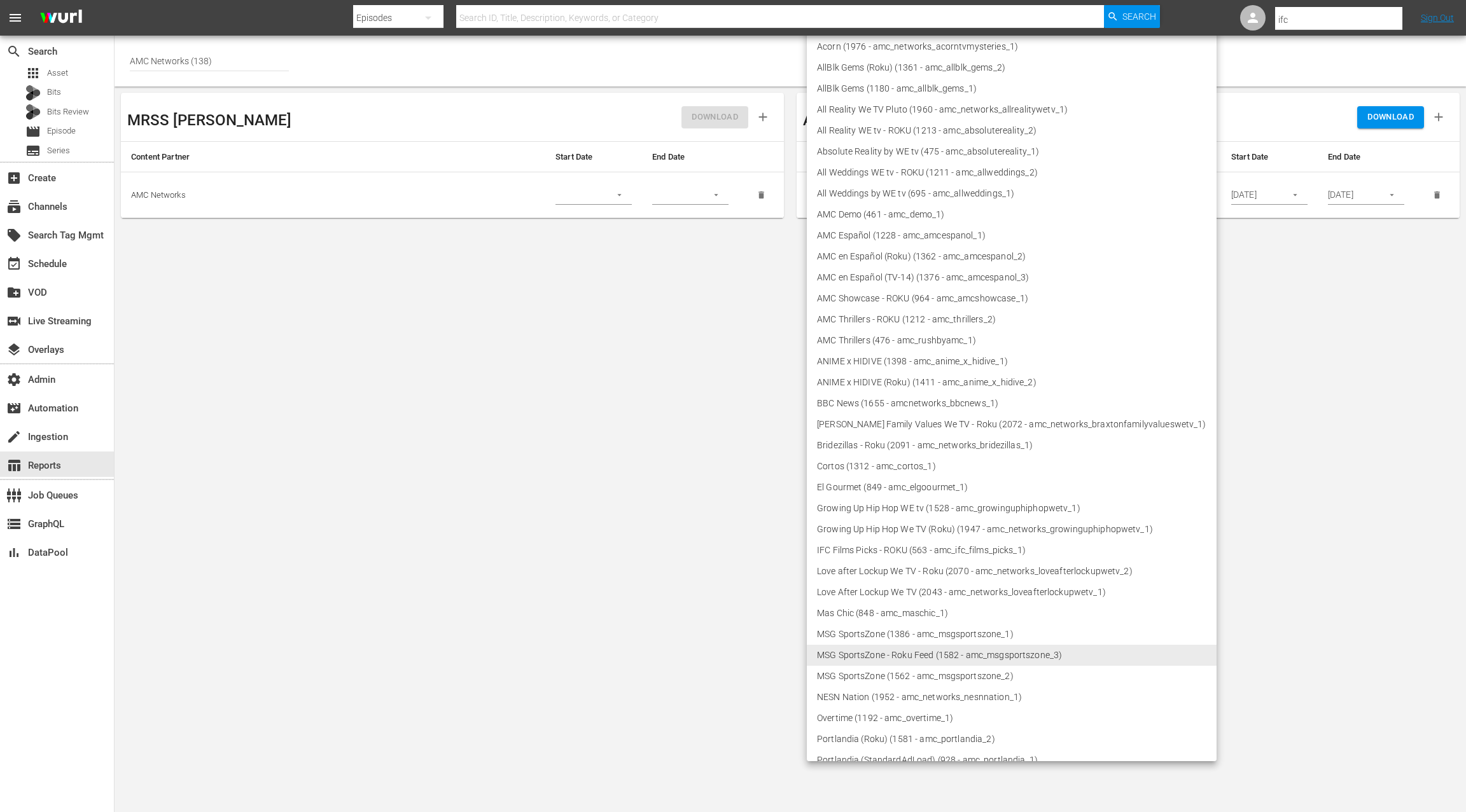
click at [978, 196] on body "menu Search By Episodes Search ID, Title, Description, Keywords, or Category Se…" at bounding box center [733, 406] width 1466 height 812
click at [1000, 636] on li "MSG SportsZone (1386 - amc_msgsportszone_1)" at bounding box center [1011, 634] width 410 height 21
type input "1386"
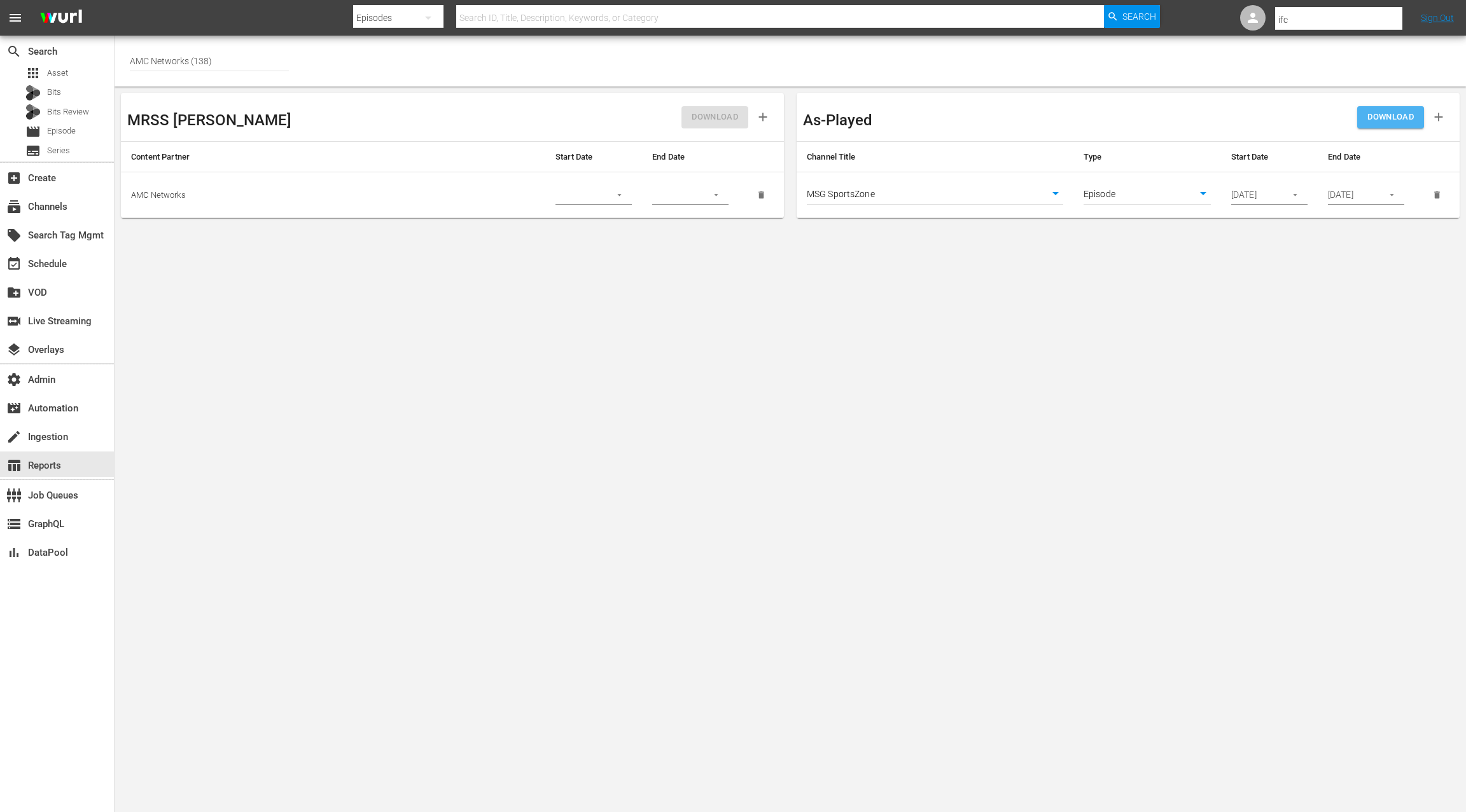
click at [1393, 122] on span "DOWNLOAD" at bounding box center [1390, 117] width 46 height 15
click at [89, 137] on div "movie Episode" at bounding box center [57, 131] width 114 height 18
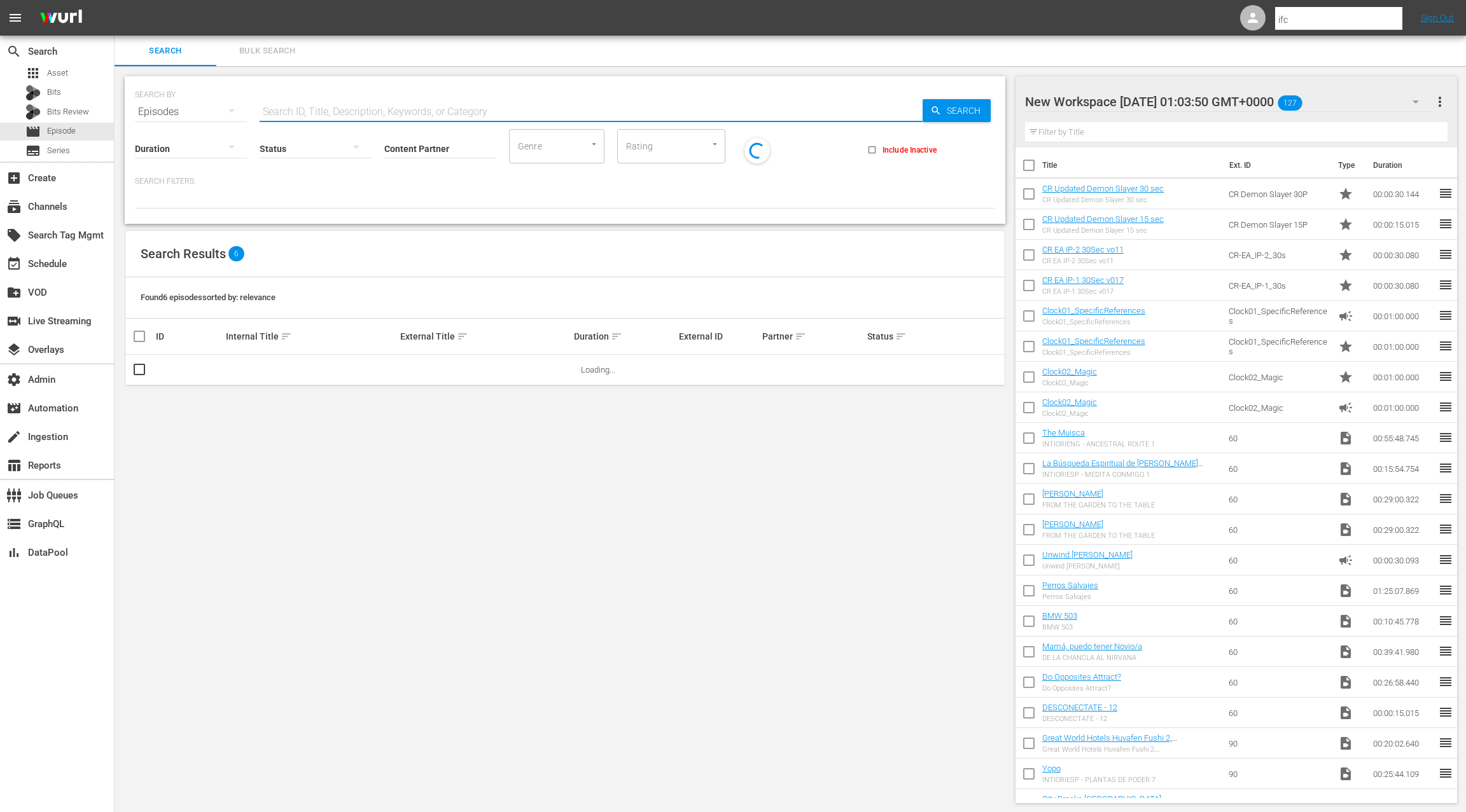
click at [286, 115] on input "text" at bounding box center [591, 112] width 663 height 30
paste input "EP049679600012"
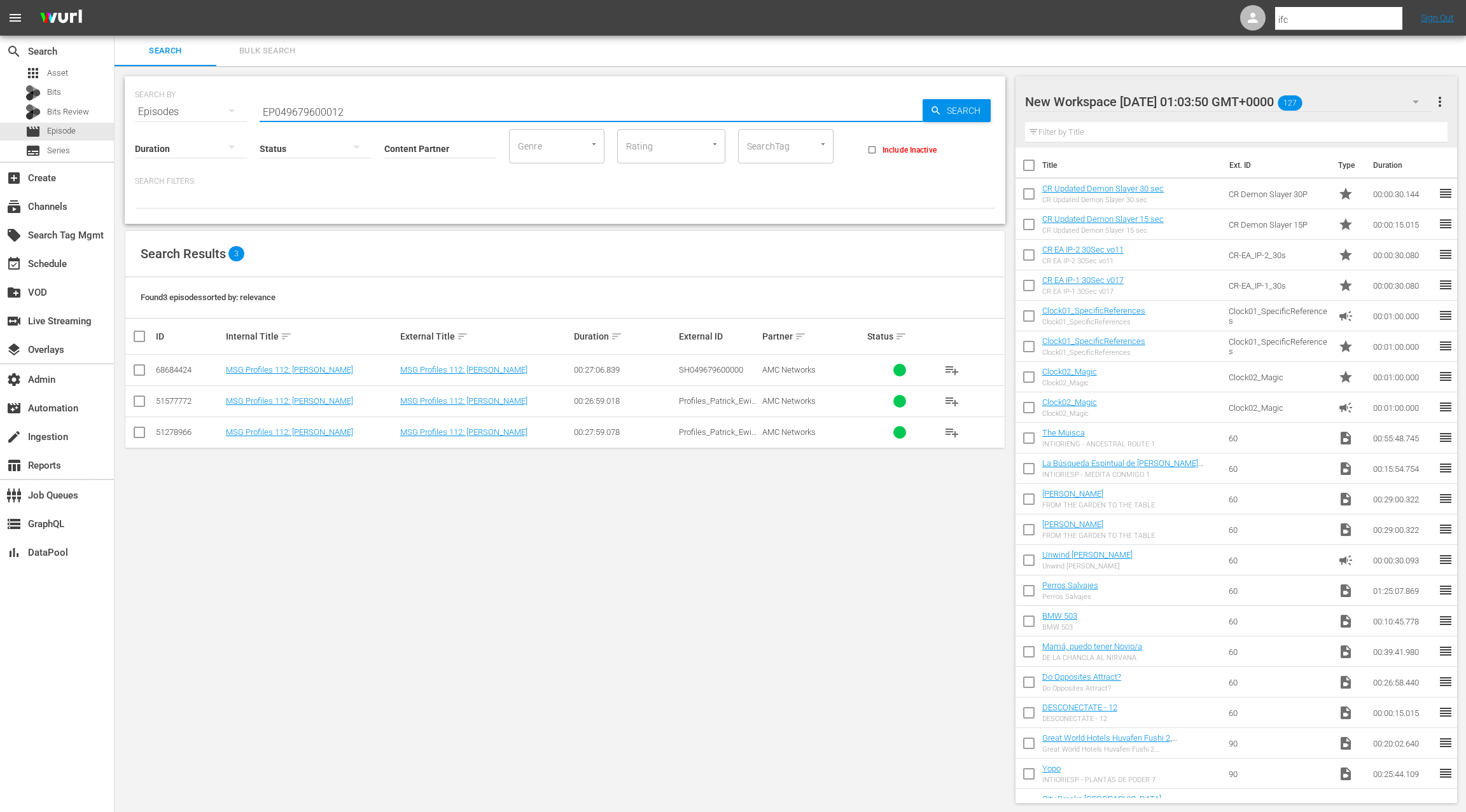
click at [301, 109] on input "EP049679600012" at bounding box center [591, 112] width 663 height 30
paste input "SH049679600000"
type input "SH049679600000"
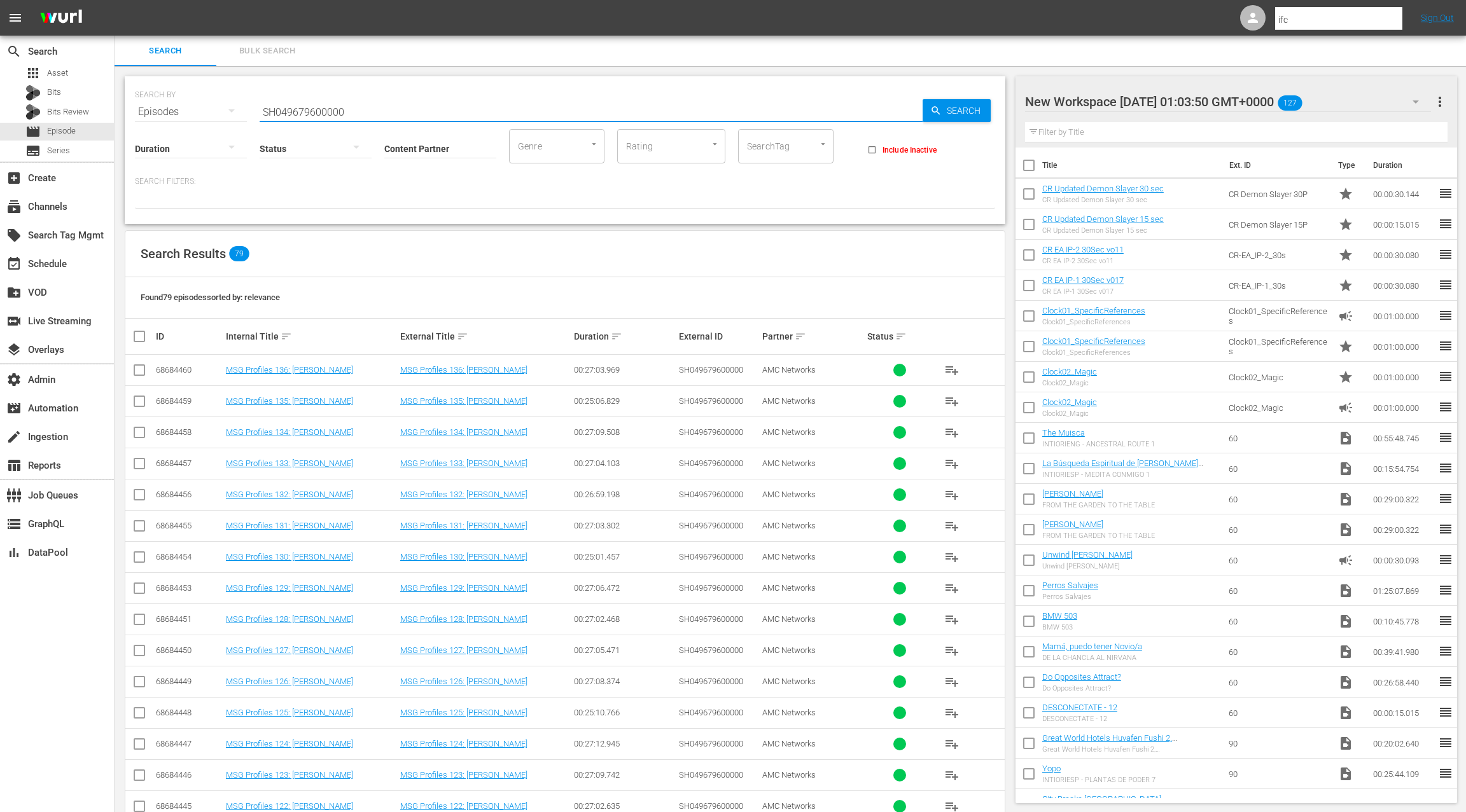
click at [319, 113] on input "SH049679600000" at bounding box center [591, 112] width 663 height 30
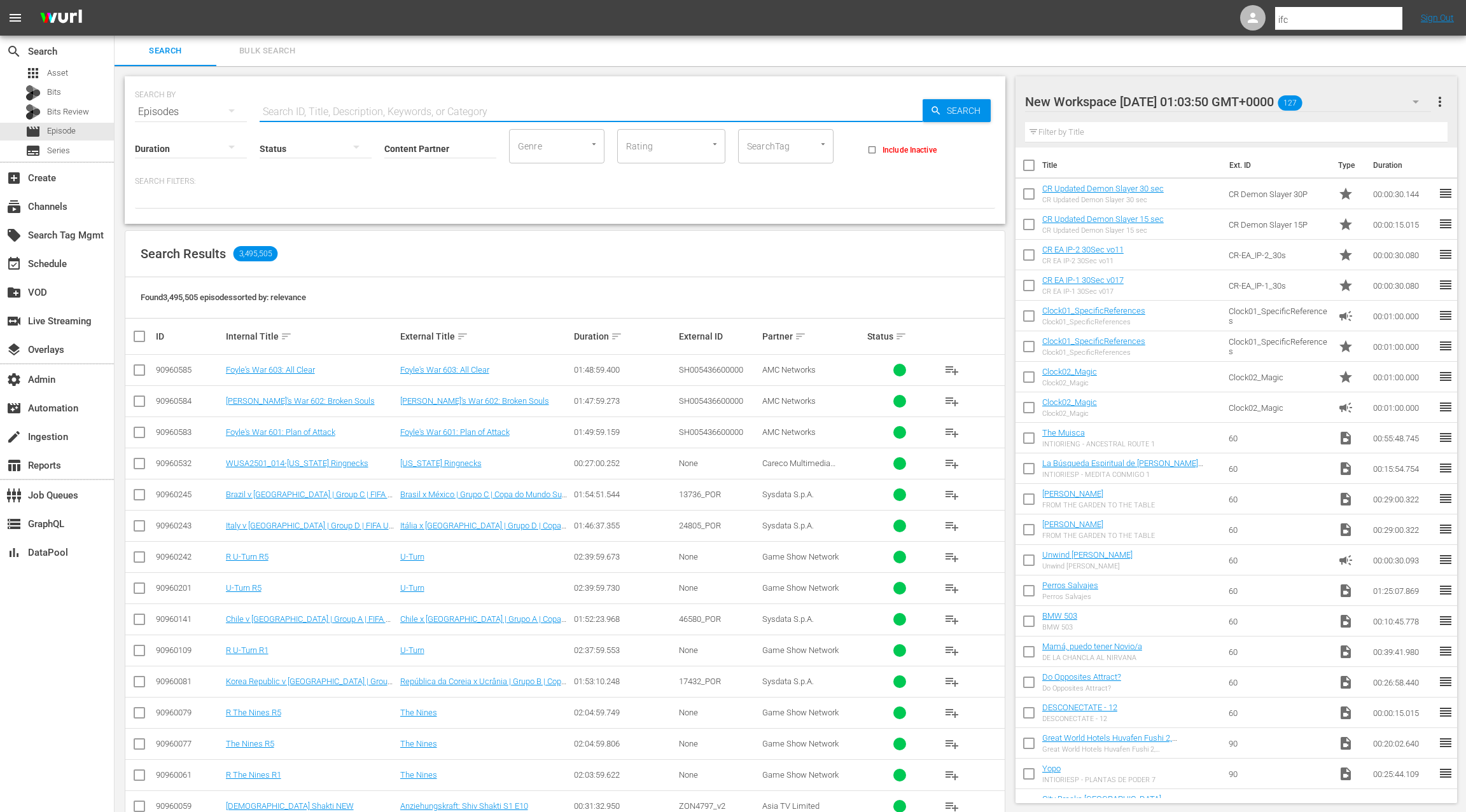
click at [313, 111] on input "text" at bounding box center [591, 112] width 663 height 30
paste input "Profiles_Patrick_Ewing_2023"
type input "Profiles_Patrick_Ewing_2023"
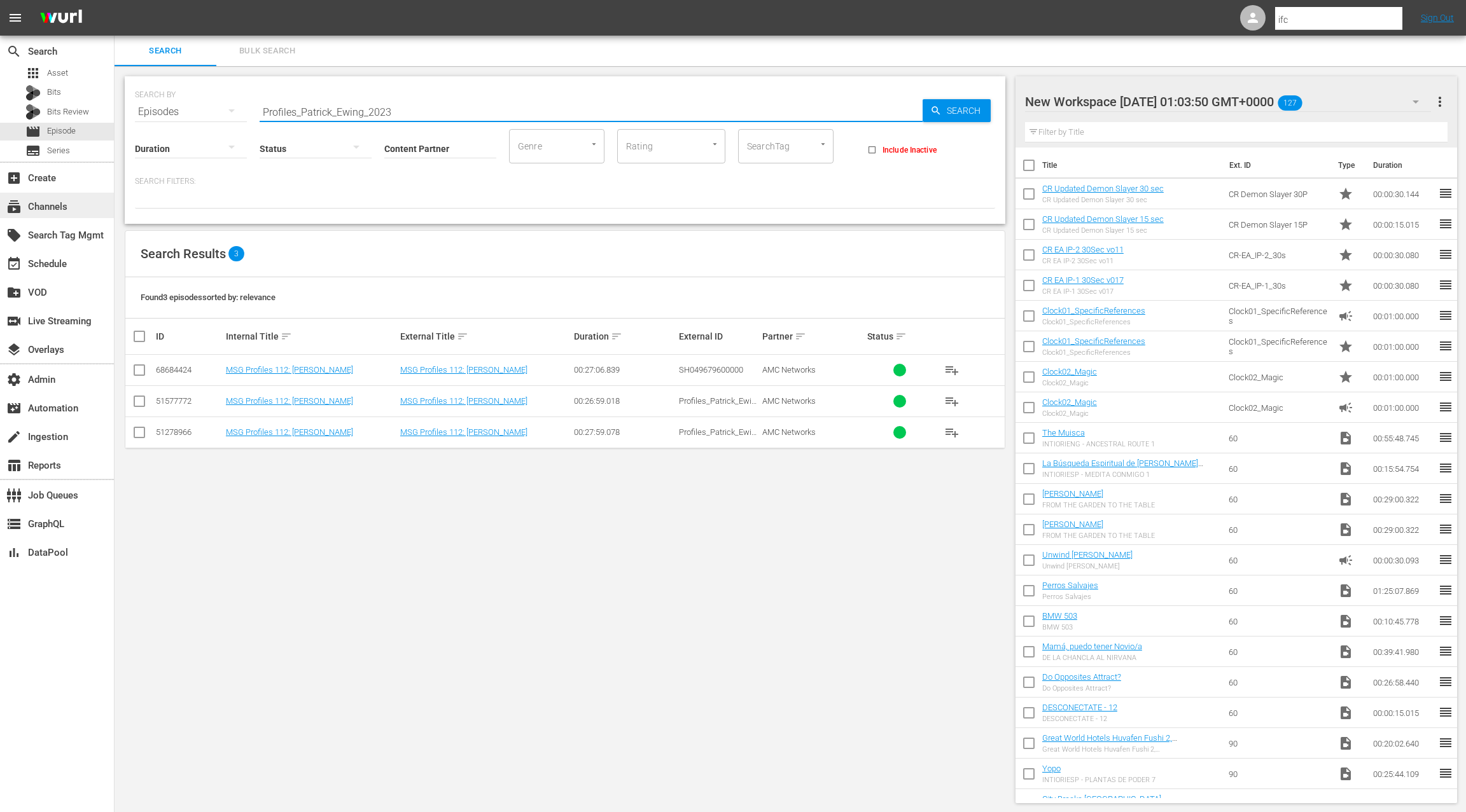
click at [75, 210] on div "subscriptions Channels" at bounding box center [57, 205] width 114 height 26
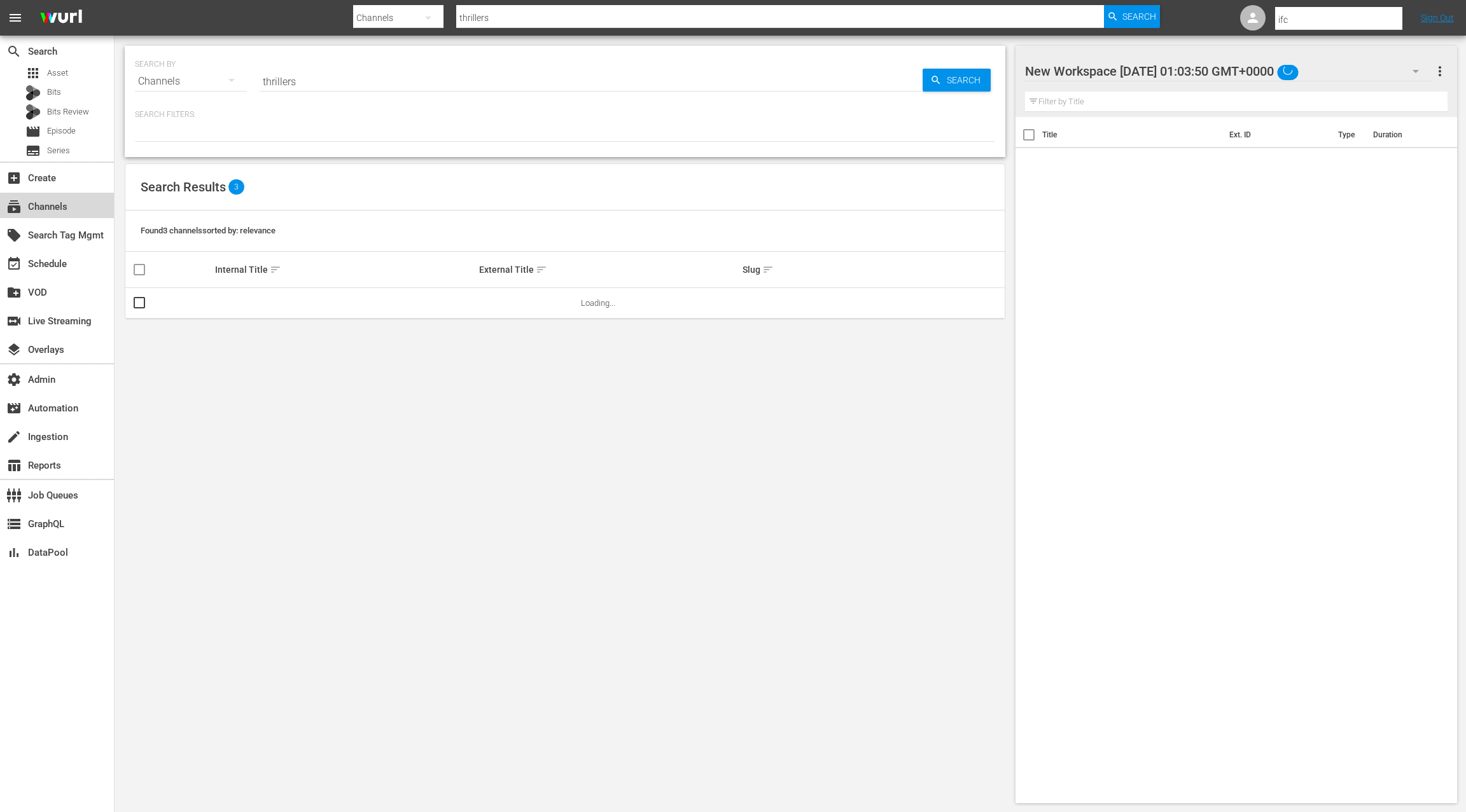
click at [75, 210] on div "subscriptions Channels" at bounding box center [57, 205] width 114 height 26
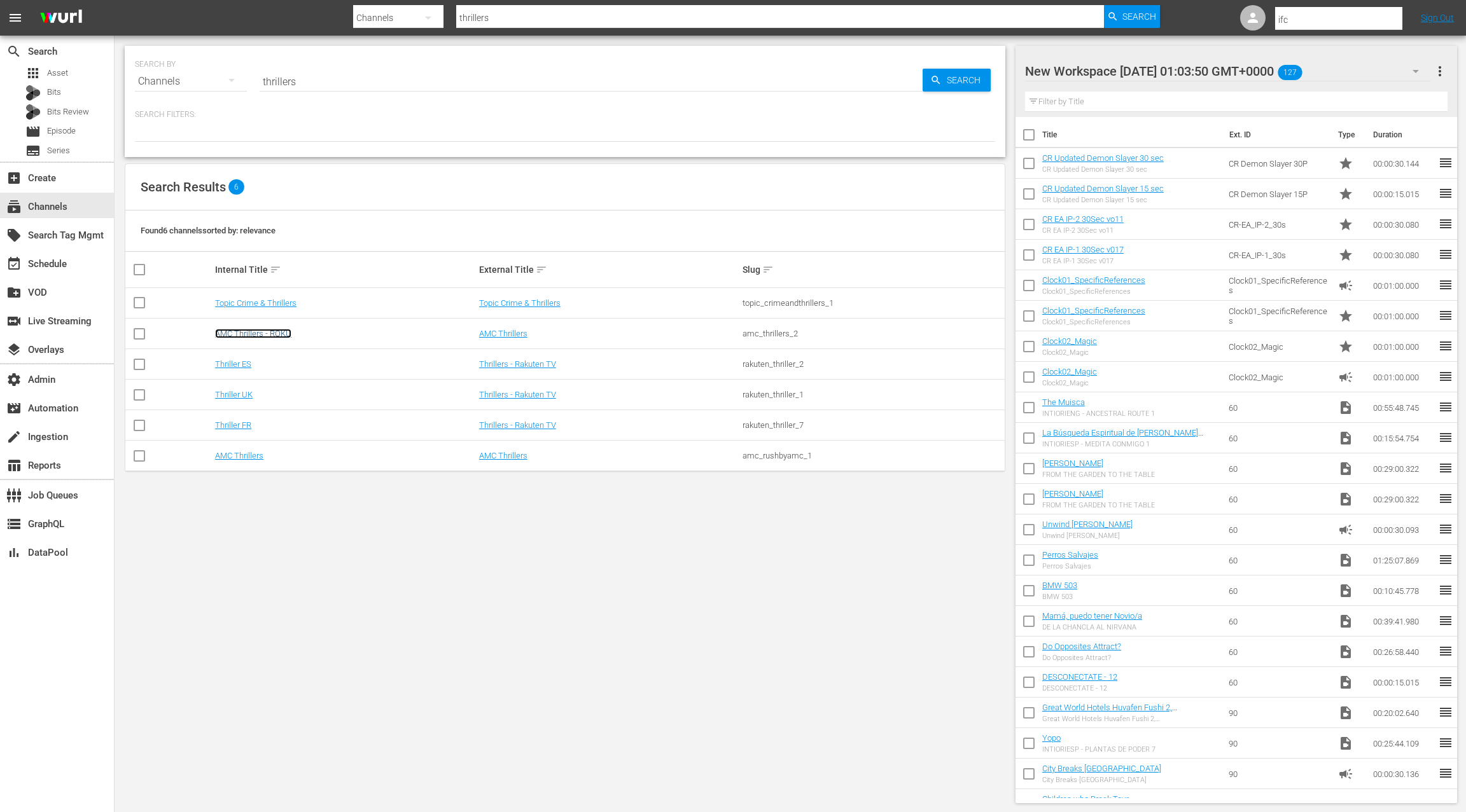
click at [273, 336] on link "AMC Thrillers - ROKU" at bounding box center [253, 333] width 76 height 10
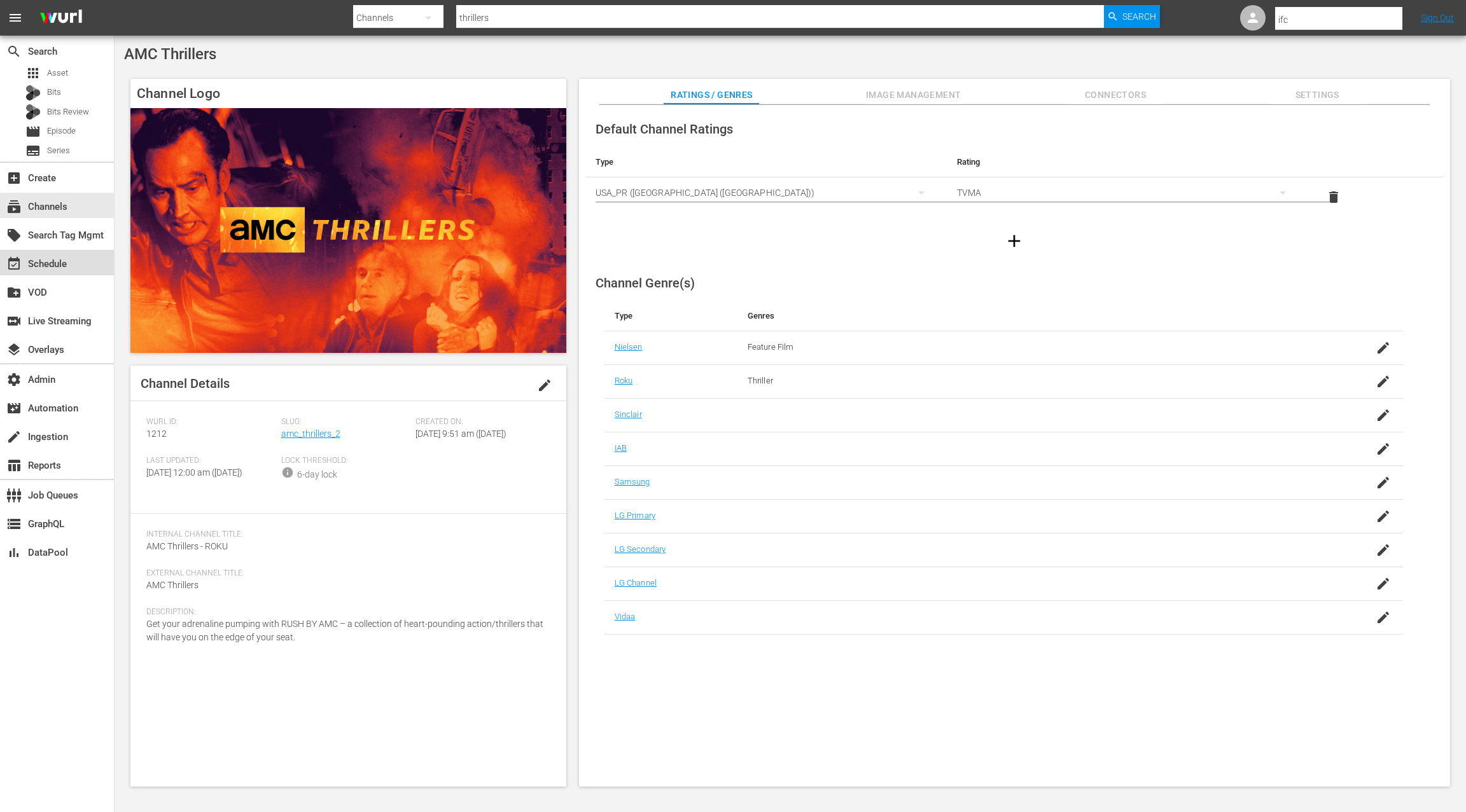
click at [68, 266] on div "event_available Schedule" at bounding box center [35, 262] width 71 height 12
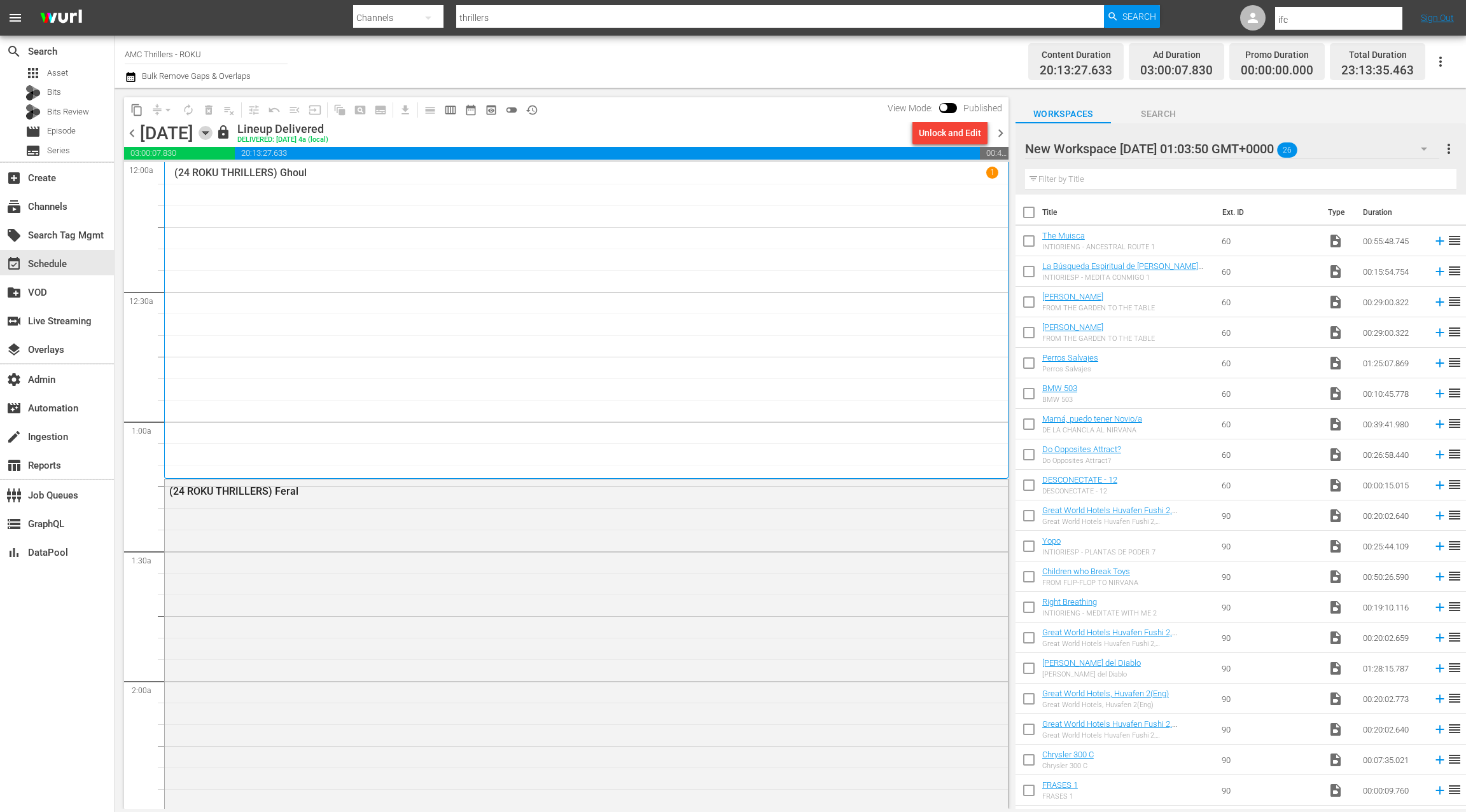
click at [212, 132] on icon "button" at bounding box center [205, 133] width 14 height 14
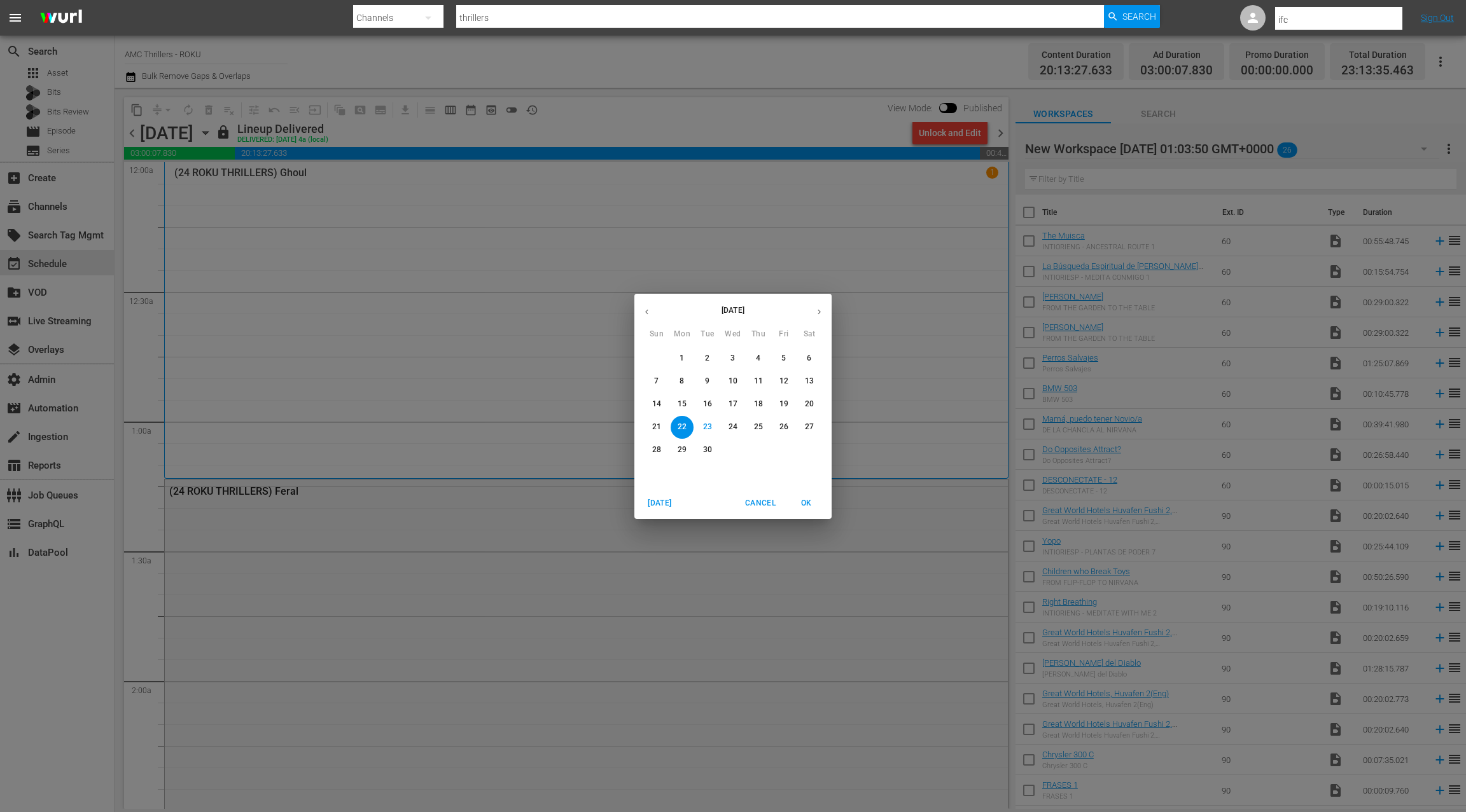
click at [708, 453] on p "30" at bounding box center [707, 450] width 9 height 11
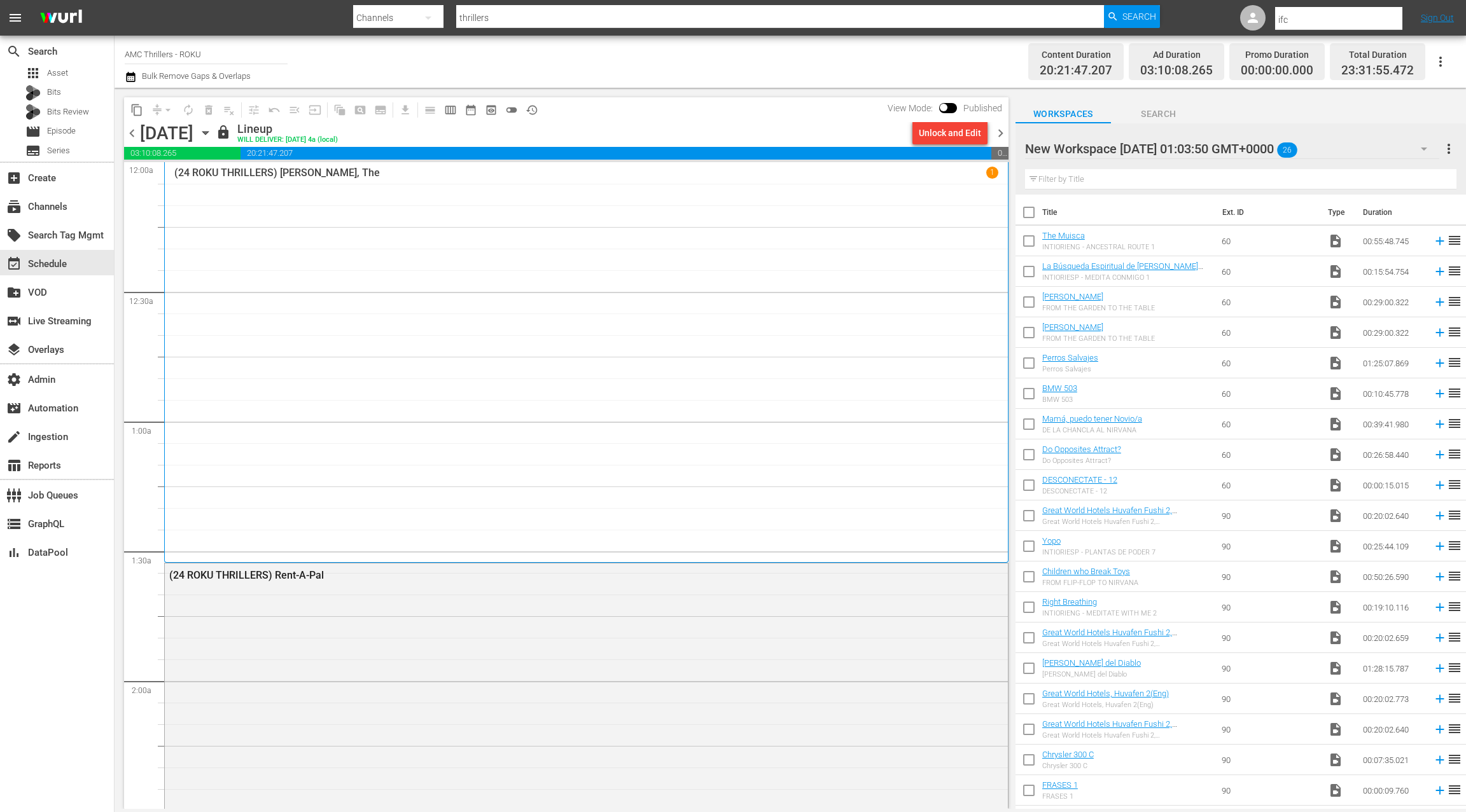
click at [137, 138] on span "chevron_left" at bounding box center [131, 133] width 16 height 16
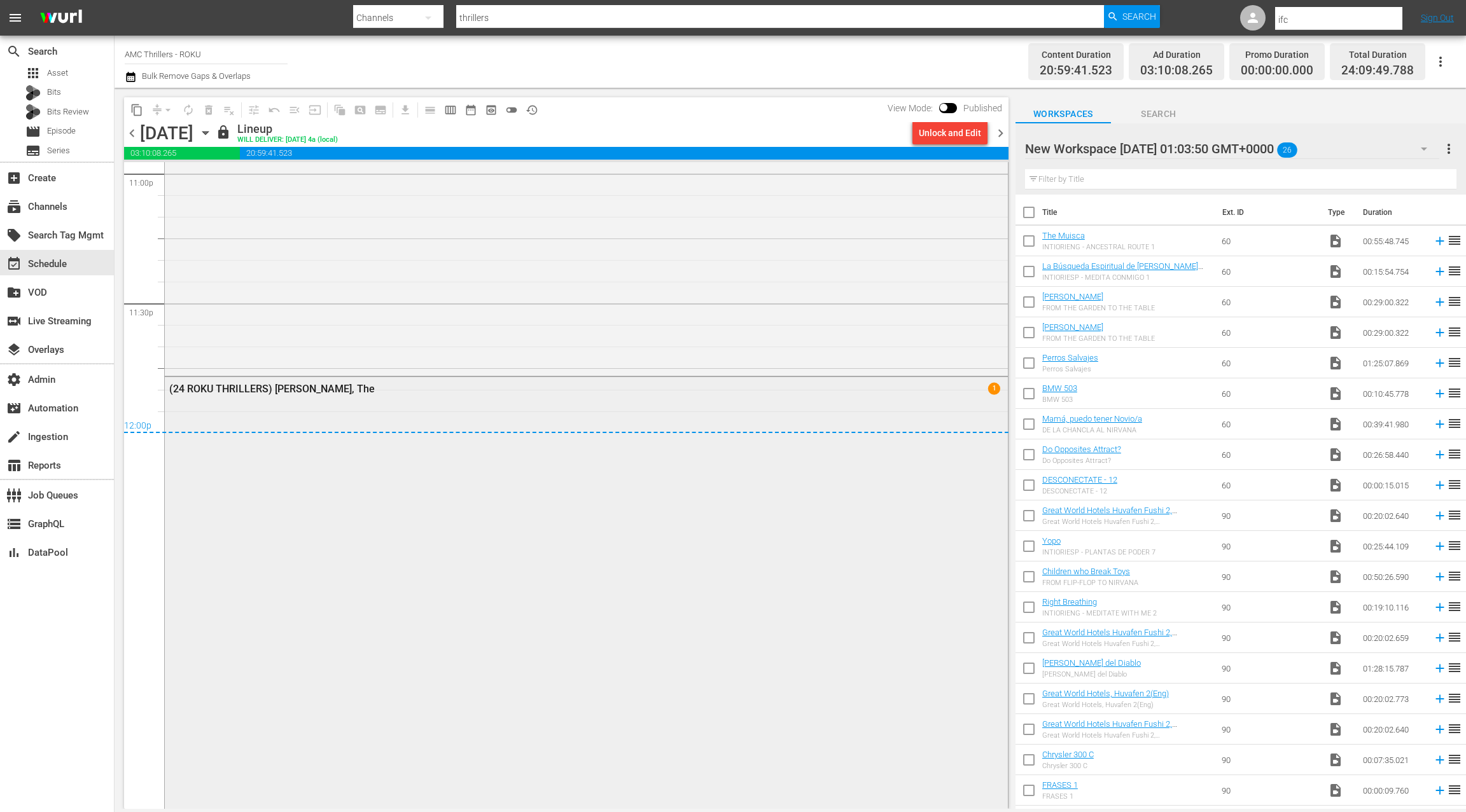
scroll to position [5981, 0]
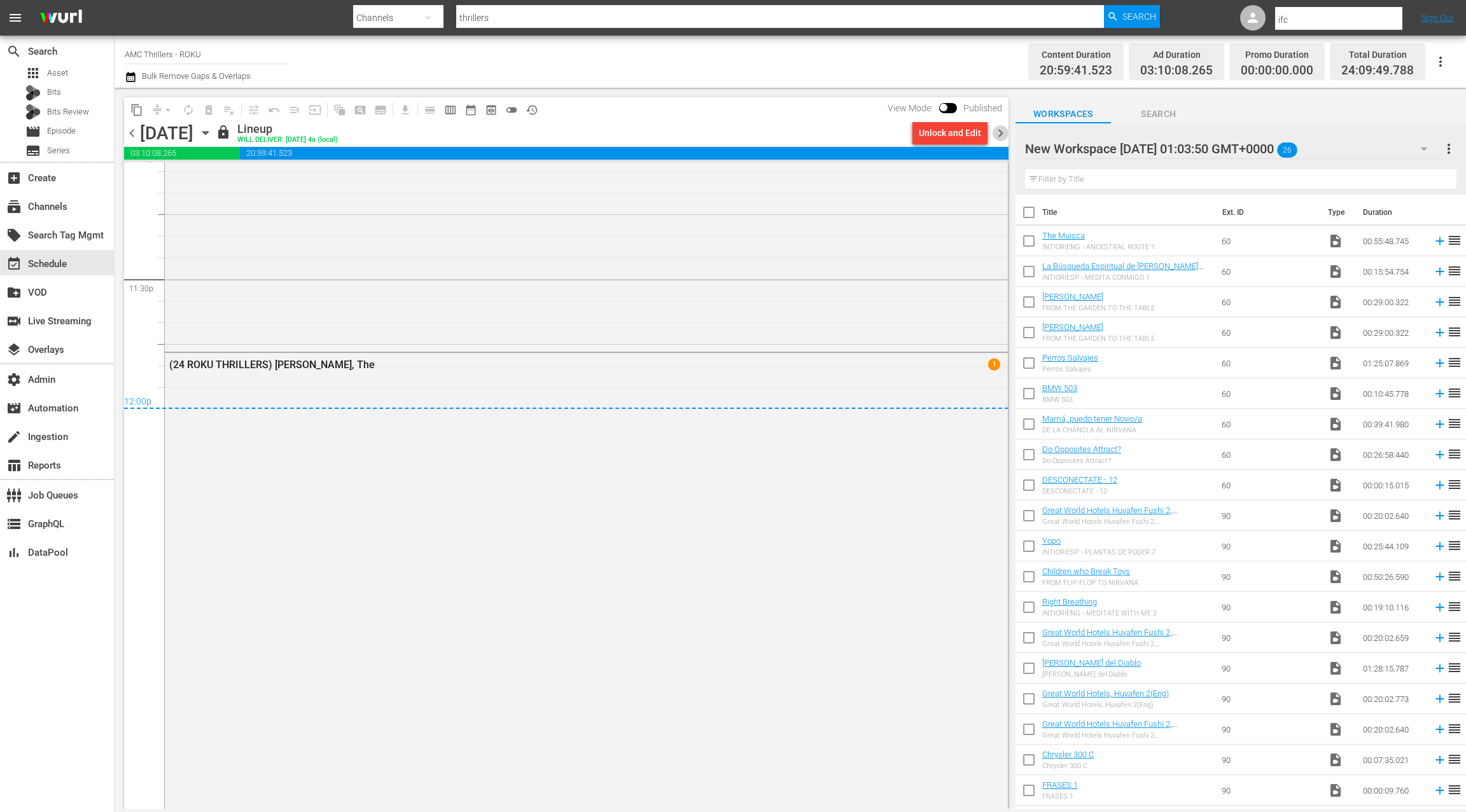
click at [999, 130] on span "chevron_right" at bounding box center [1000, 133] width 16 height 16
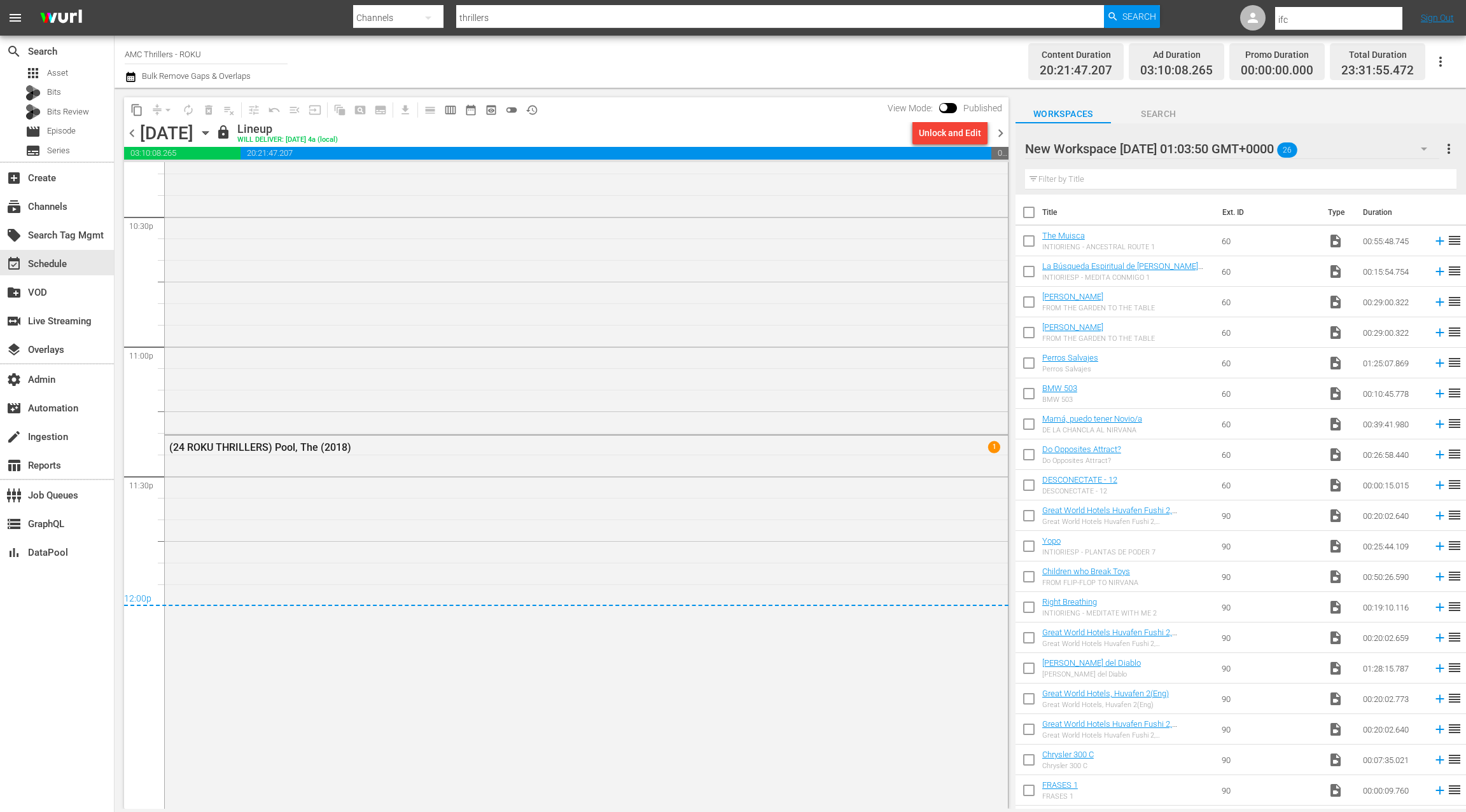
scroll to position [5861, 0]
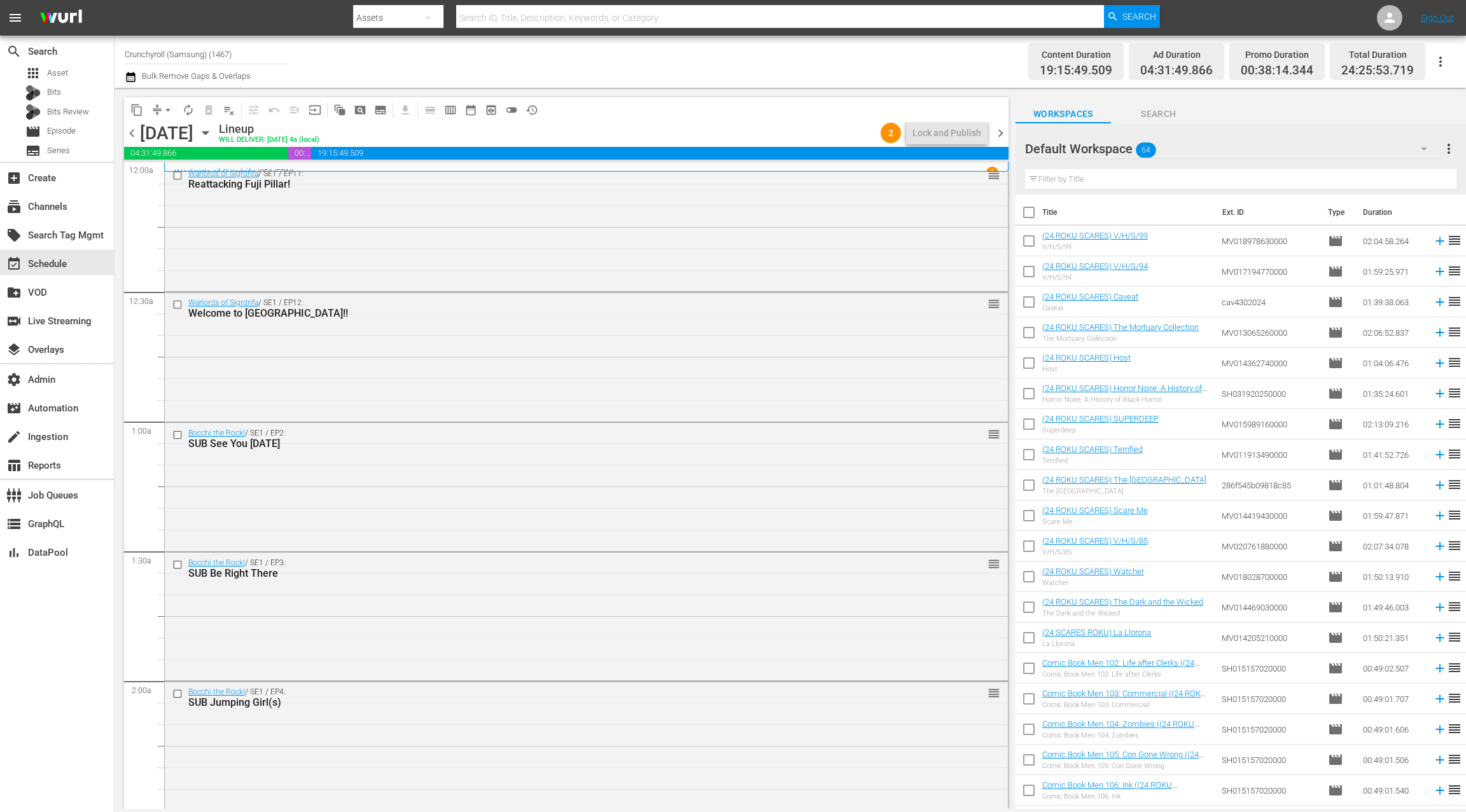
scroll to position [594, 0]
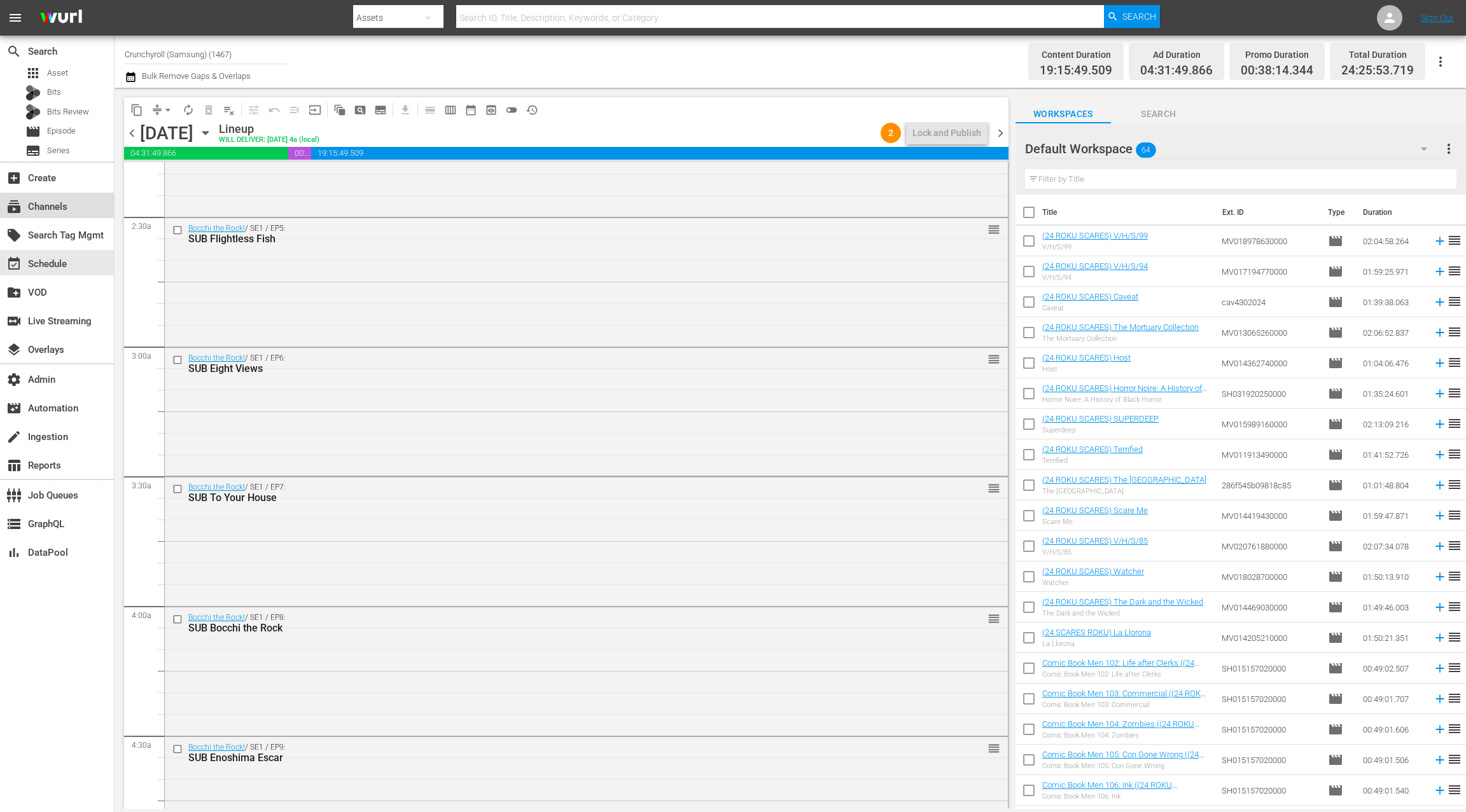
click at [77, 202] on div "subscriptions Channels" at bounding box center [57, 205] width 114 height 26
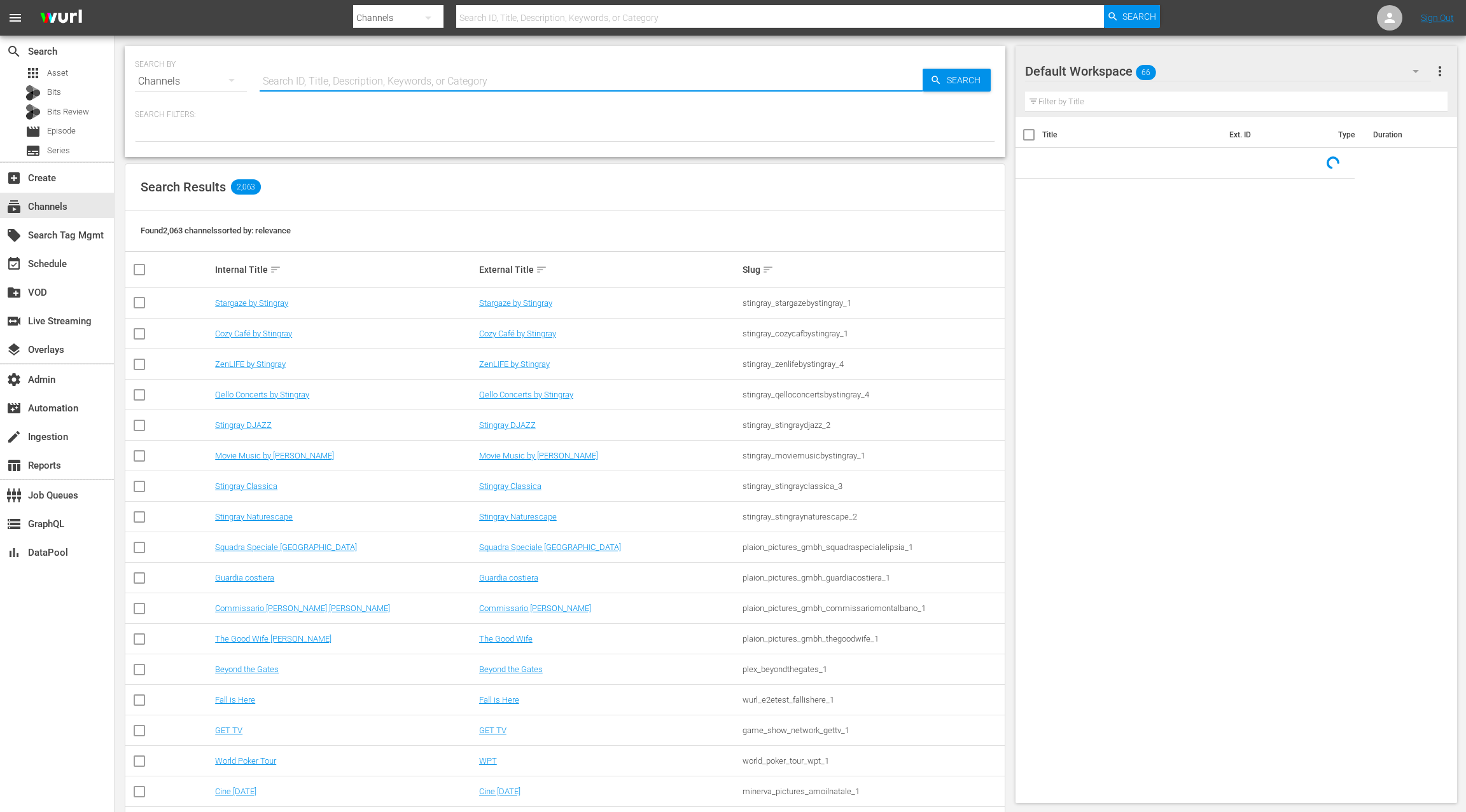
click at [283, 82] on input "text" at bounding box center [591, 82] width 663 height 30
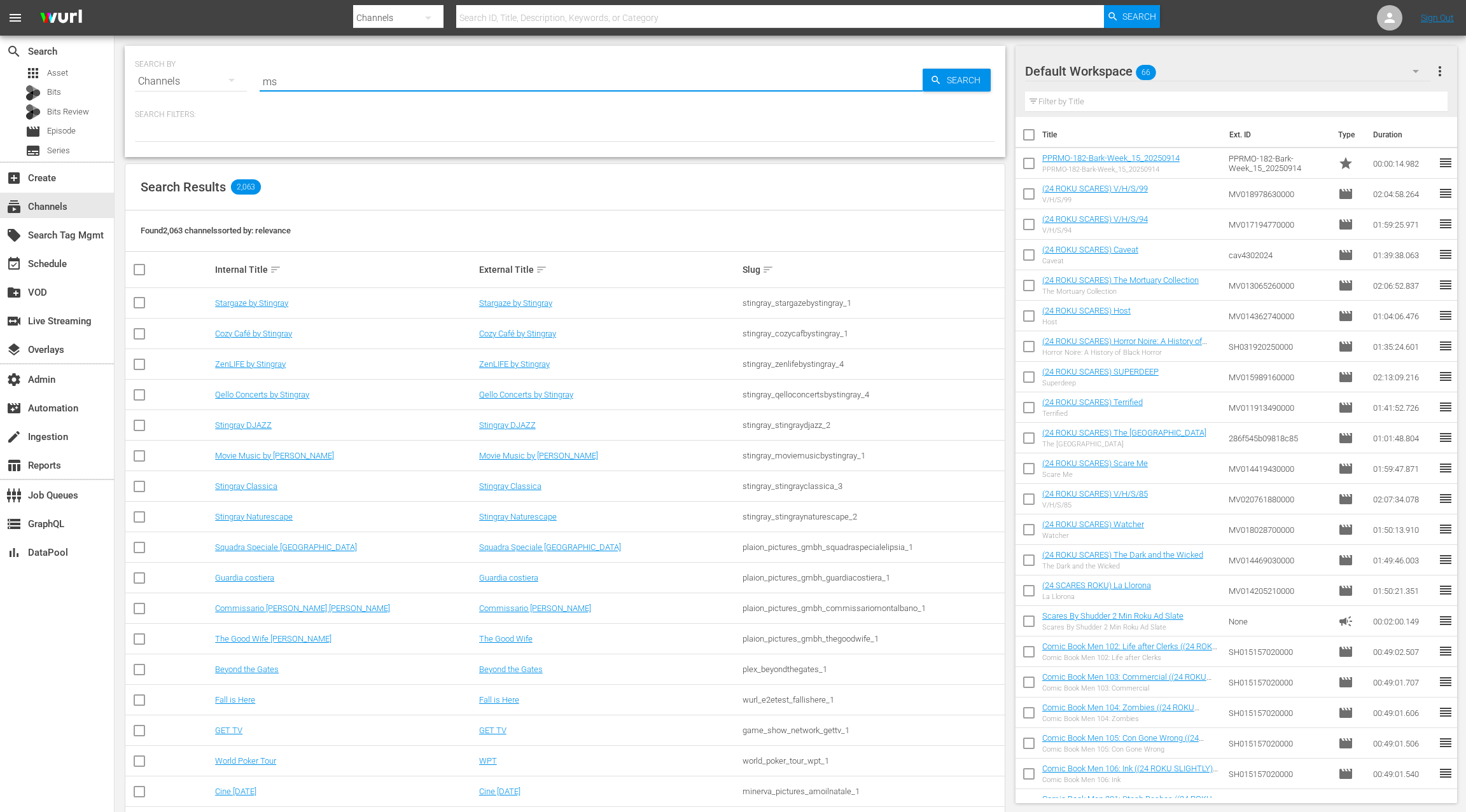
type input "msg"
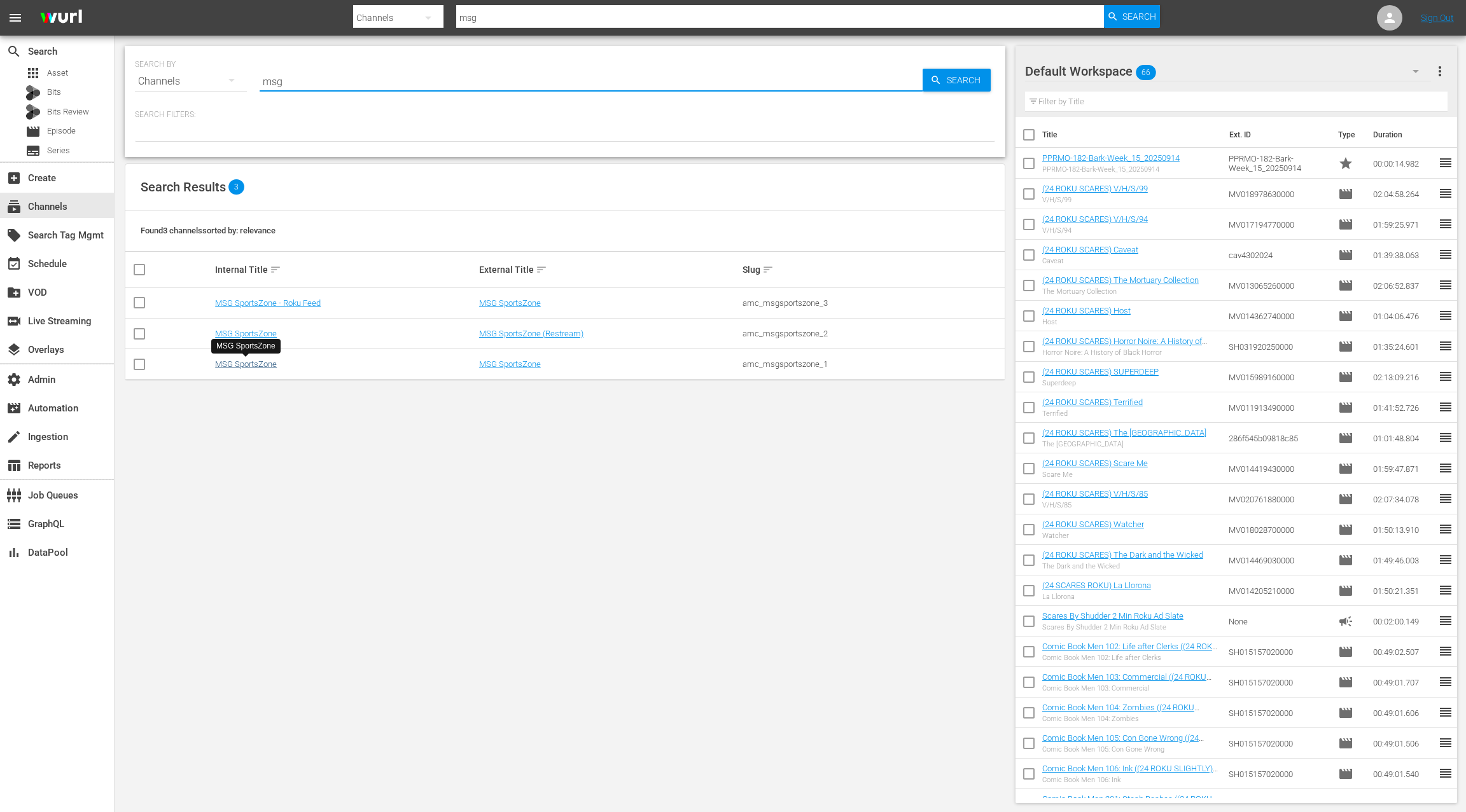
type input "msg"
click at [258, 364] on link "MSG SportsZone" at bounding box center [246, 365] width 62 height 10
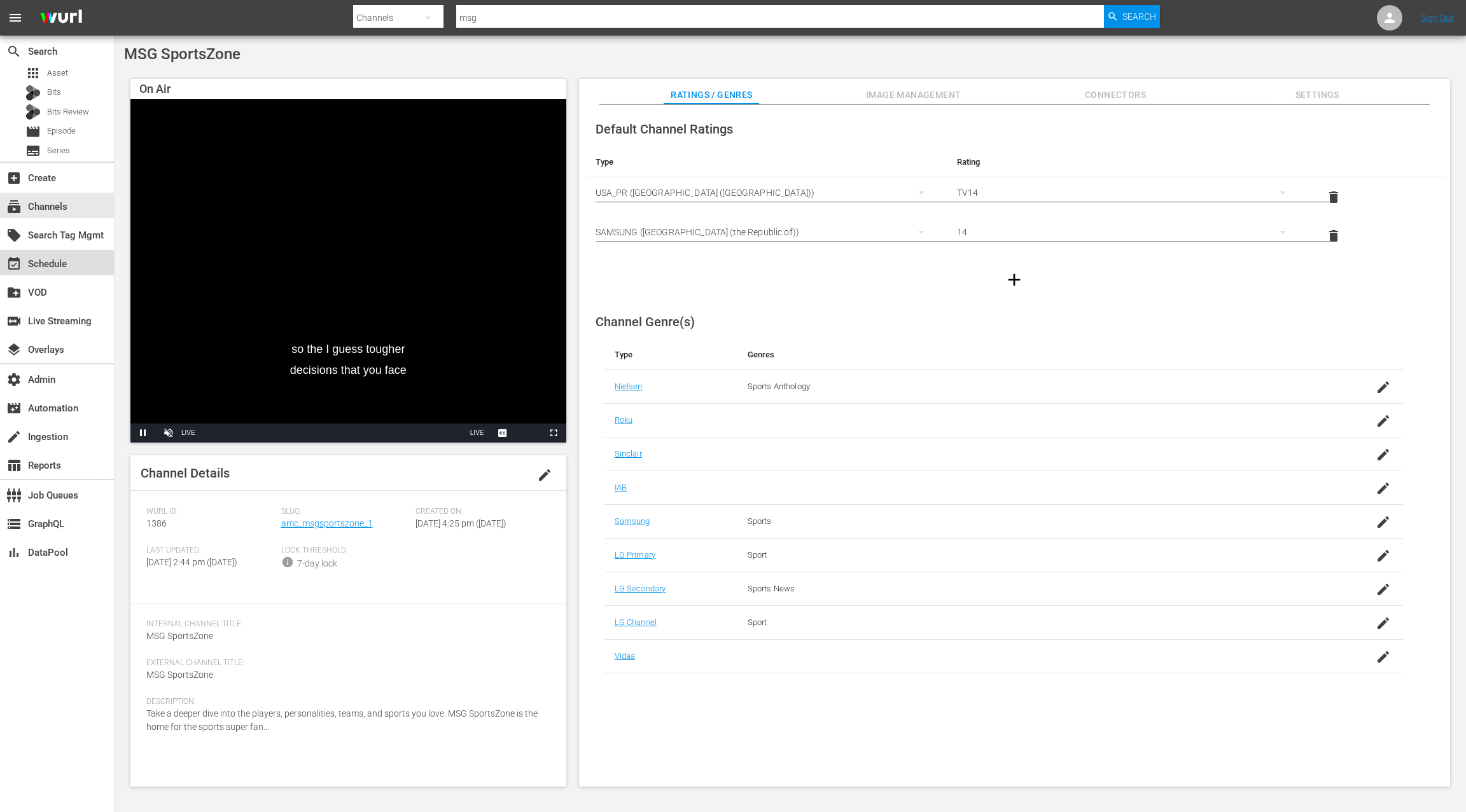
click at [89, 266] on div "event_available Schedule" at bounding box center [57, 262] width 114 height 26
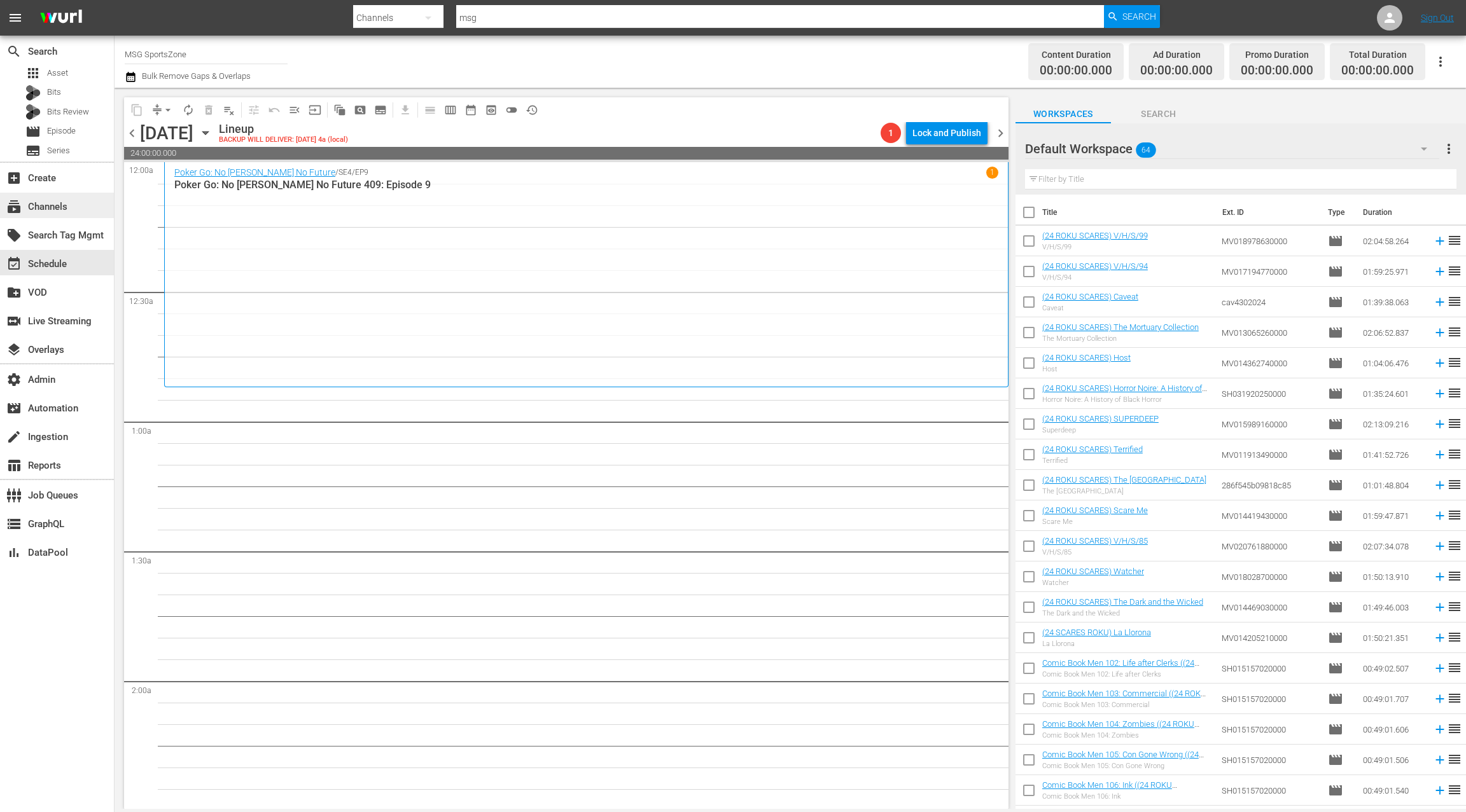
click at [60, 205] on div "subscriptions Channels" at bounding box center [35, 205] width 71 height 12
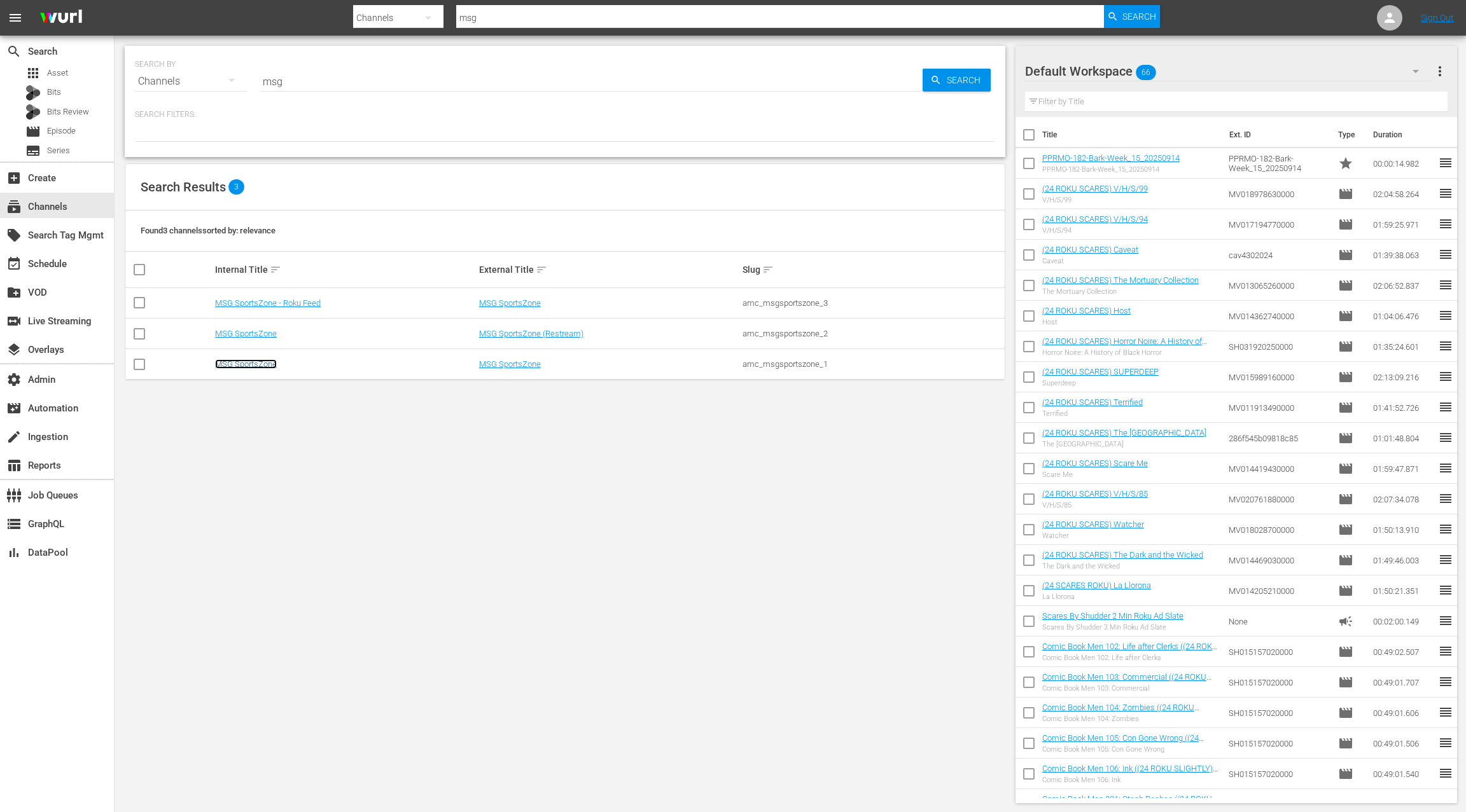
click at [266, 365] on link "MSG SportsZone" at bounding box center [246, 365] width 62 height 10
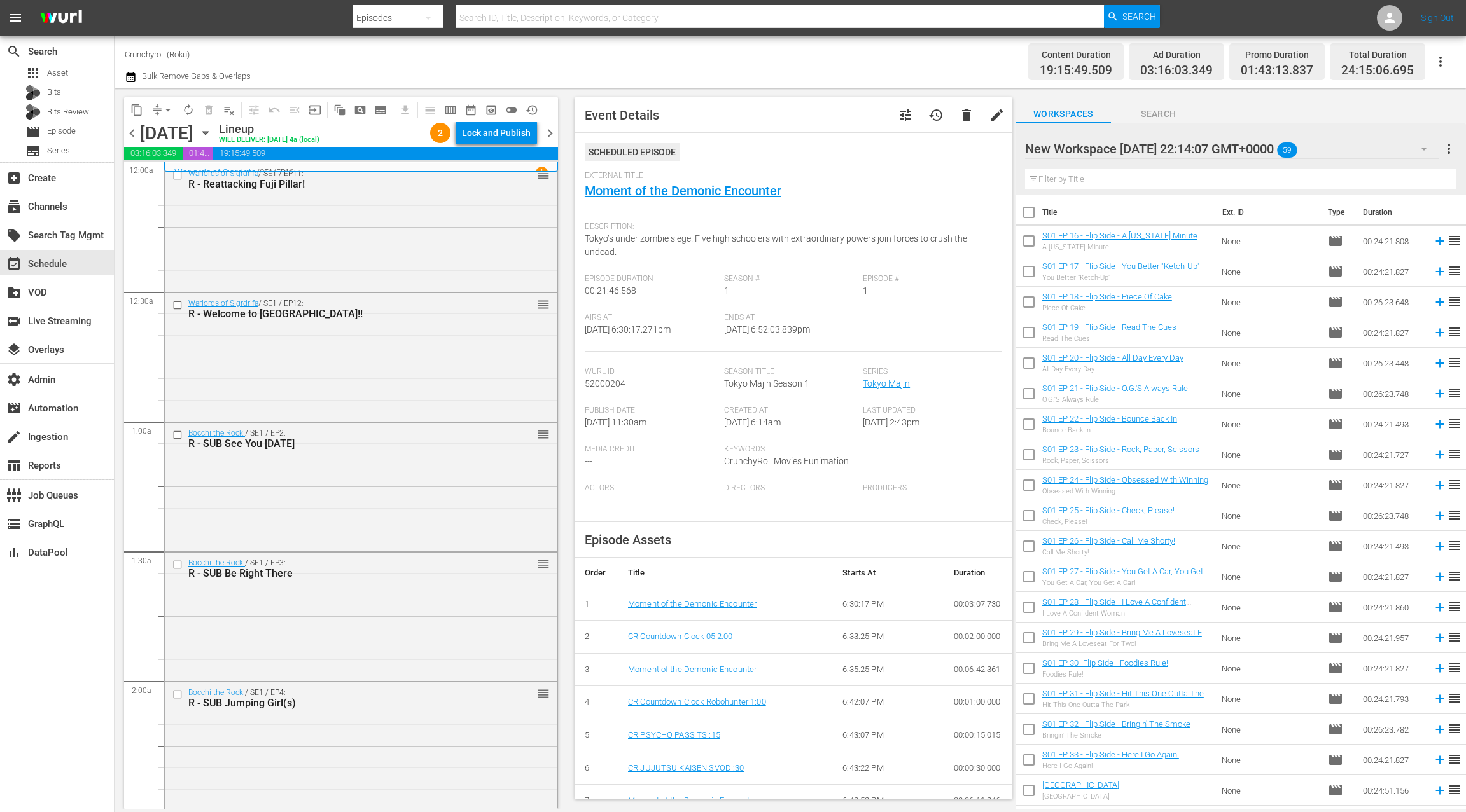
scroll to position [4535, 0]
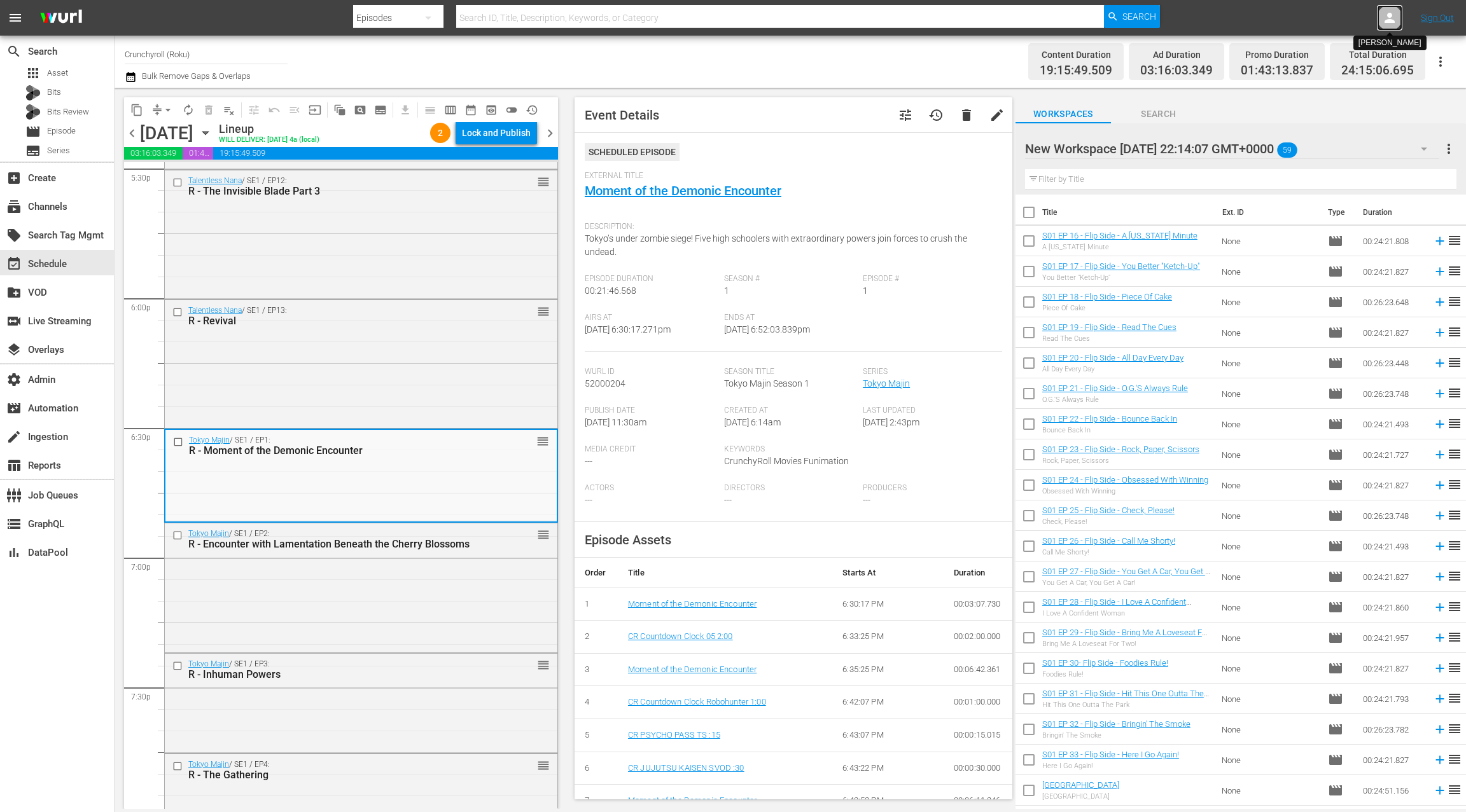
click at [1389, 16] on icon at bounding box center [1389, 17] width 10 height 10
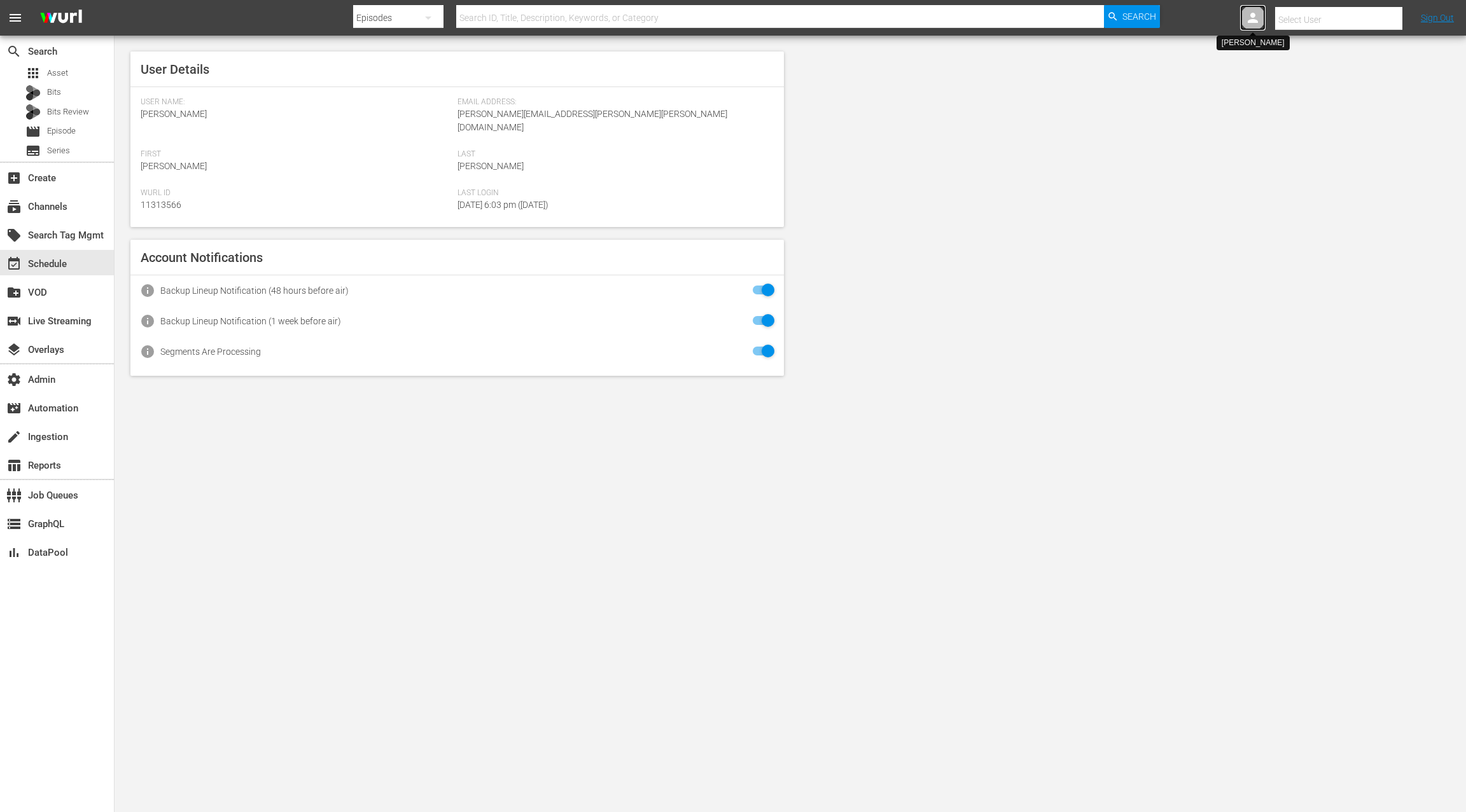
click at [1250, 21] on icon at bounding box center [1252, 17] width 10 height 10
click at [81, 205] on div "subscriptions Channels" at bounding box center [57, 205] width 114 height 26
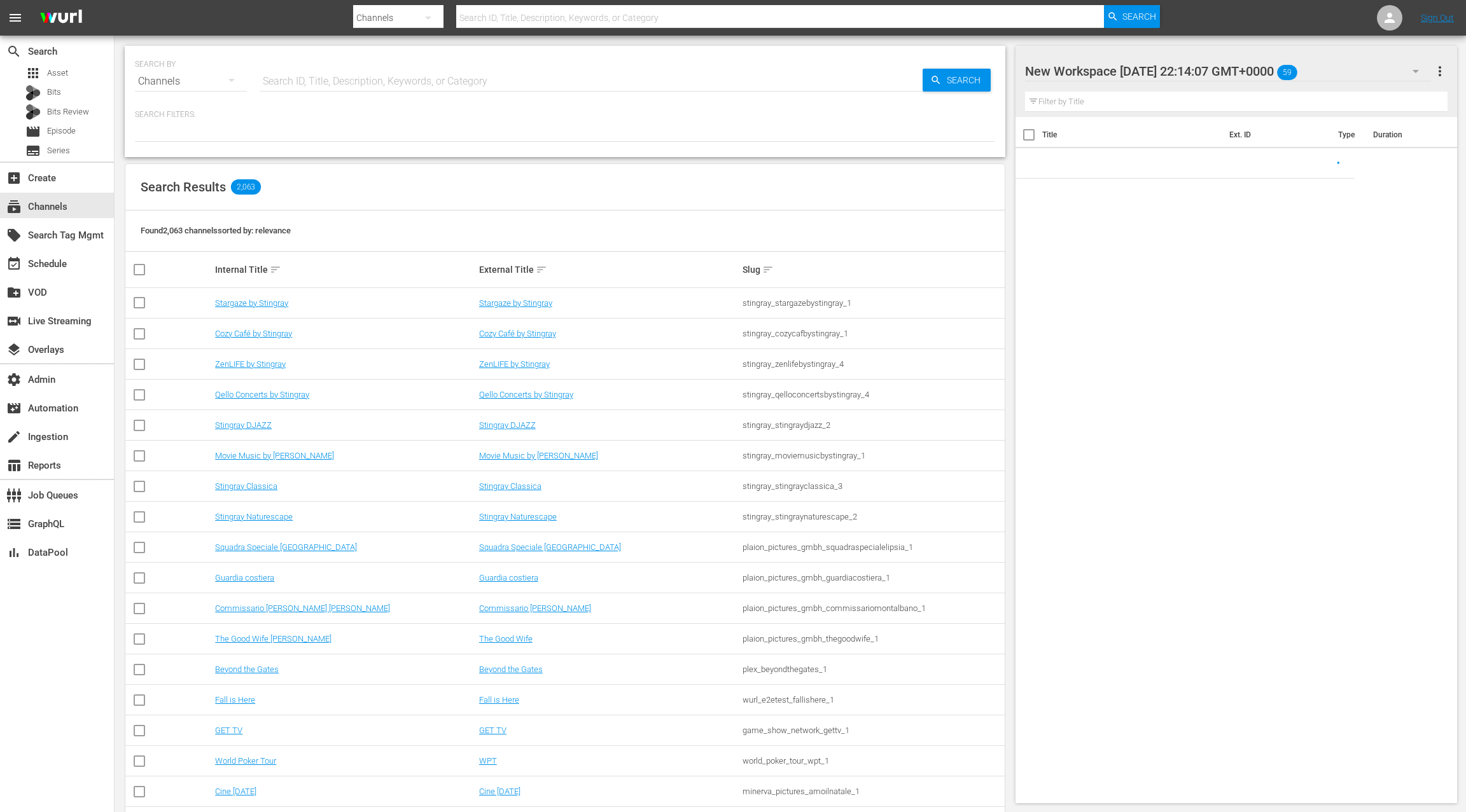
click at [310, 86] on input "text" at bounding box center [591, 82] width 663 height 30
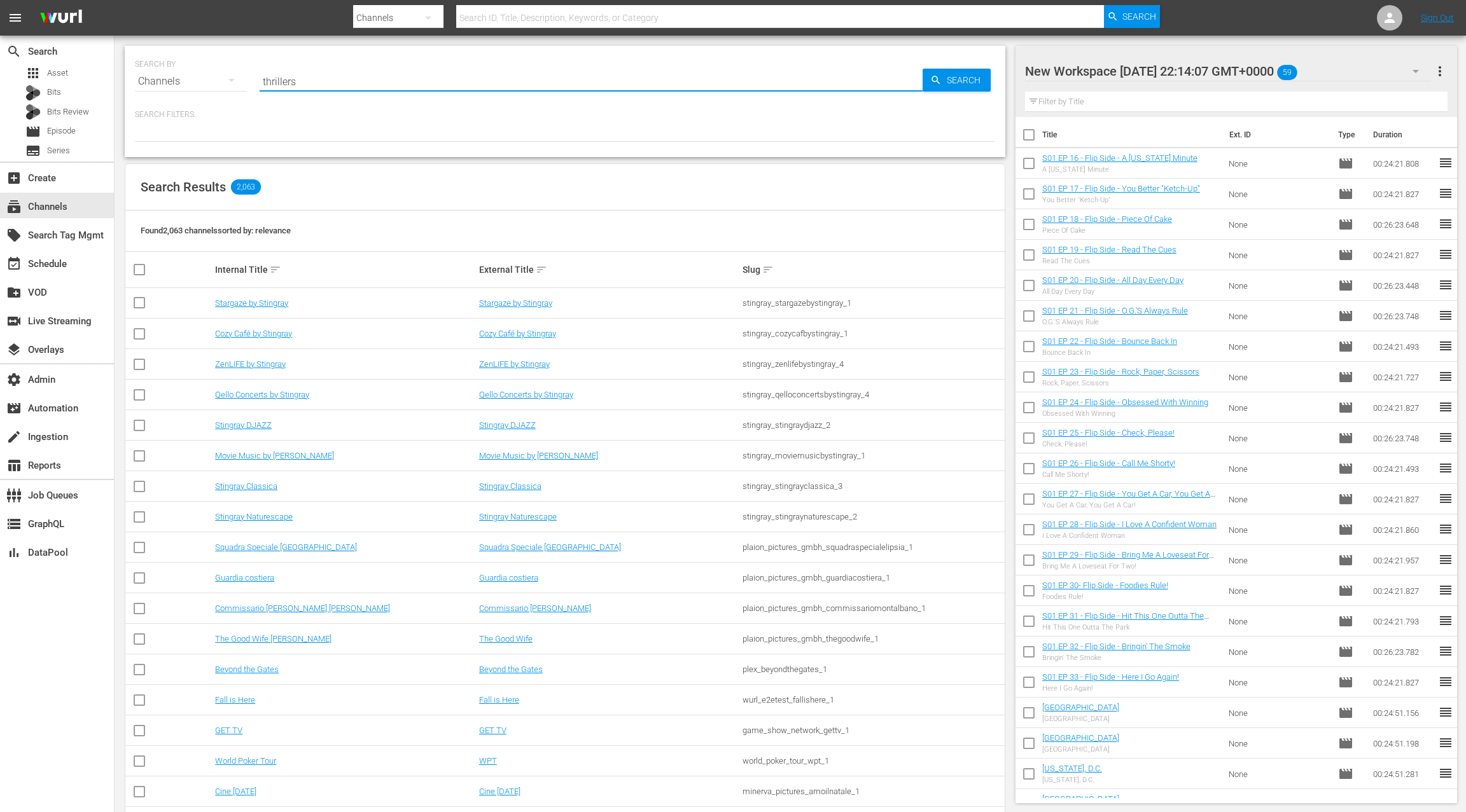
type input "thrillers"
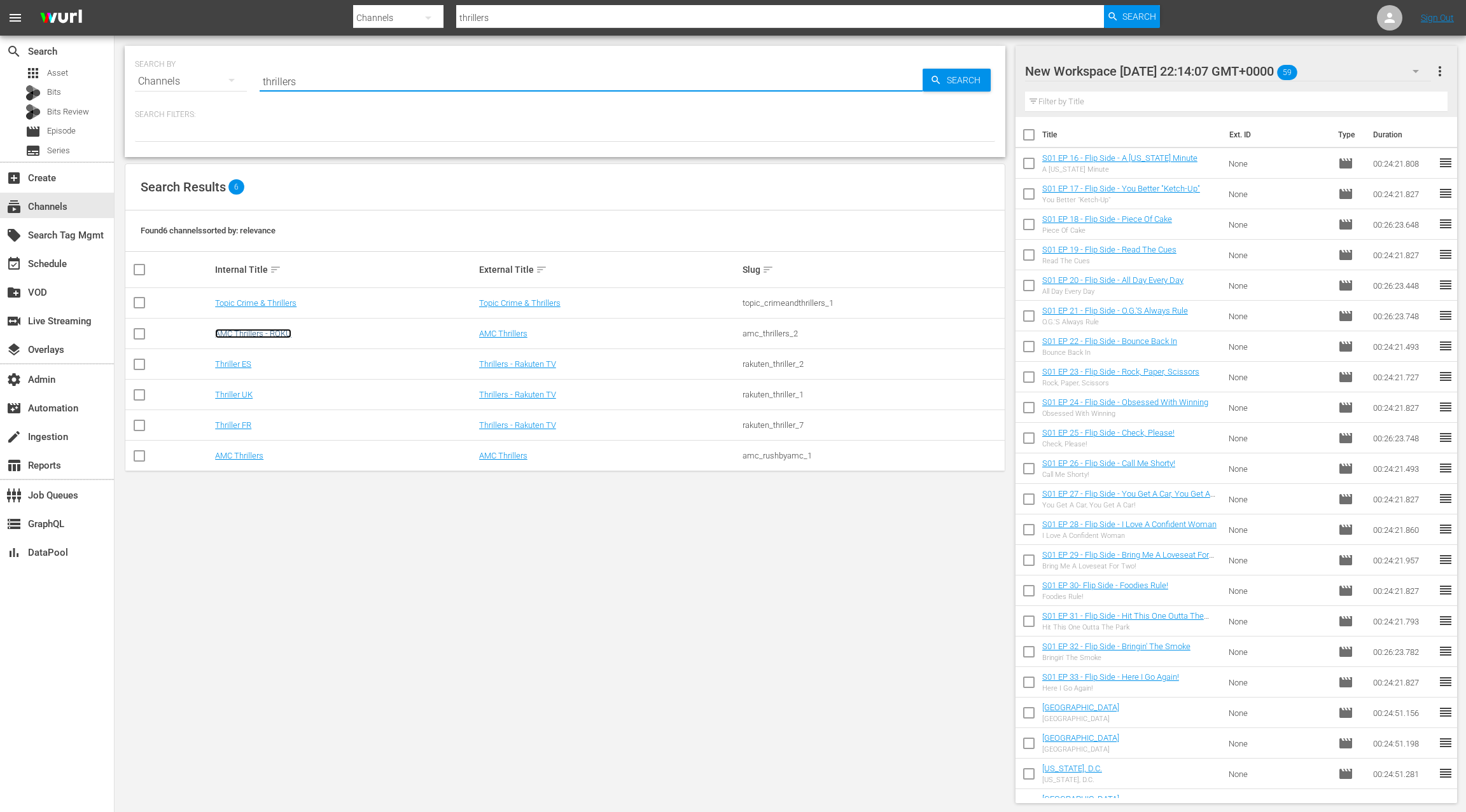
click at [254, 329] on link "AMC Thrillers - ROKU" at bounding box center [253, 333] width 76 height 10
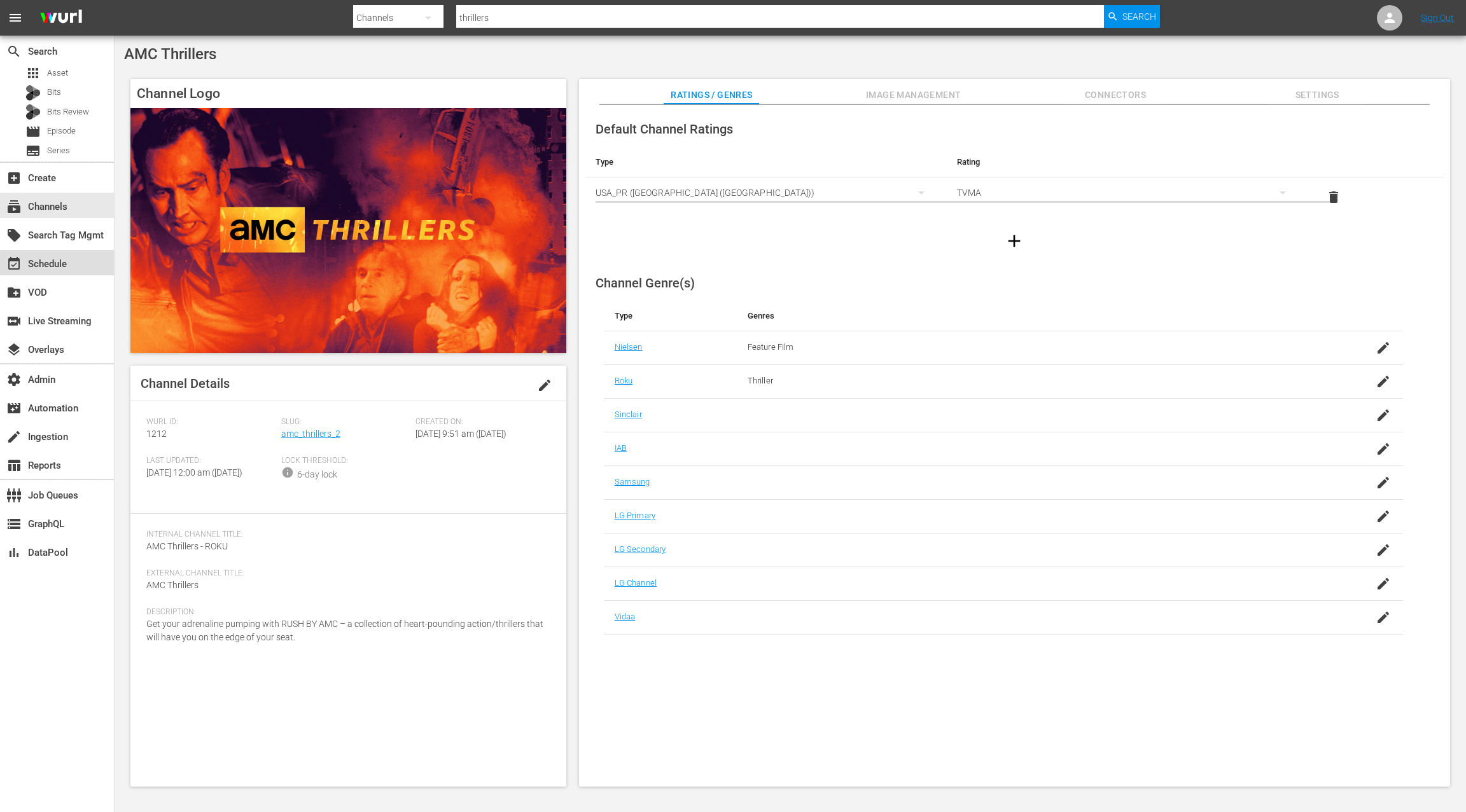
click at [96, 263] on div "event_available Schedule" at bounding box center [57, 262] width 114 height 26
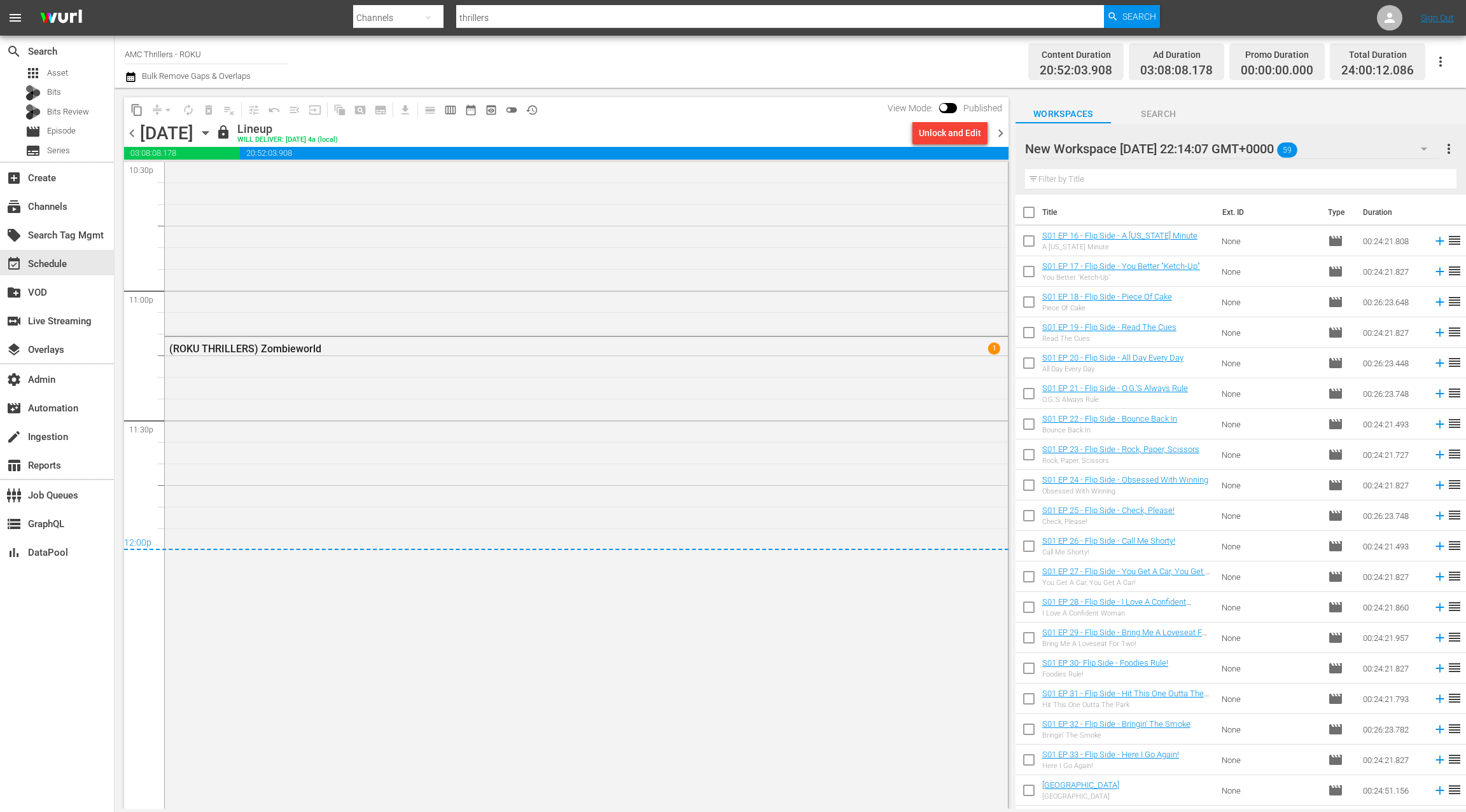
scroll to position [5878, 0]
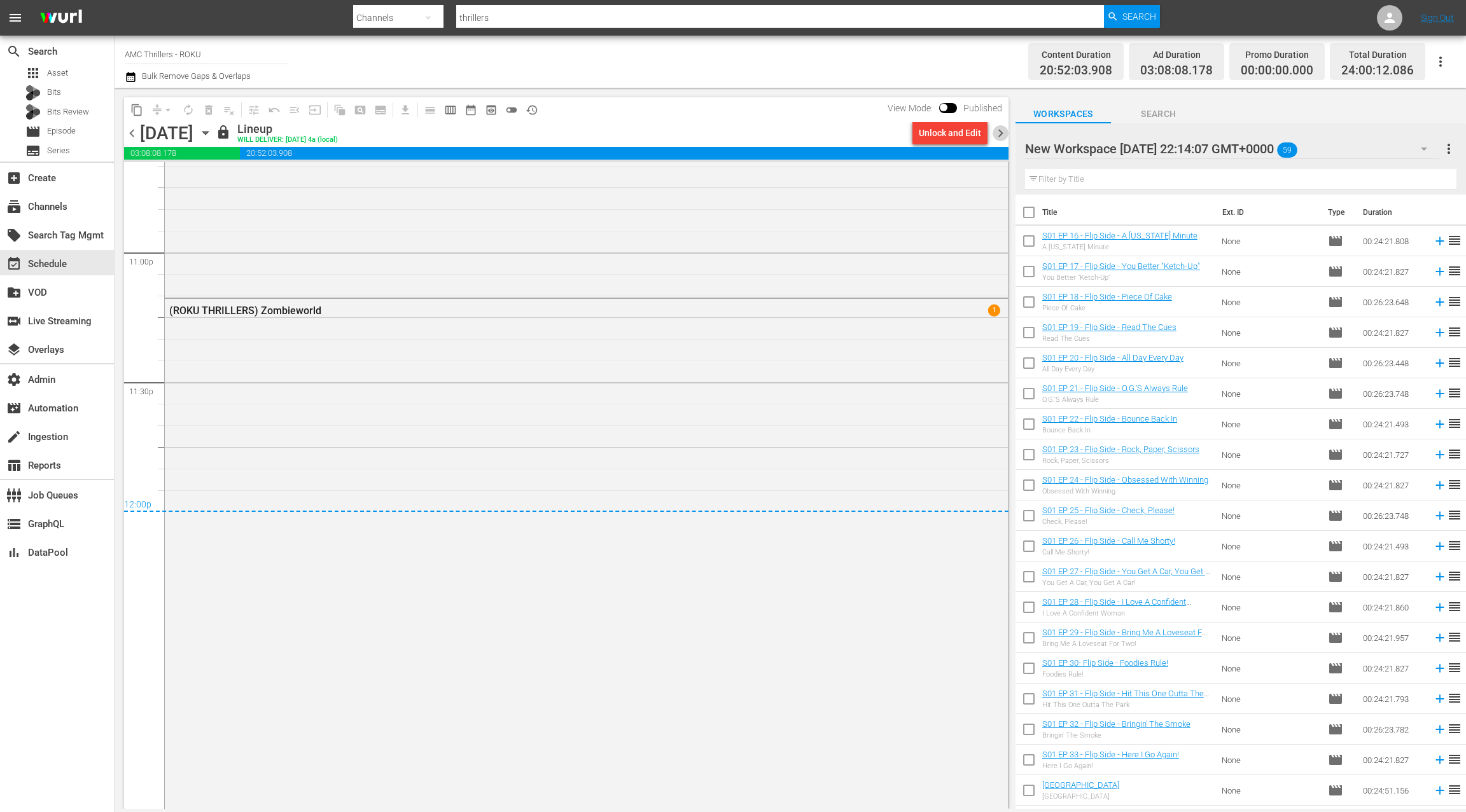
click at [1004, 136] on span "chevron_right" at bounding box center [1000, 133] width 16 height 16
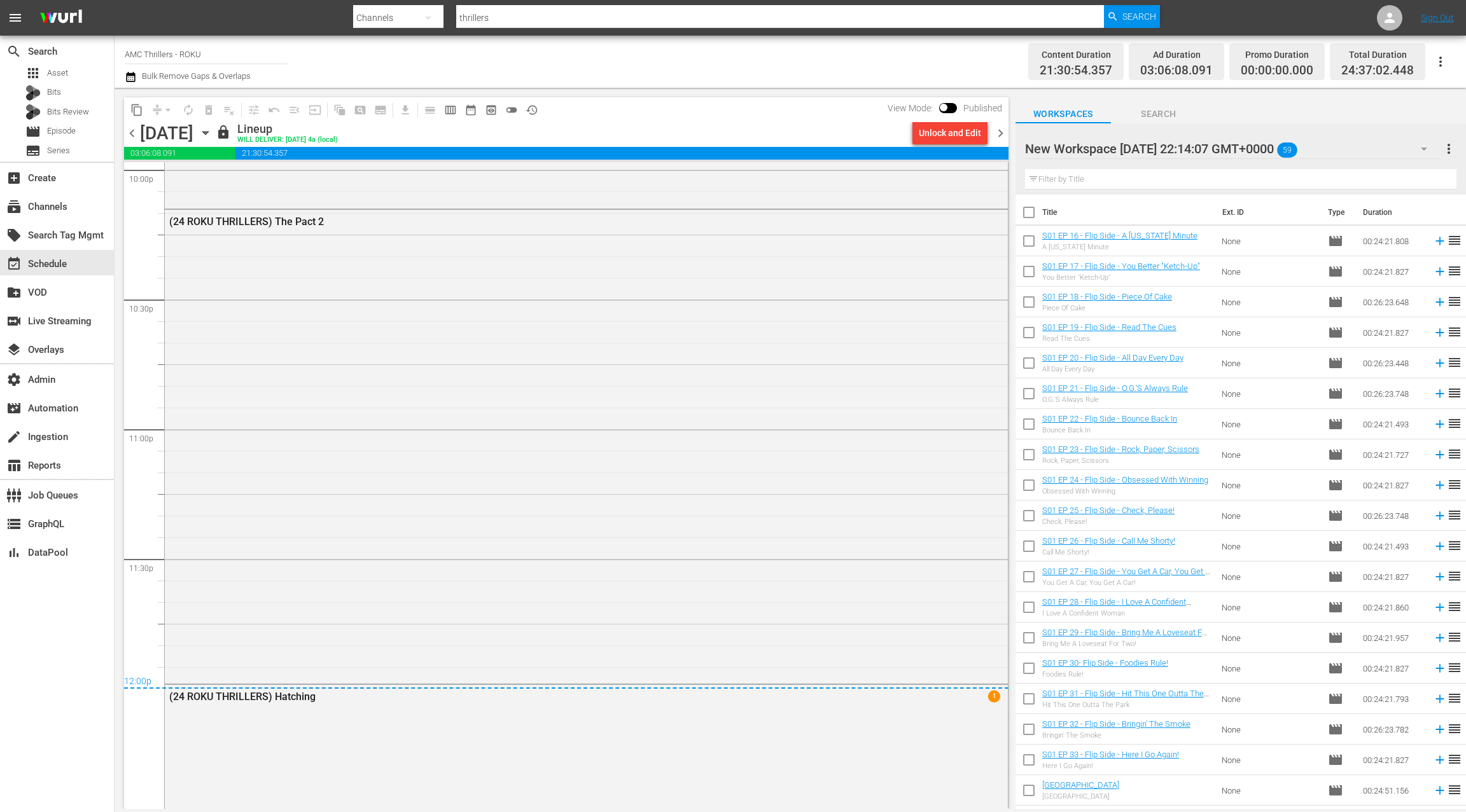
scroll to position [5725, 0]
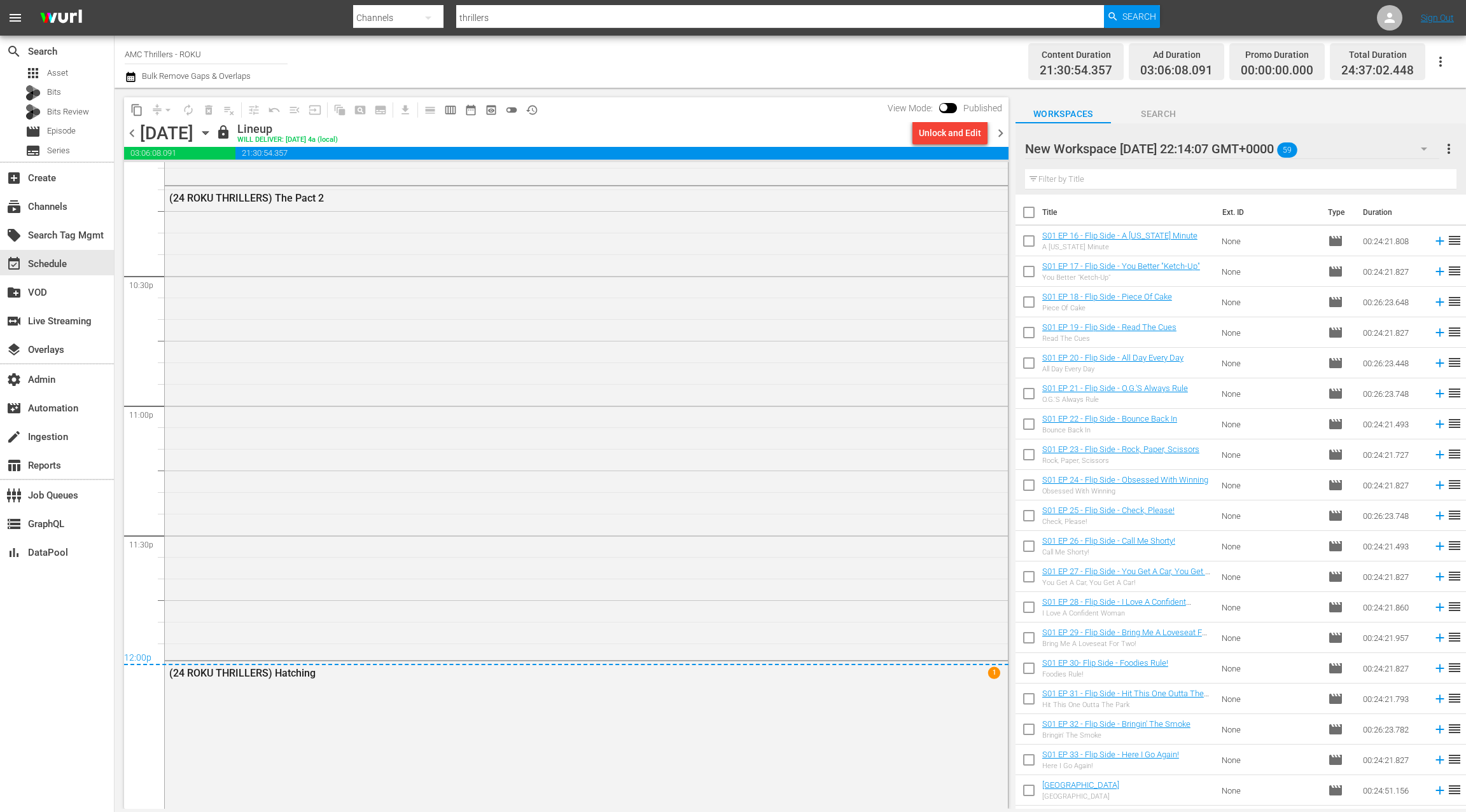
click at [134, 135] on span "chevron_left" at bounding box center [131, 133] width 16 height 16
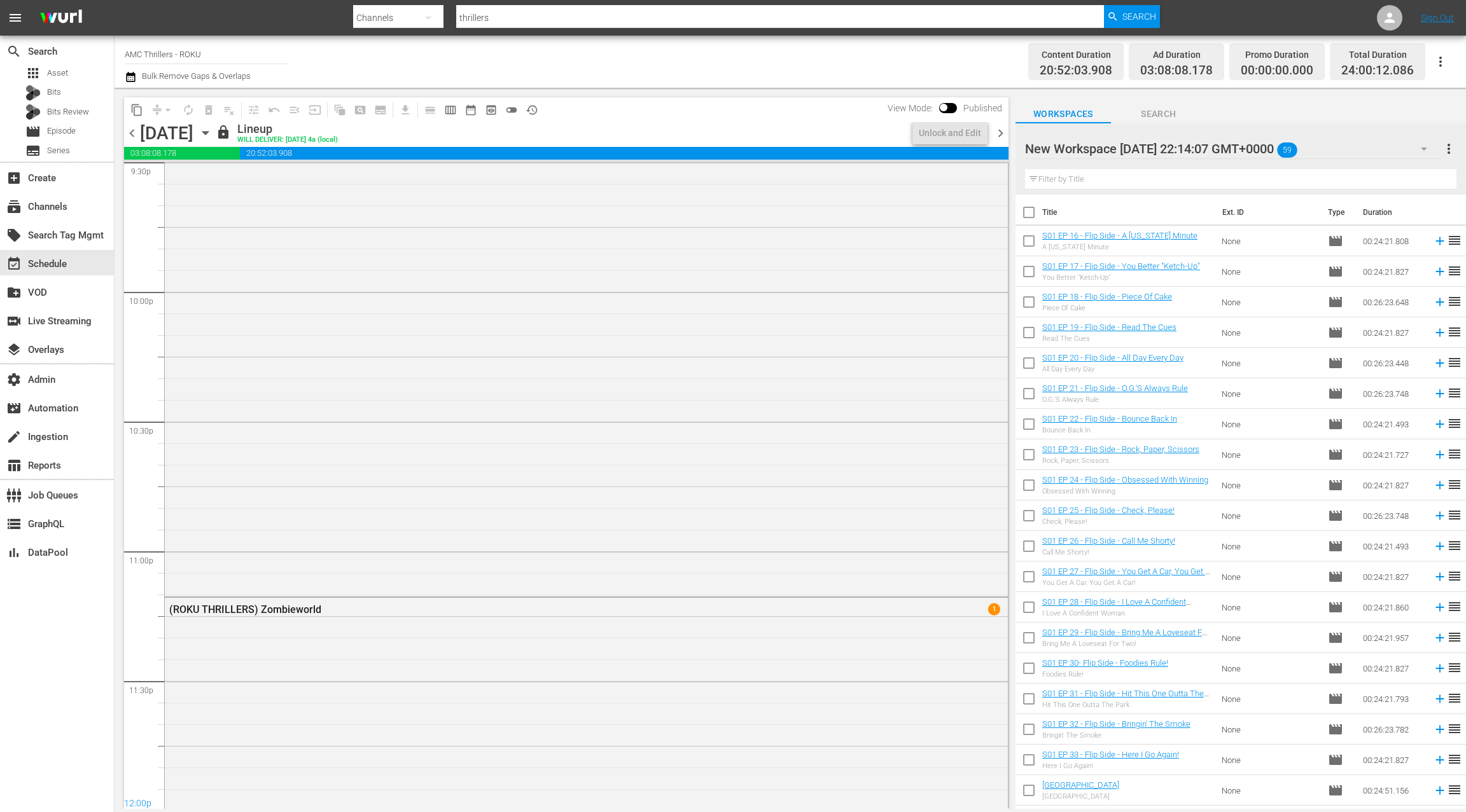
scroll to position [5768, 0]
